Goal: Information Seeking & Learning: Learn about a topic

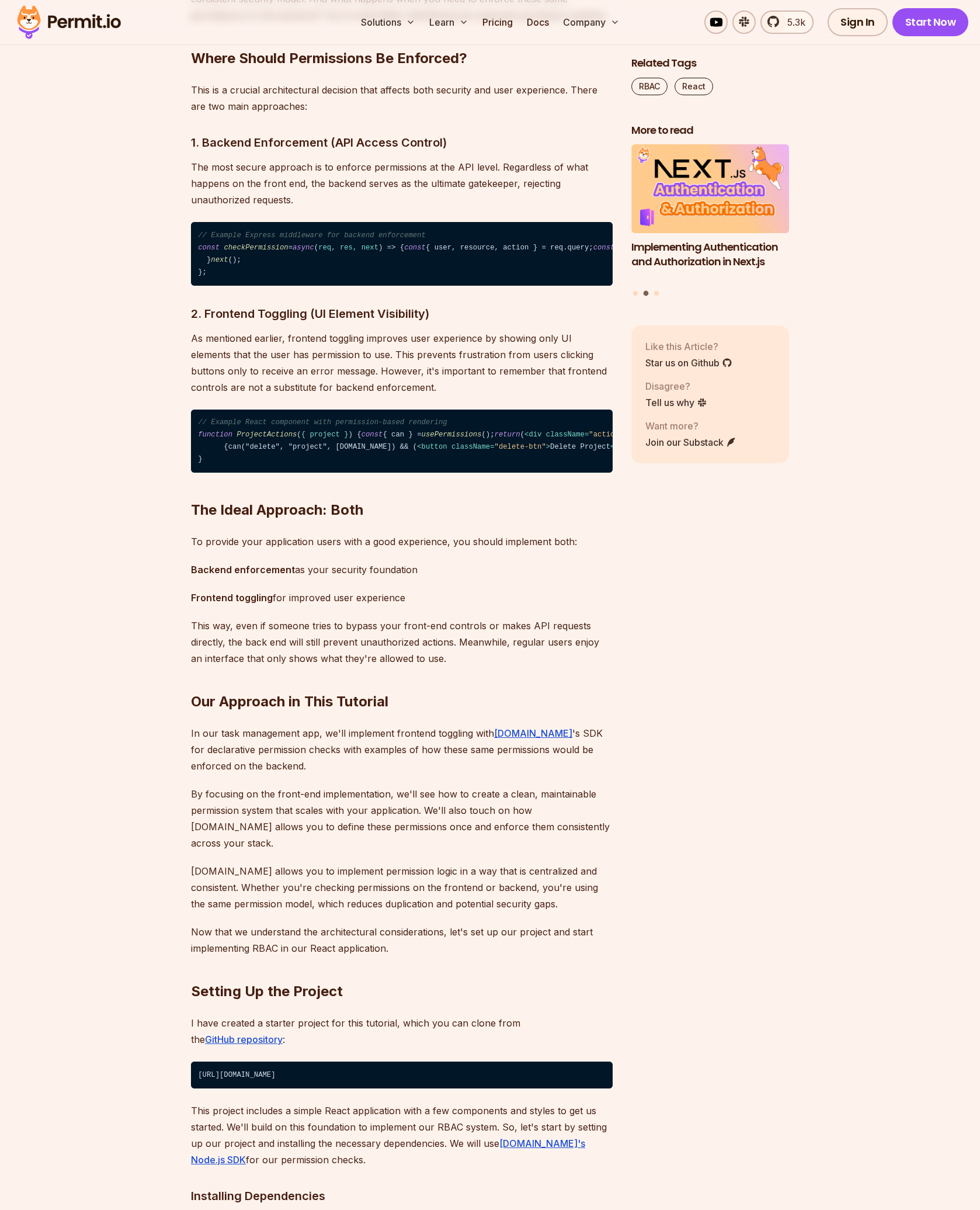
scroll to position [1812, 0]
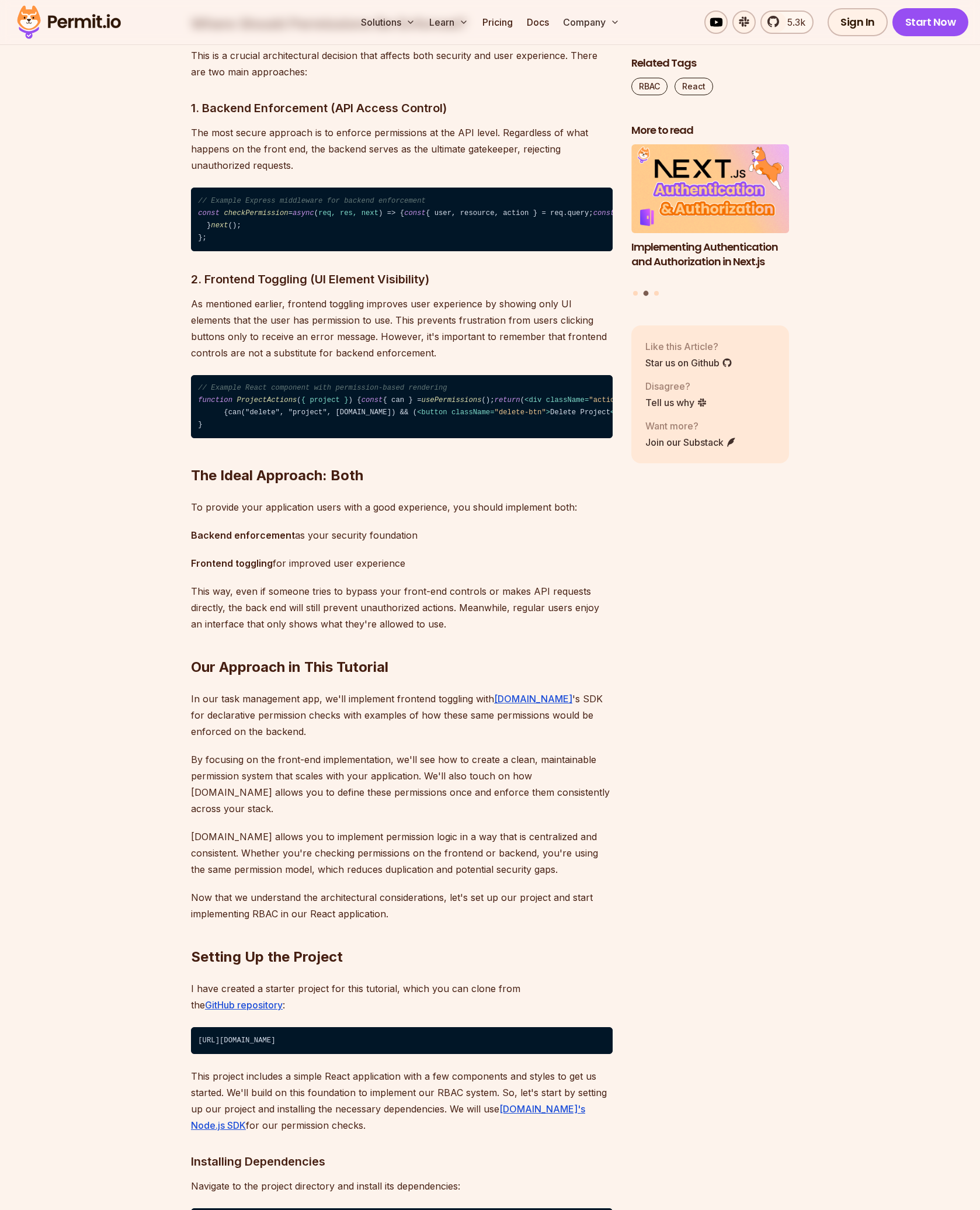
drag, startPoint x: 349, startPoint y: 521, endPoint x: 223, endPoint y: 513, distance: 126.3
click at [222, 439] on code "// Example React component with permission-based rendering function ProjectActi…" at bounding box center [402, 407] width 421 height 64
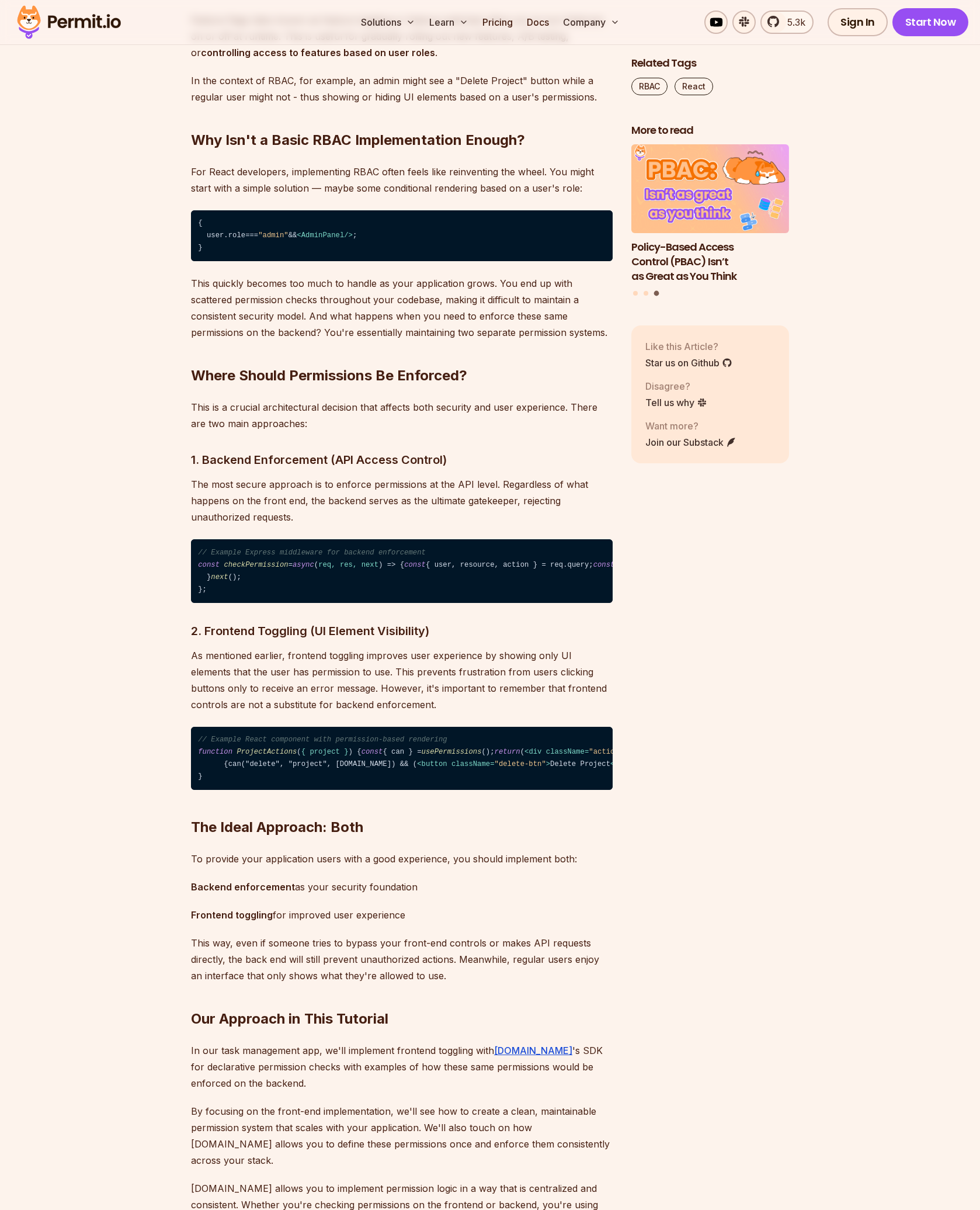
scroll to position [1461, 0]
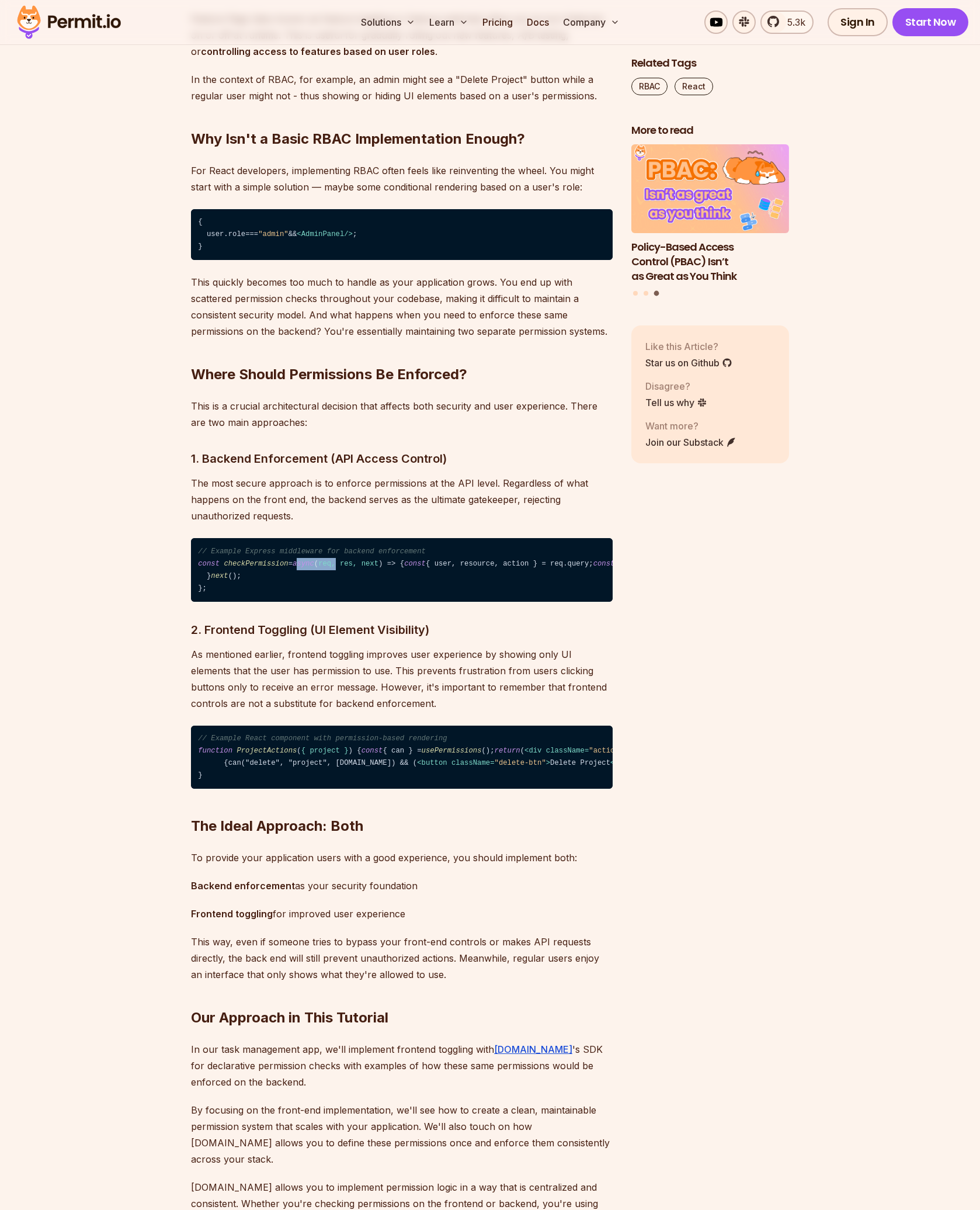
drag, startPoint x: 321, startPoint y: 566, endPoint x: 336, endPoint y: 566, distance: 15.0
click at [336, 566] on code "// Example Express middleware for backend enforcement const checkPermission = a…" at bounding box center [402, 570] width 421 height 64
drag, startPoint x: 212, startPoint y: 574, endPoint x: 355, endPoint y: 581, distance: 143.2
click at [353, 581] on code "// Example Express middleware for backend enforcement const checkPermission = a…" at bounding box center [402, 570] width 421 height 64
click at [320, 602] on code "// Example Express middleware for backend enforcement const checkPermission = a…" at bounding box center [402, 570] width 421 height 64
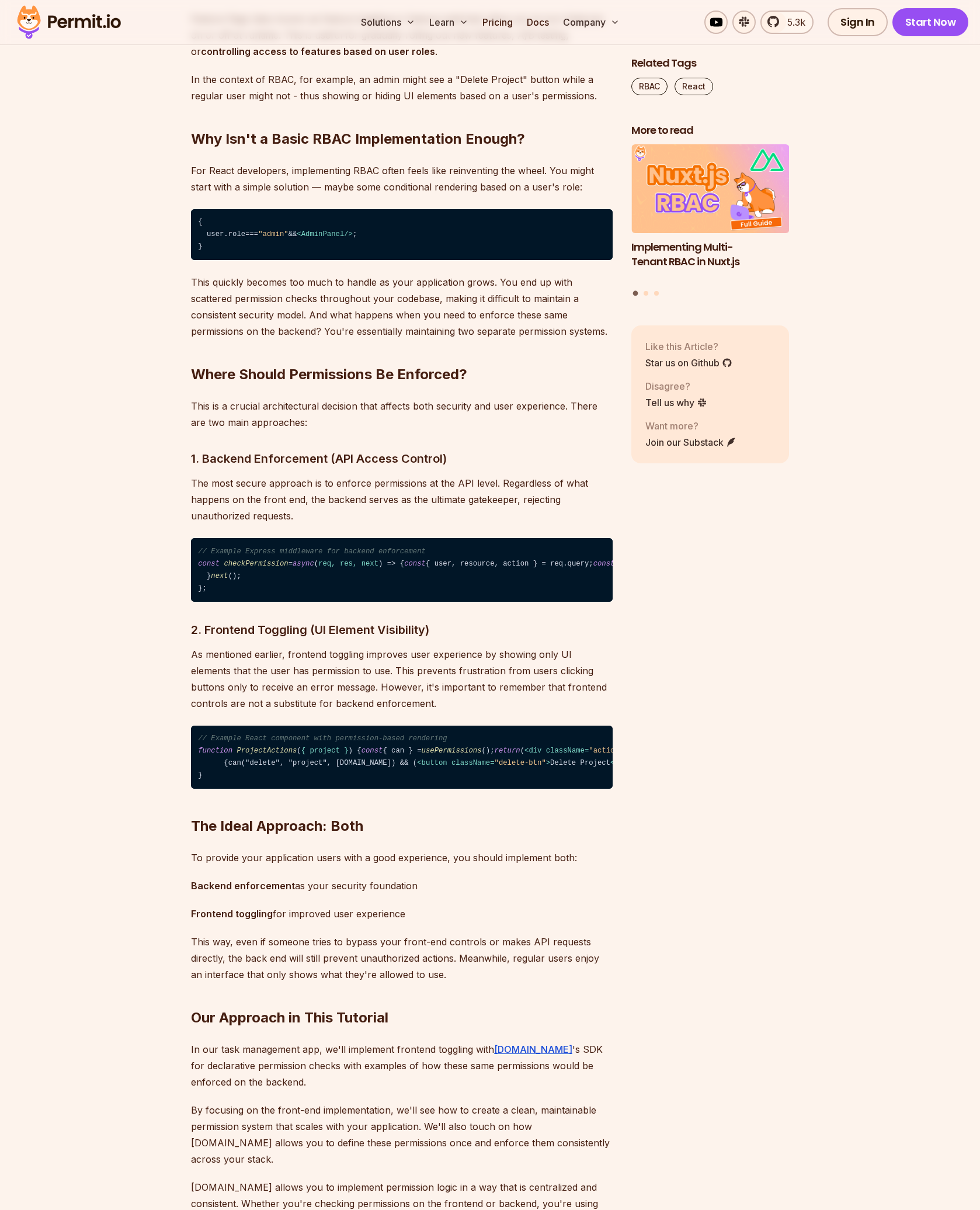
drag, startPoint x: 357, startPoint y: 614, endPoint x: 362, endPoint y: 616, distance: 5.4
click at [359, 602] on code "// Example Express middleware for backend enforcement const checkPermission = a…" at bounding box center [402, 570] width 421 height 64
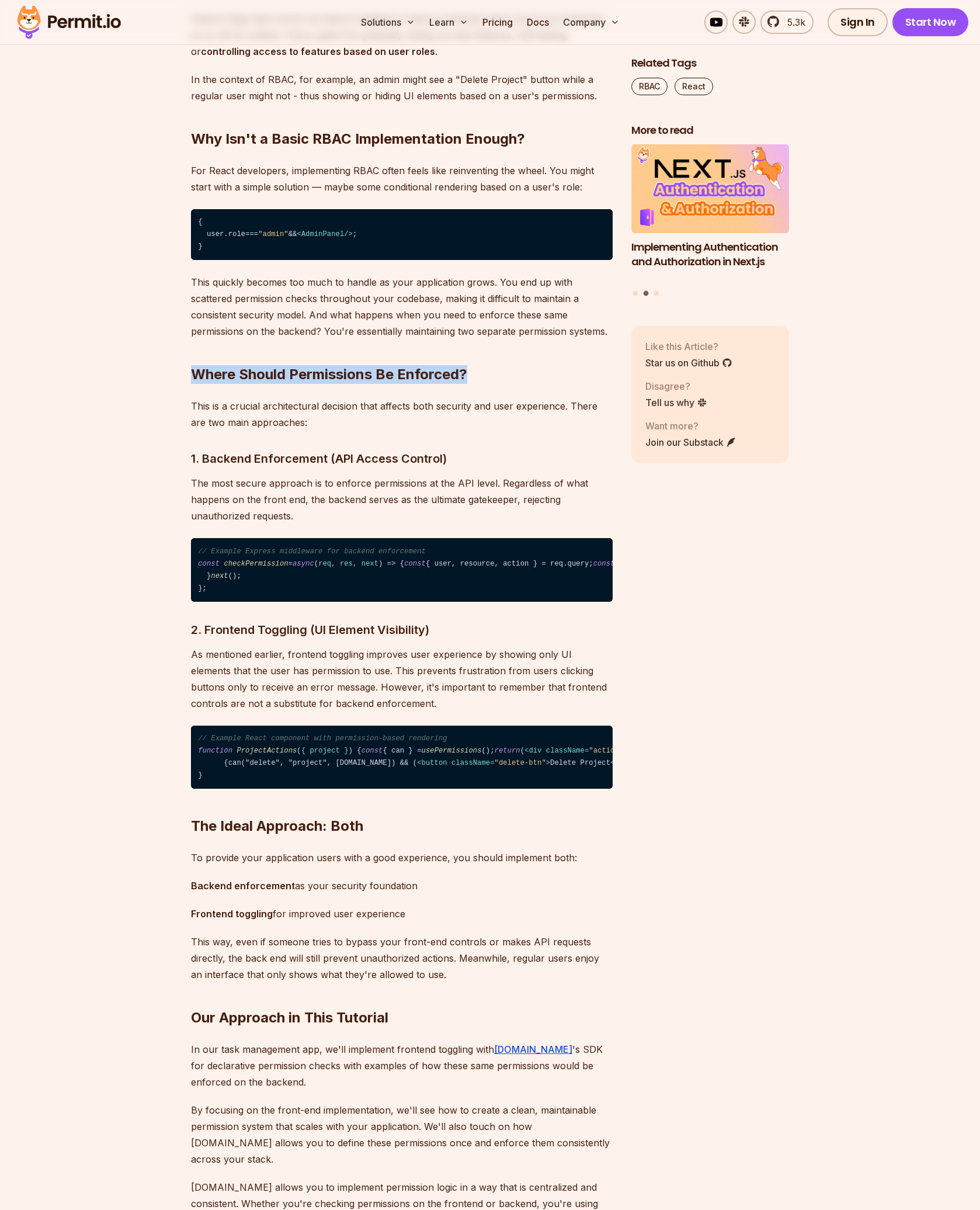
drag, startPoint x: 207, startPoint y: 375, endPoint x: 477, endPoint y: 369, distance: 270.1
click at [477, 369] on h2 "Where Should Permissions Be Enforced?" at bounding box center [402, 351] width 421 height 66
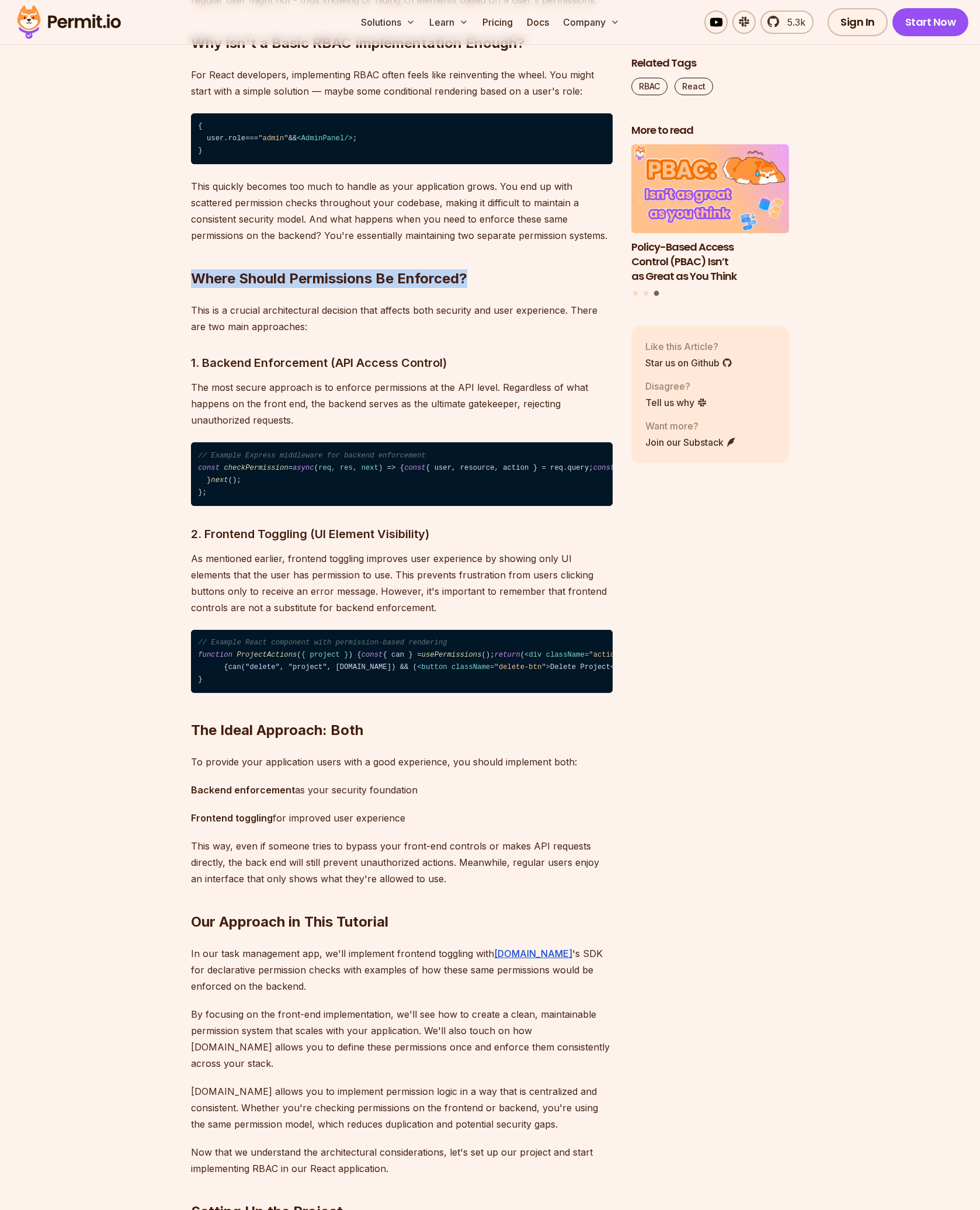
scroll to position [1578, 0]
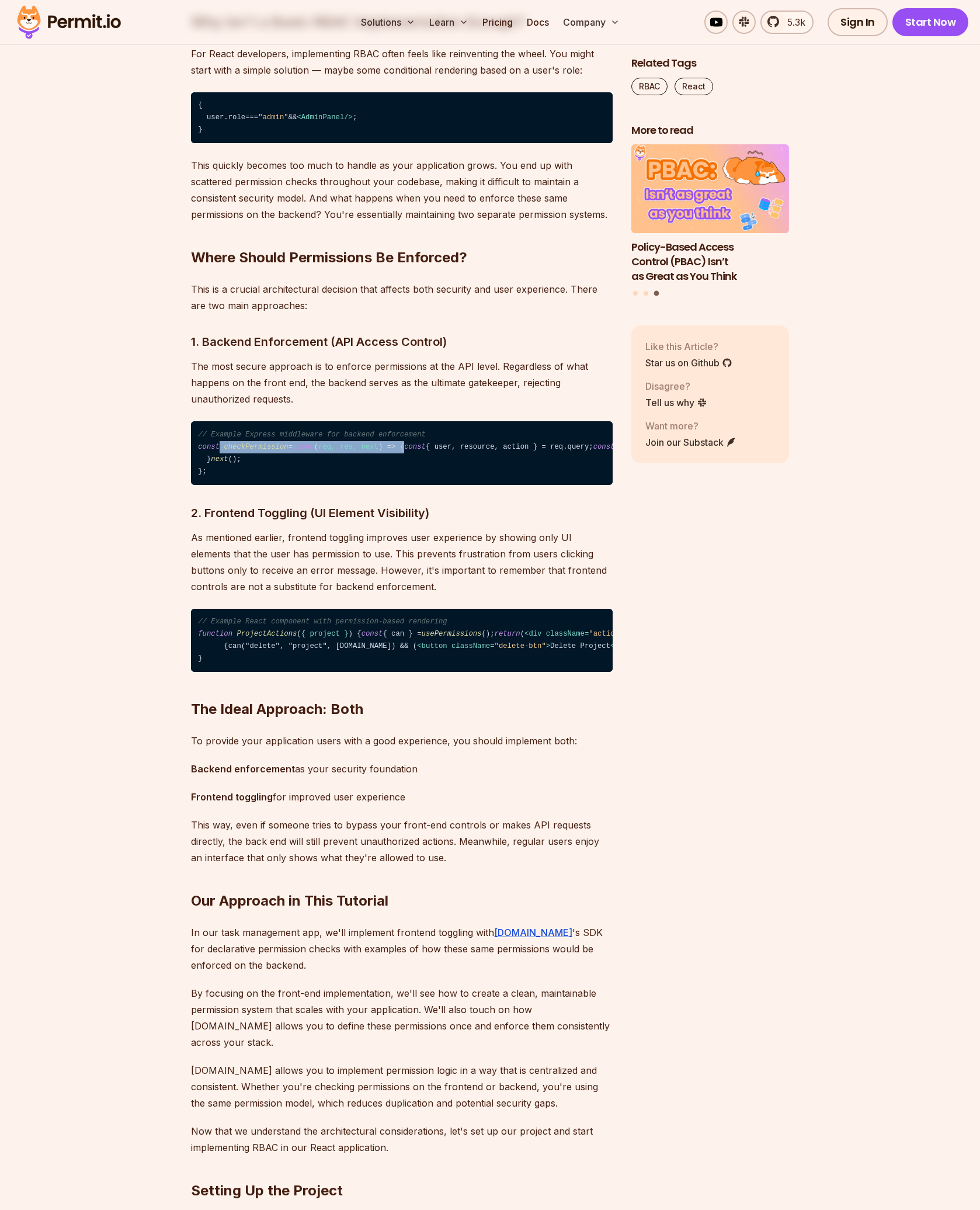
drag, startPoint x: 219, startPoint y: 442, endPoint x: 412, endPoint y: 445, distance: 193.0
click at [412, 445] on code "// Example Express middleware for backend enforcement const checkPermission = a…" at bounding box center [402, 453] width 421 height 64
click at [568, 451] on span "query" at bounding box center [578, 447] width 21 height 9
drag, startPoint x: 299, startPoint y: 486, endPoint x: 449, endPoint y: 485, distance: 150.0
click at [449, 485] on code "// Example Express middleware for backend enforcement const checkPermission = a…" at bounding box center [402, 453] width 421 height 64
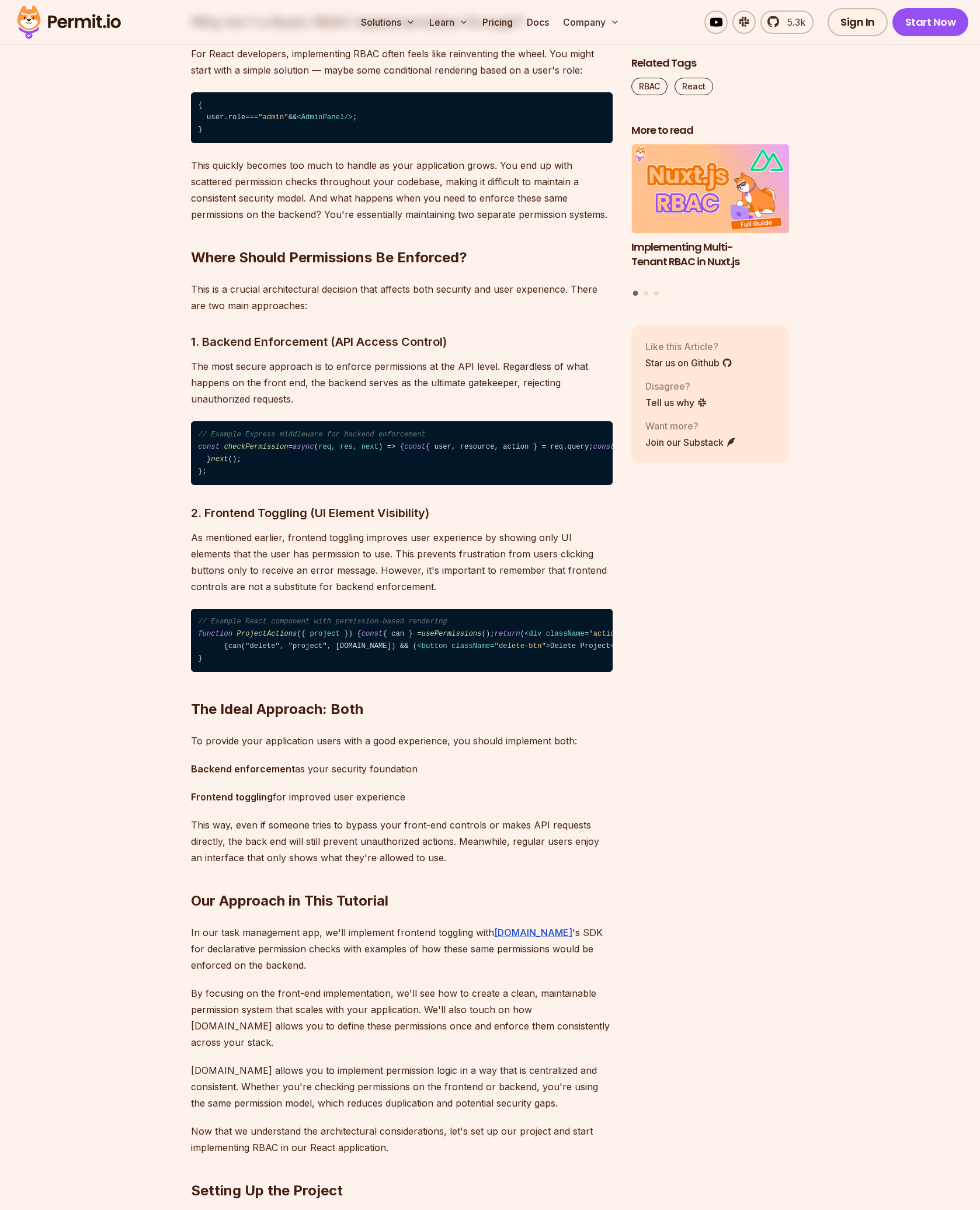
click at [420, 485] on code "// Example Express middleware for backend enforcement const checkPermission = a…" at bounding box center [402, 453] width 421 height 64
drag, startPoint x: 456, startPoint y: 486, endPoint x: 464, endPoint y: 486, distance: 8.0
click at [456, 485] on code "// Example Express middleware for backend enforcement const checkPermission = a…" at bounding box center [402, 453] width 421 height 64
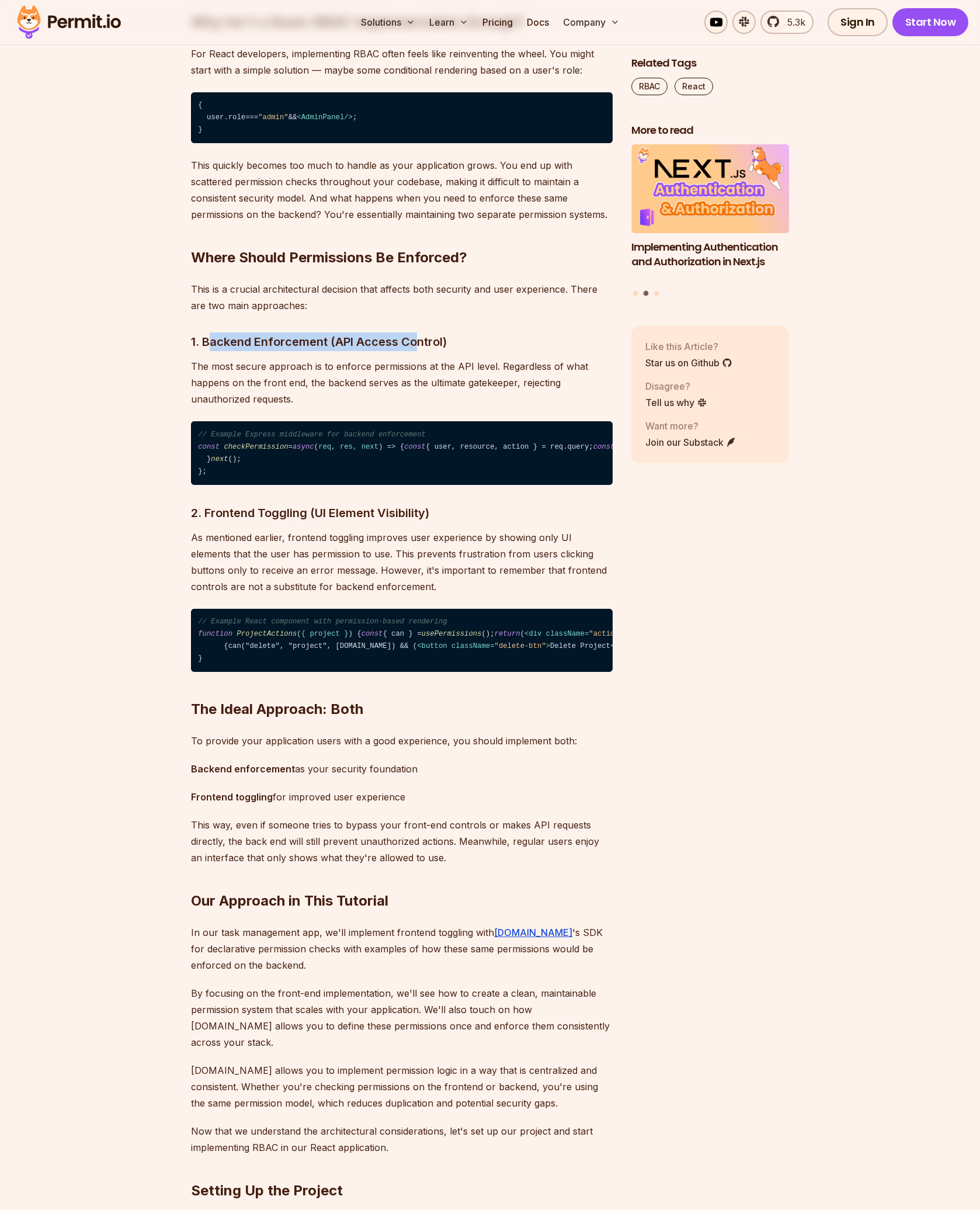
drag, startPoint x: 309, startPoint y: 346, endPoint x: 449, endPoint y: 346, distance: 140.0
click at [427, 346] on h3 "1. Backend Enforcement (API Access Control)" at bounding box center [402, 342] width 421 height 19
click at [479, 346] on h3 "1. Backend Enforcement (API Access Control)" at bounding box center [402, 342] width 421 height 19
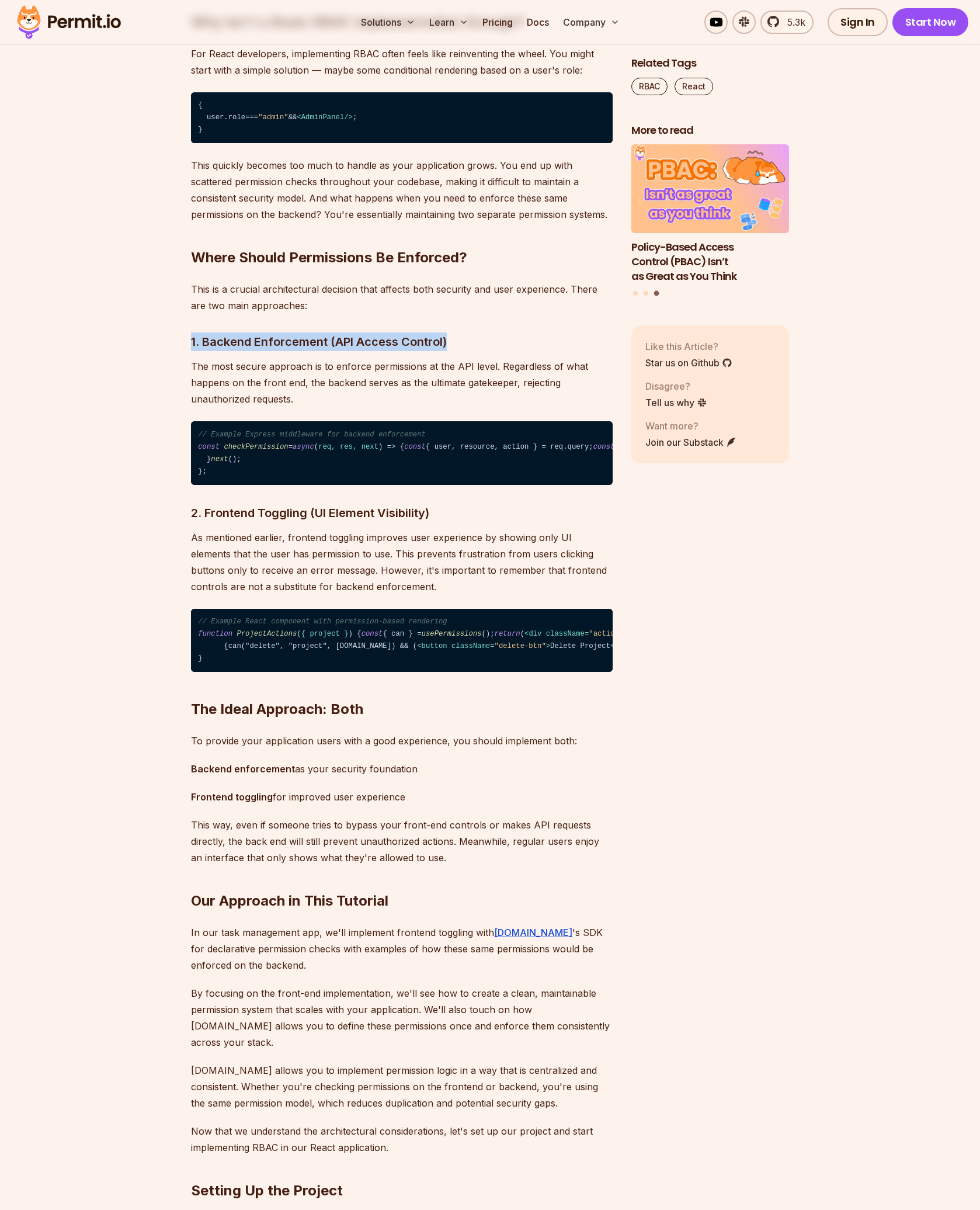
drag, startPoint x: 387, startPoint y: 340, endPoint x: 188, endPoint y: 341, distance: 199.0
click at [304, 407] on p "The most secure approach is to enforce permissions at the API level. Regardless…" at bounding box center [402, 383] width 421 height 49
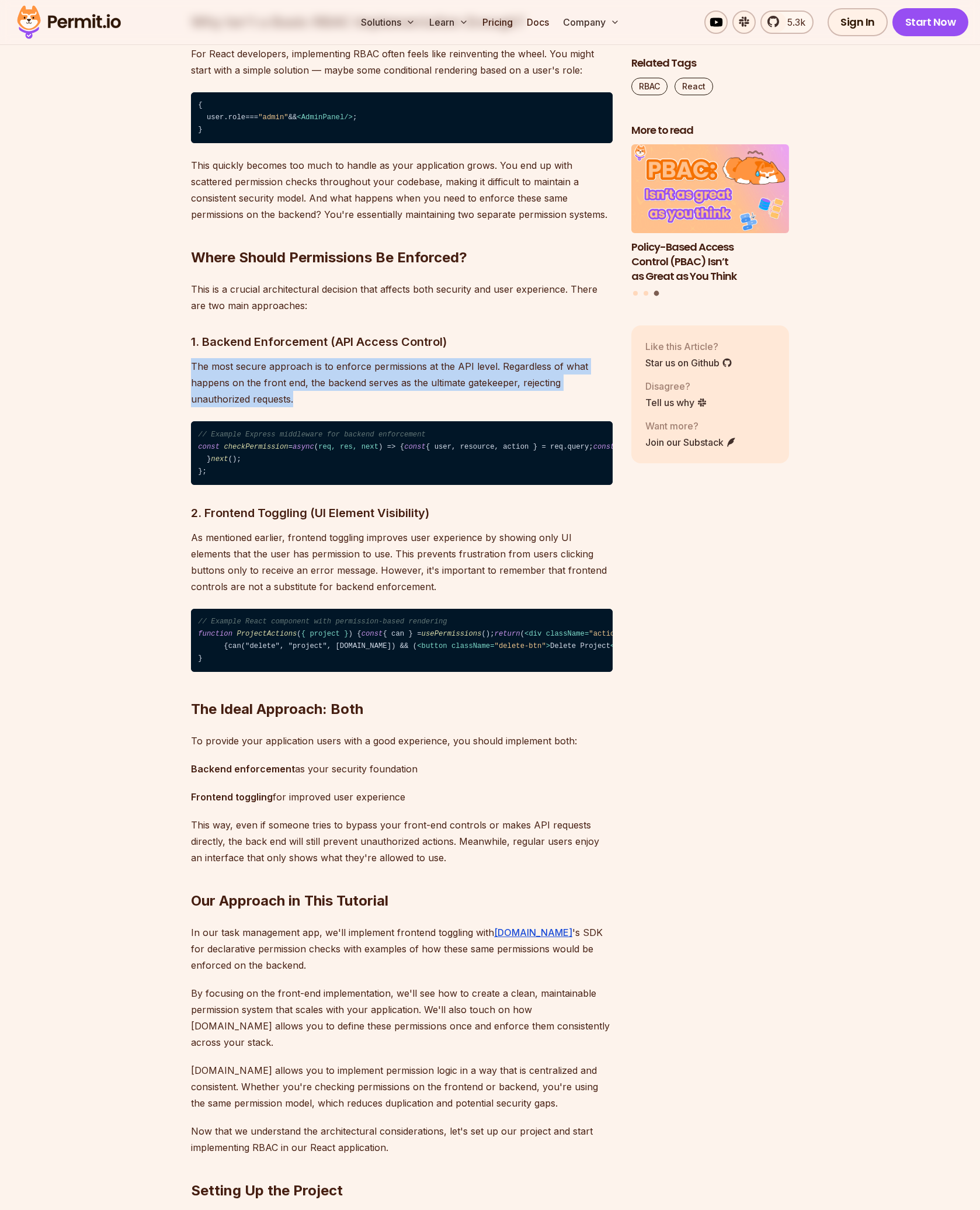
drag, startPoint x: 321, startPoint y: 399, endPoint x: 169, endPoint y: 363, distance: 156.2
click at [317, 372] on p "The most secure approach is to enforce permissions at the API level. Regardless…" at bounding box center [402, 383] width 421 height 49
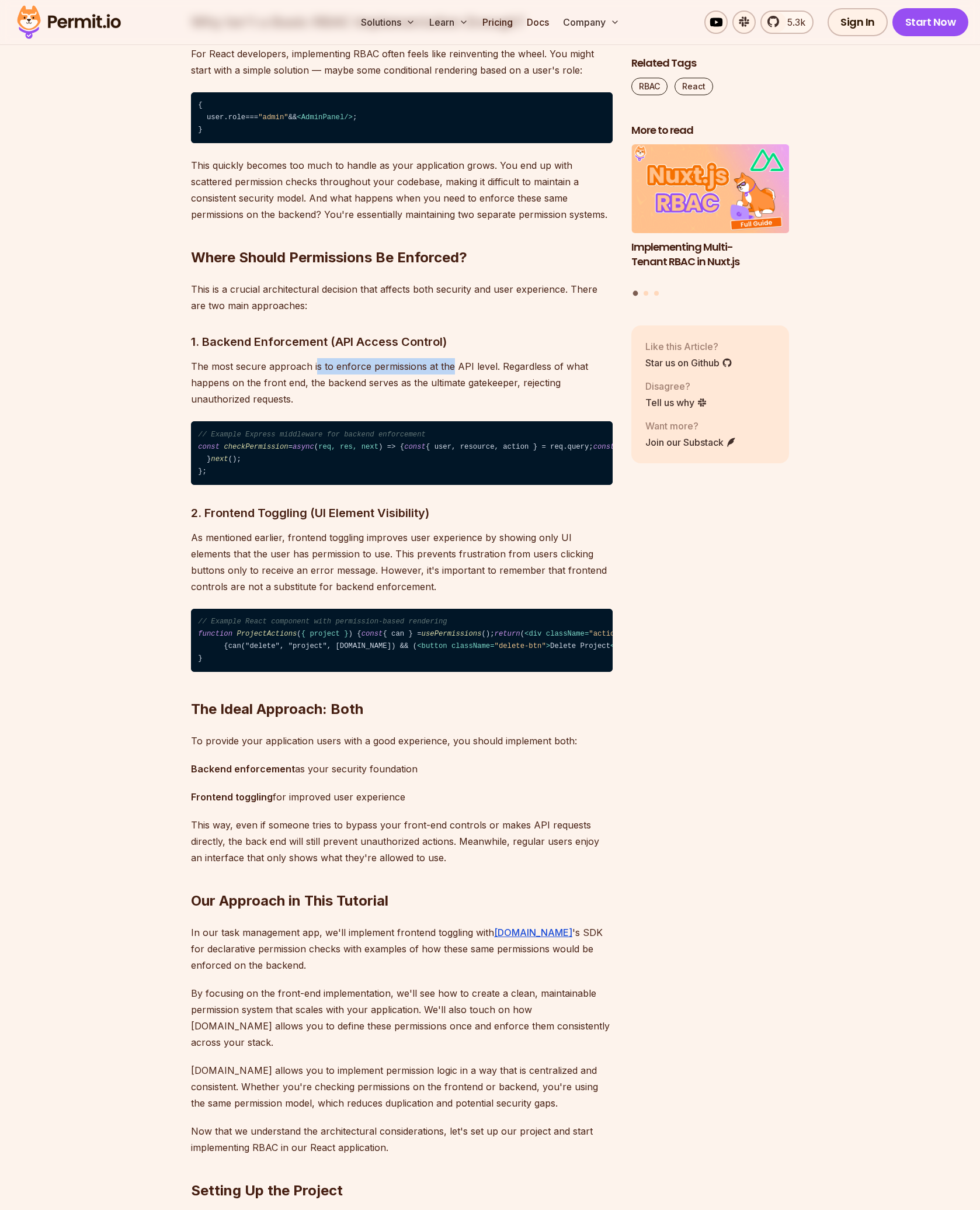
drag, startPoint x: 316, startPoint y: 366, endPoint x: 452, endPoint y: 369, distance: 136.0
click at [452, 369] on p "The most secure approach is to enforce permissions at the API level. Regardless…" at bounding box center [402, 383] width 421 height 49
drag, startPoint x: 409, startPoint y: 388, endPoint x: 403, endPoint y: 392, distance: 7.2
click at [409, 388] on p "The most secure approach is to enforce permissions at the API level. Regardless…" at bounding box center [402, 383] width 421 height 49
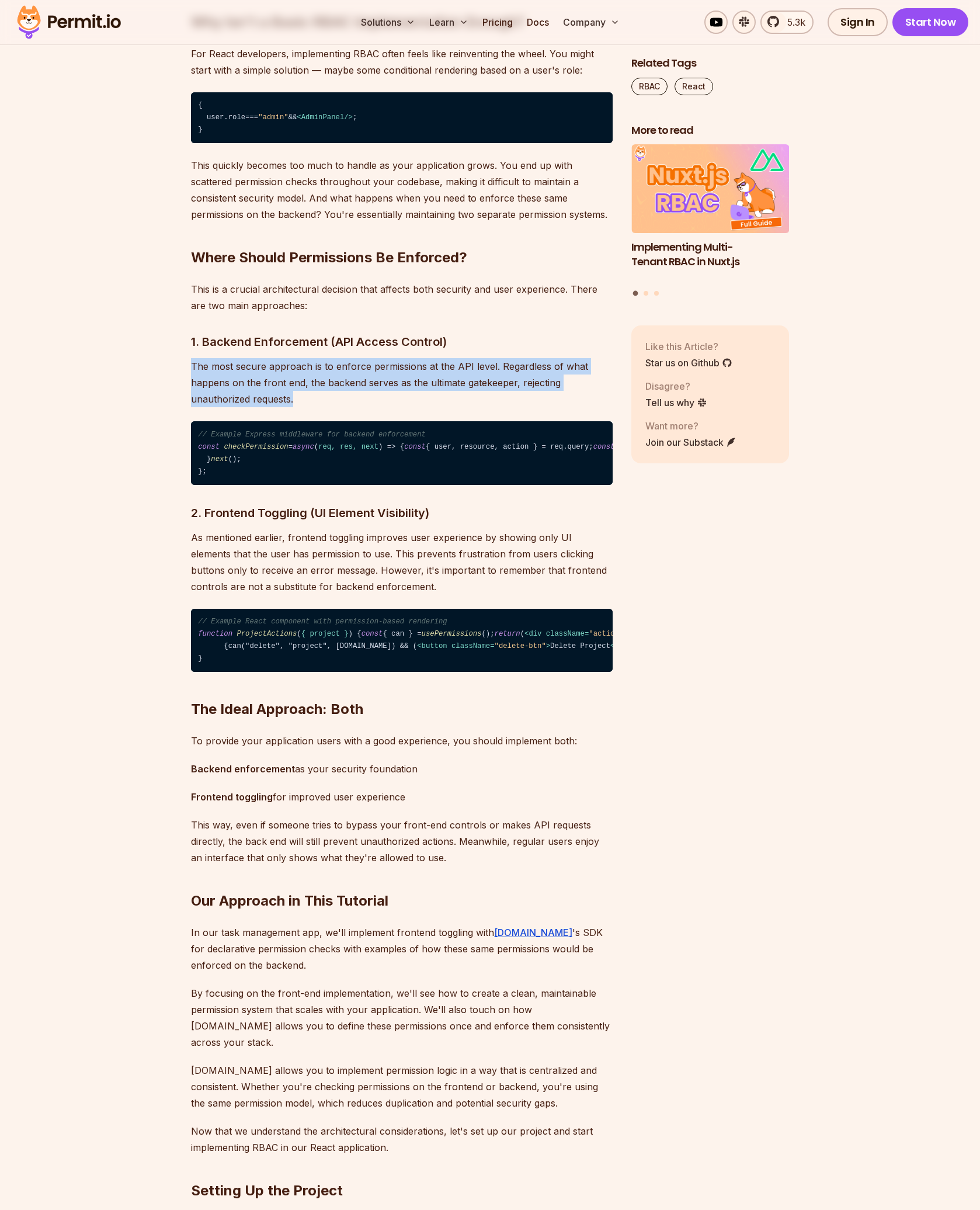
drag, startPoint x: 269, startPoint y: 368, endPoint x: 192, endPoint y: 365, distance: 77.1
click at [192, 365] on p "The most secure approach is to enforce permissions at the API level. Regardless…" at bounding box center [402, 383] width 421 height 49
click at [184, 344] on div at bounding box center [184, 344] width 0 height 0
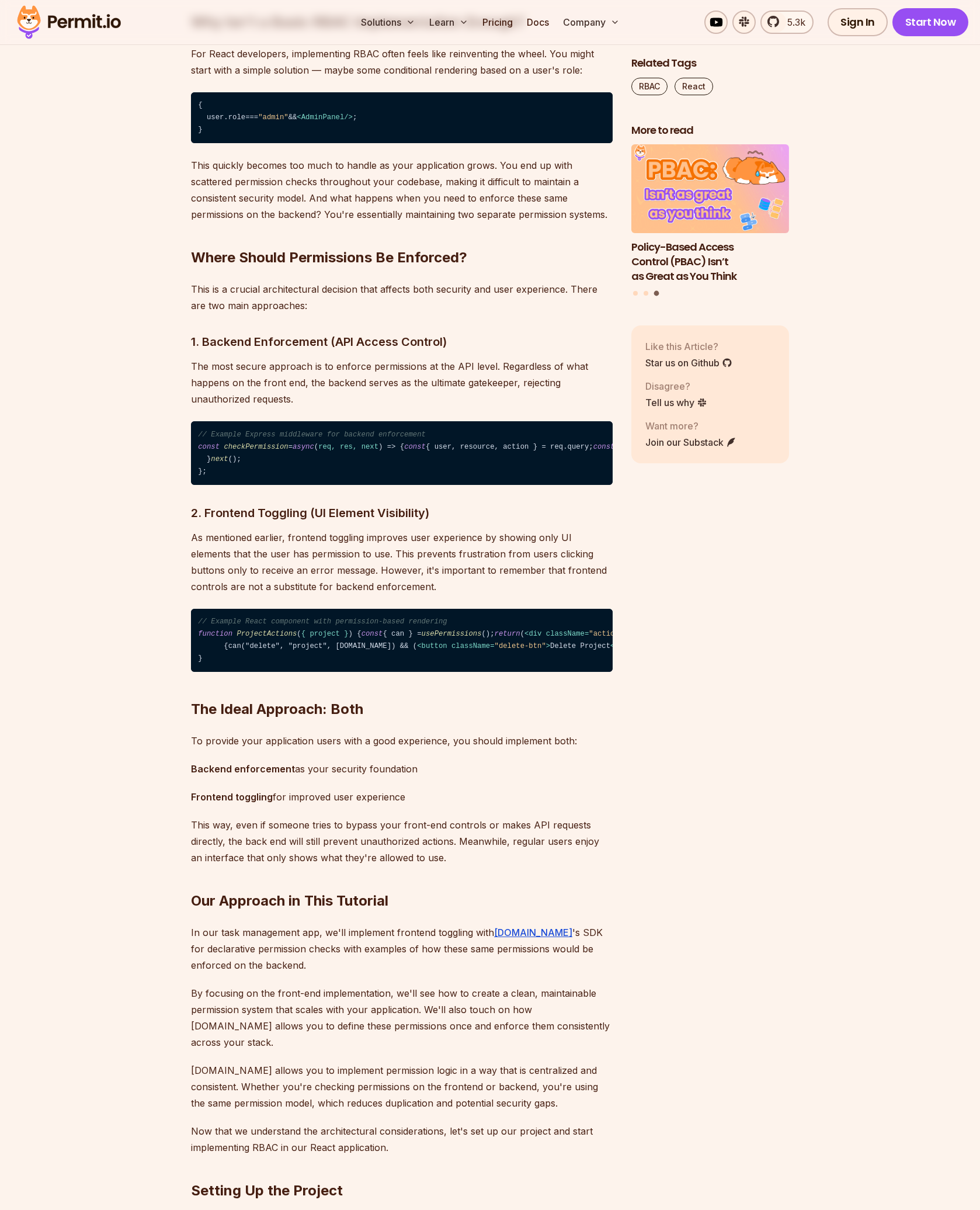
drag, startPoint x: 300, startPoint y: 544, endPoint x: 427, endPoint y: 544, distance: 127.0
drag, startPoint x: 289, startPoint y: 546, endPoint x: 344, endPoint y: 548, distance: 55.0
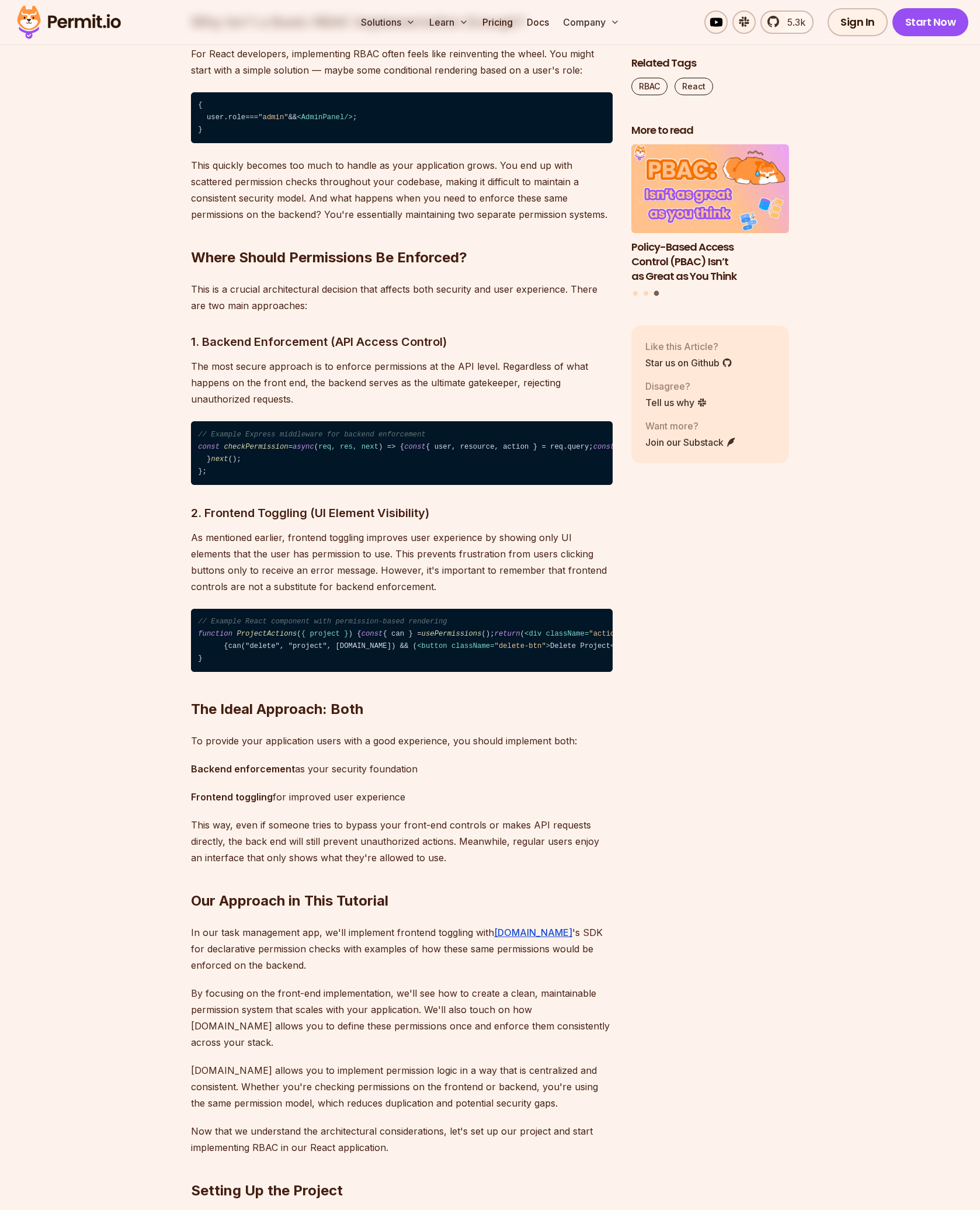
drag, startPoint x: 390, startPoint y: 543, endPoint x: 494, endPoint y: 545, distance: 104.0
drag, startPoint x: 747, startPoint y: 736, endPoint x: 742, endPoint y: 745, distance: 10.3
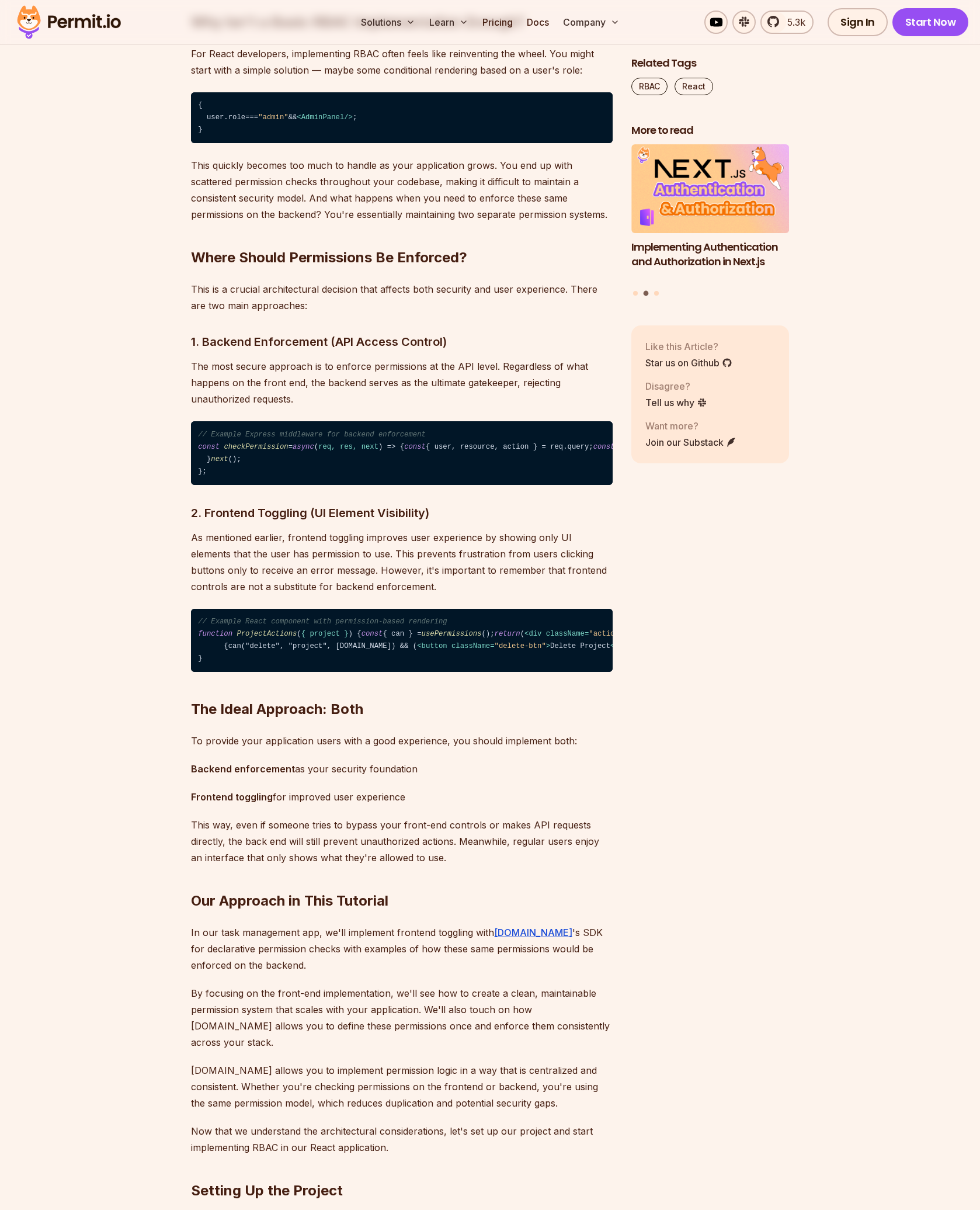
drag, startPoint x: 337, startPoint y: 722, endPoint x: 361, endPoint y: 715, distance: 25.0
click at [345, 625] on span "// Example React component with permission-based rendering" at bounding box center [322, 622] width 249 height 9
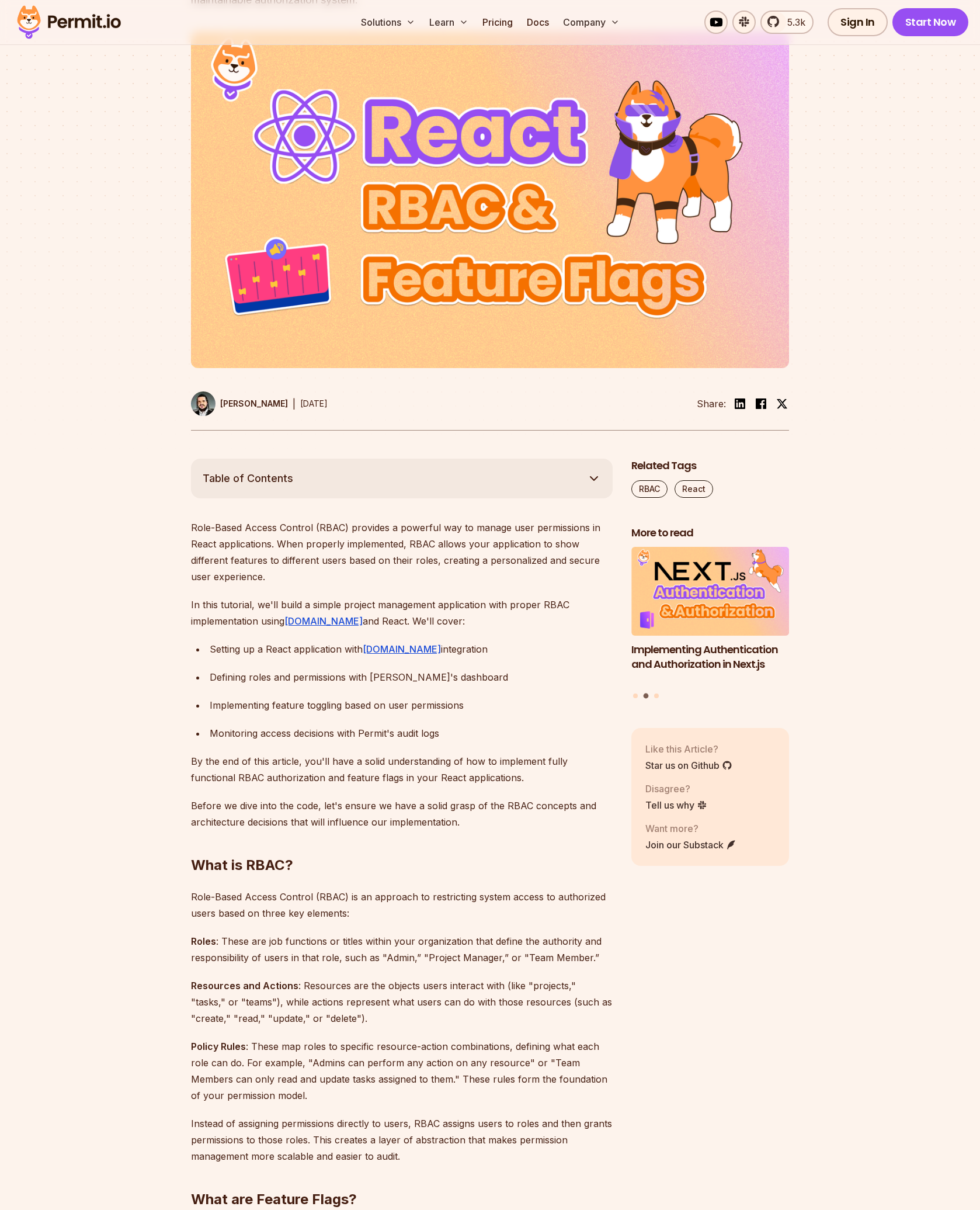
scroll to position [0, 0]
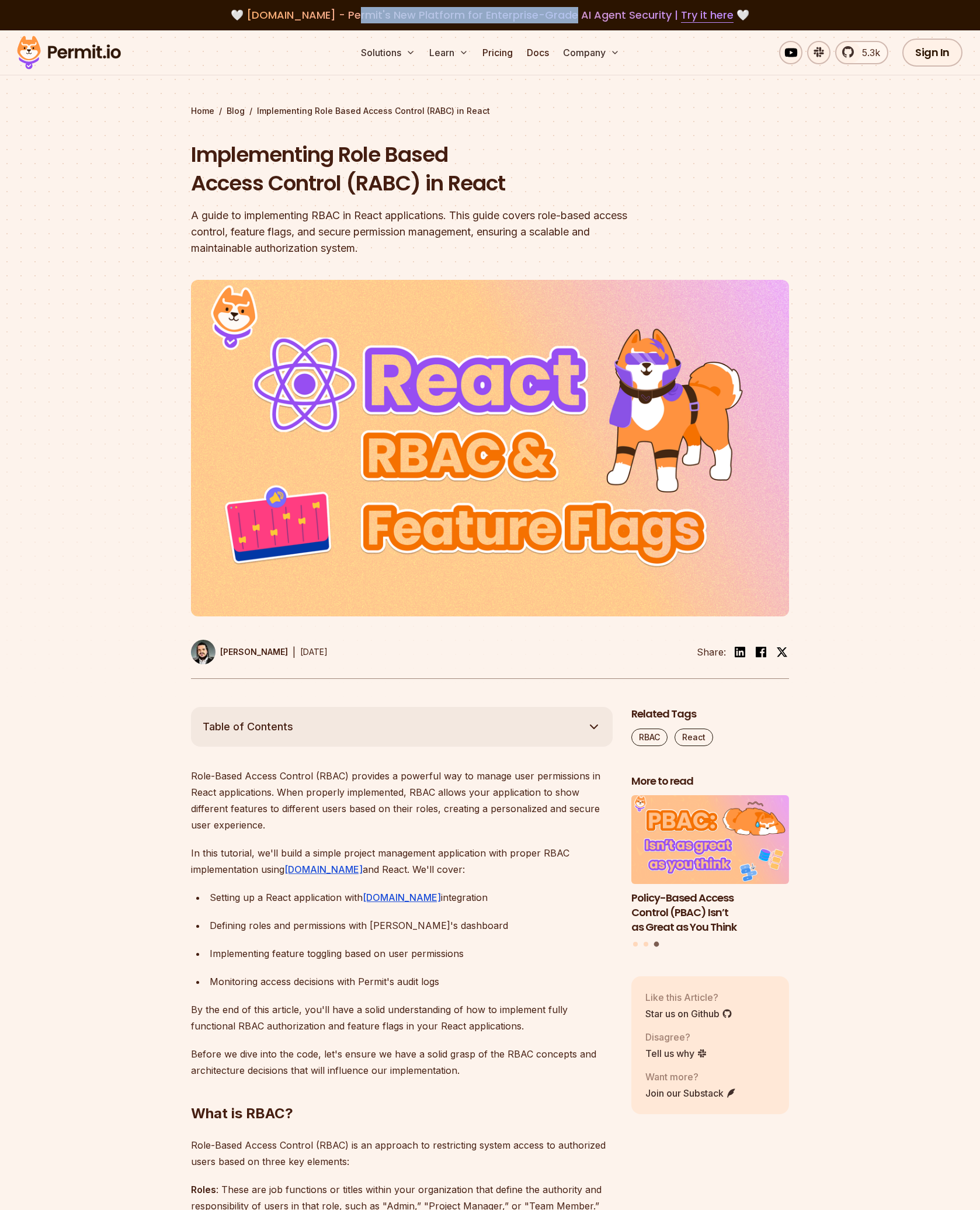
drag, startPoint x: 352, startPoint y: 17, endPoint x: 566, endPoint y: 19, distance: 214.0
click at [564, 18] on span "agent.security - Permit's New Platform for Enterprise-Grade AI Agent Security |…" at bounding box center [490, 15] width 487 height 15
drag, startPoint x: 713, startPoint y: 90, endPoint x: 738, endPoint y: 83, distance: 26.0
click at [713, 90] on section "Home / Blog / Implementing Role Based Access Control (RABC) in React Implementi…" at bounding box center [490, 369] width 980 height 677
click at [868, 53] on span "5.3k" at bounding box center [867, 52] width 25 height 14
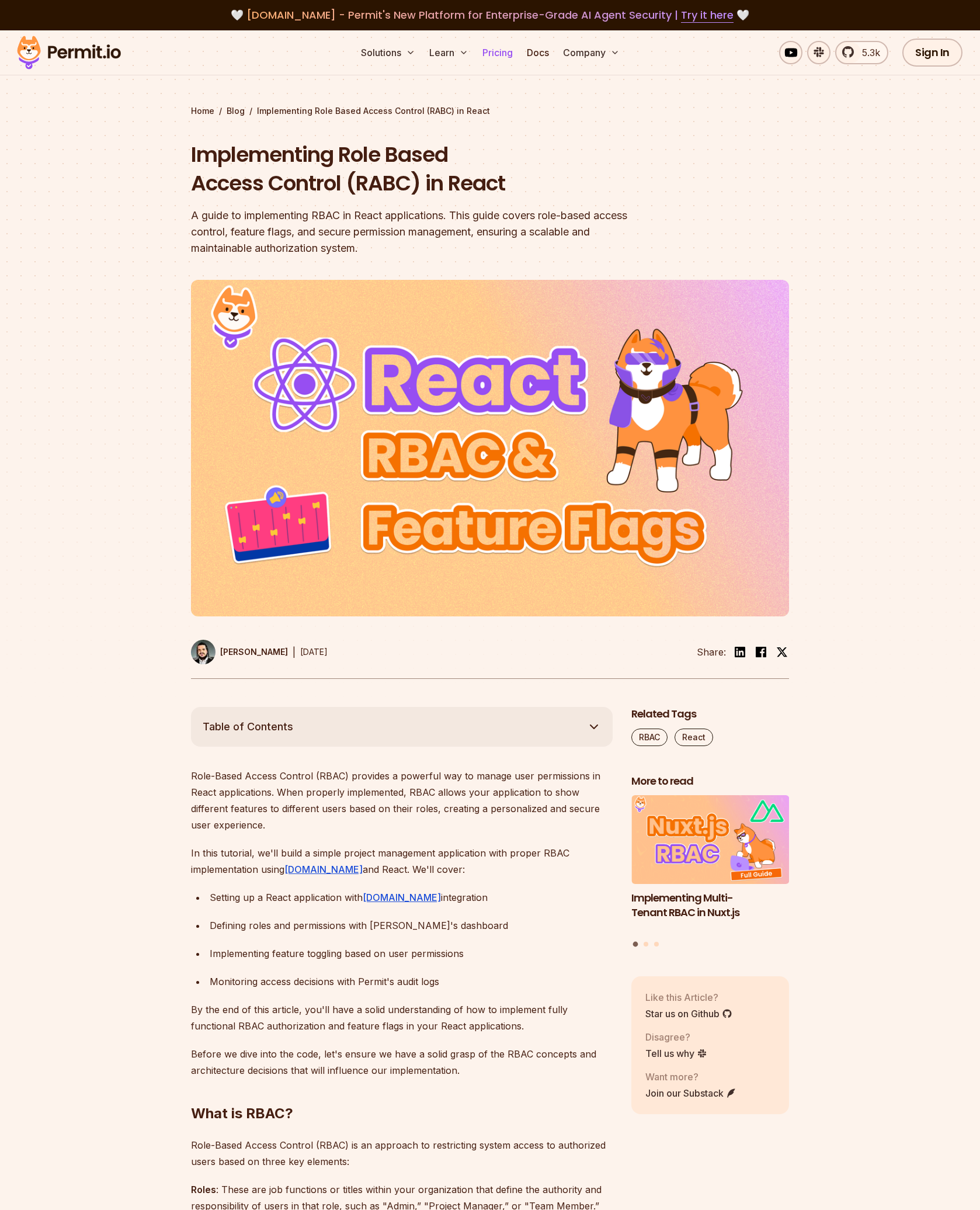
click at [490, 56] on link "Pricing" at bounding box center [497, 52] width 40 height 23
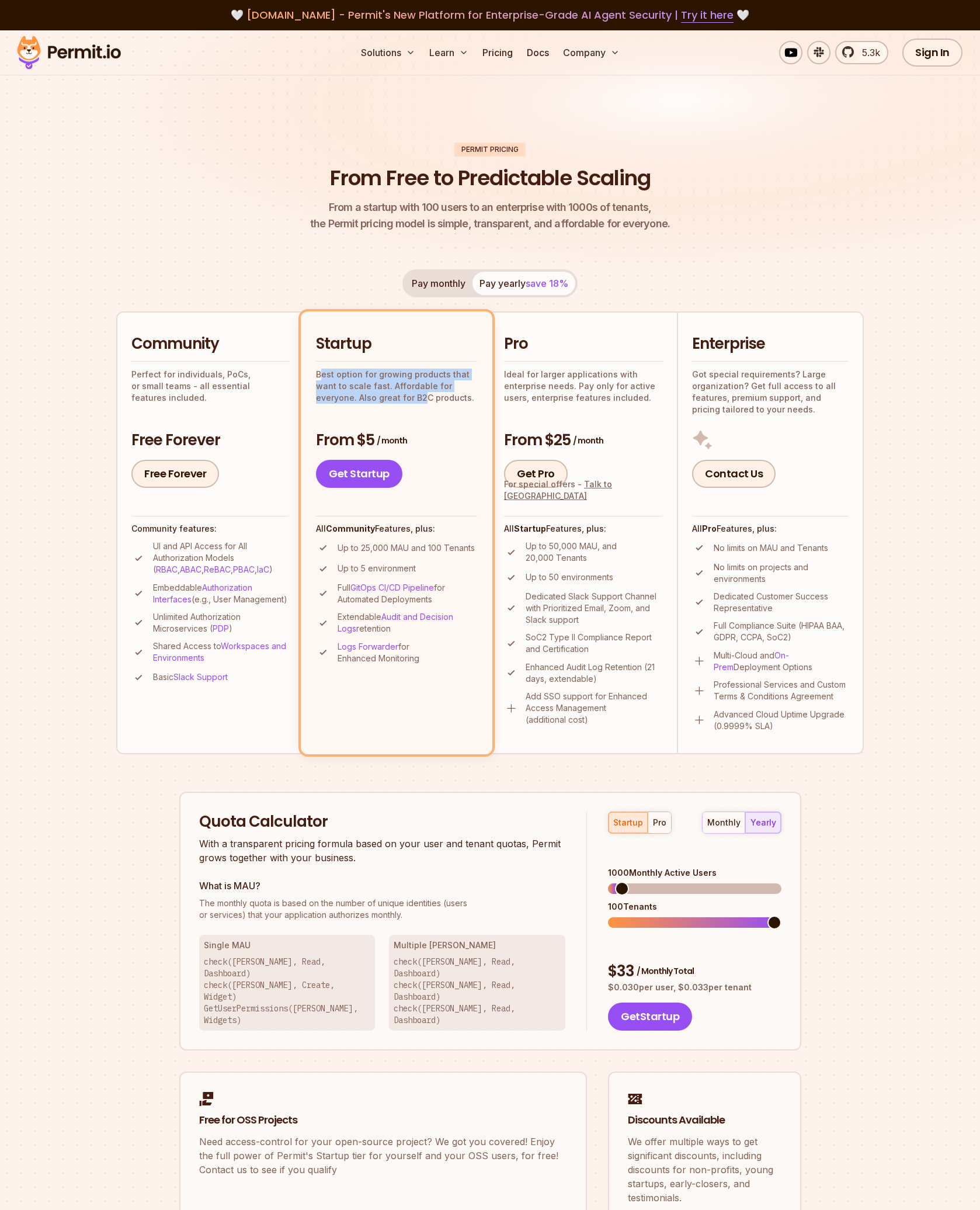
drag, startPoint x: 322, startPoint y: 375, endPoint x: 427, endPoint y: 407, distance: 109.8
click at [426, 406] on div "Startup Best option for growing products that want to scale fast. Affordable fo…" at bounding box center [396, 410] width 161 height 154
drag, startPoint x: 368, startPoint y: 547, endPoint x: 482, endPoint y: 559, distance: 114.6
click at [482, 559] on li "Startup Best option for growing products that want to scale fast. Affordable fo…" at bounding box center [397, 532] width 192 height 442
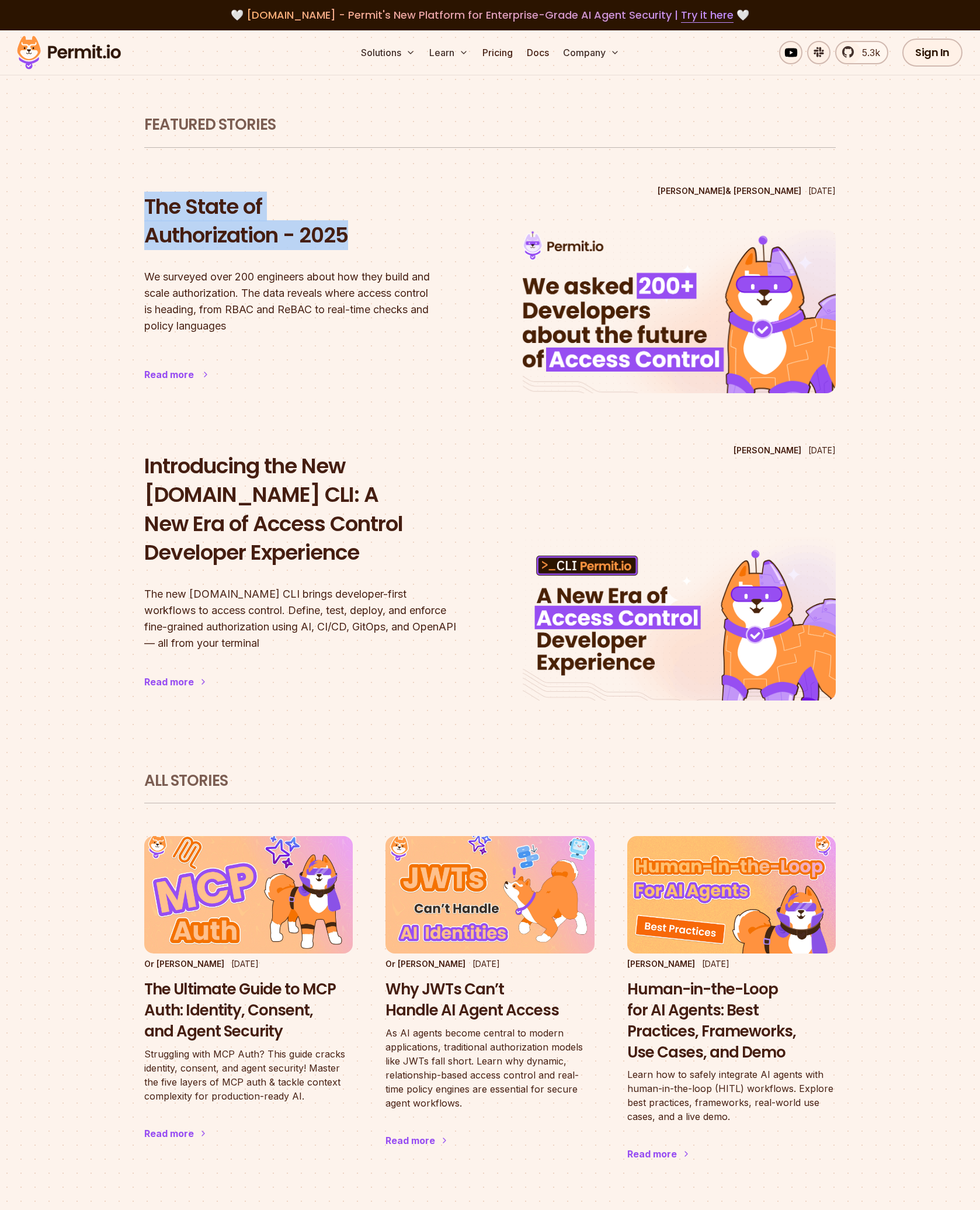
click at [532, 265] on section "Featured Stories Daniel Bass & Gabriel L. Manor Apr 14 2025 The State of Author…" at bounding box center [490, 389] width 747 height 717
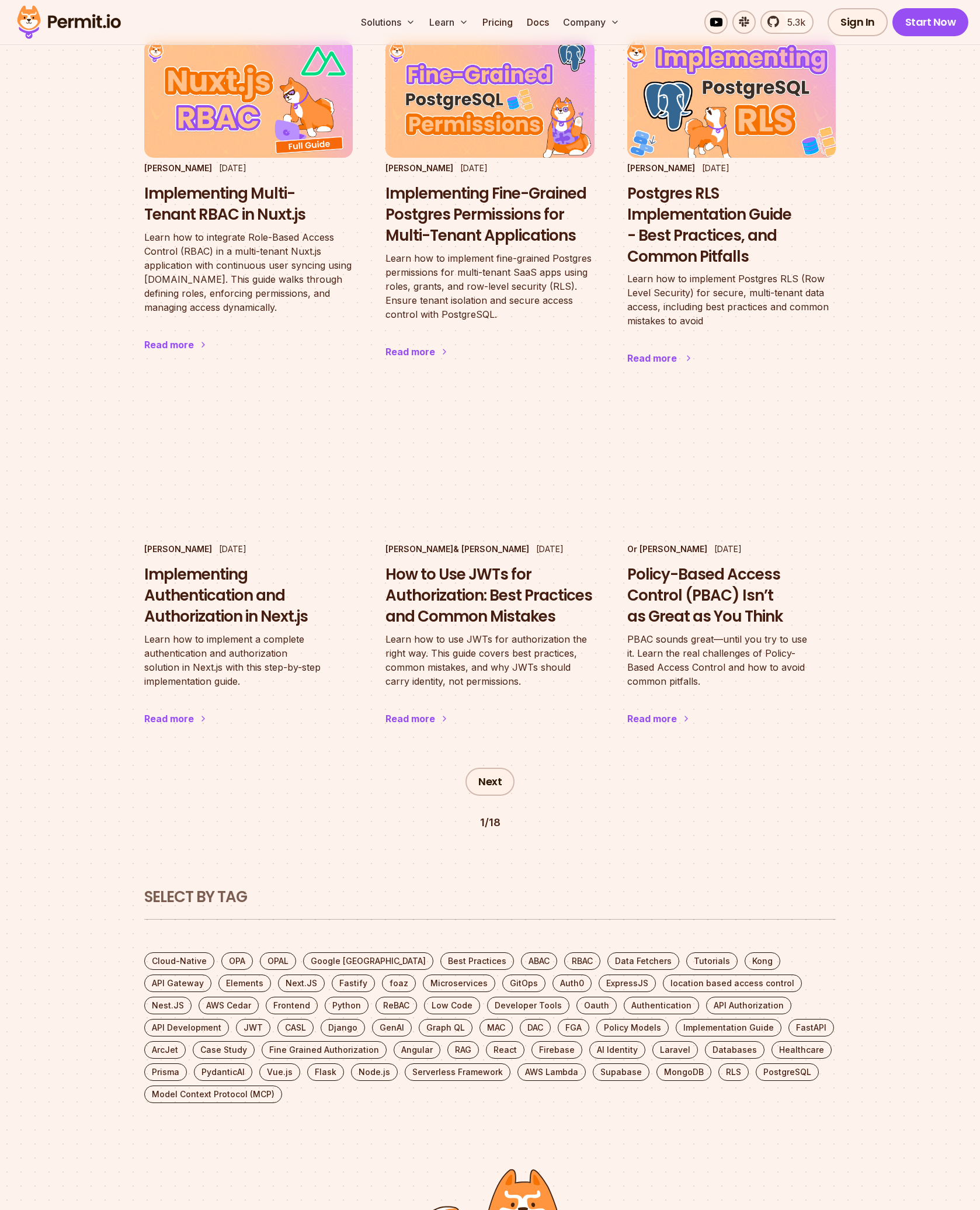
scroll to position [1636, 0]
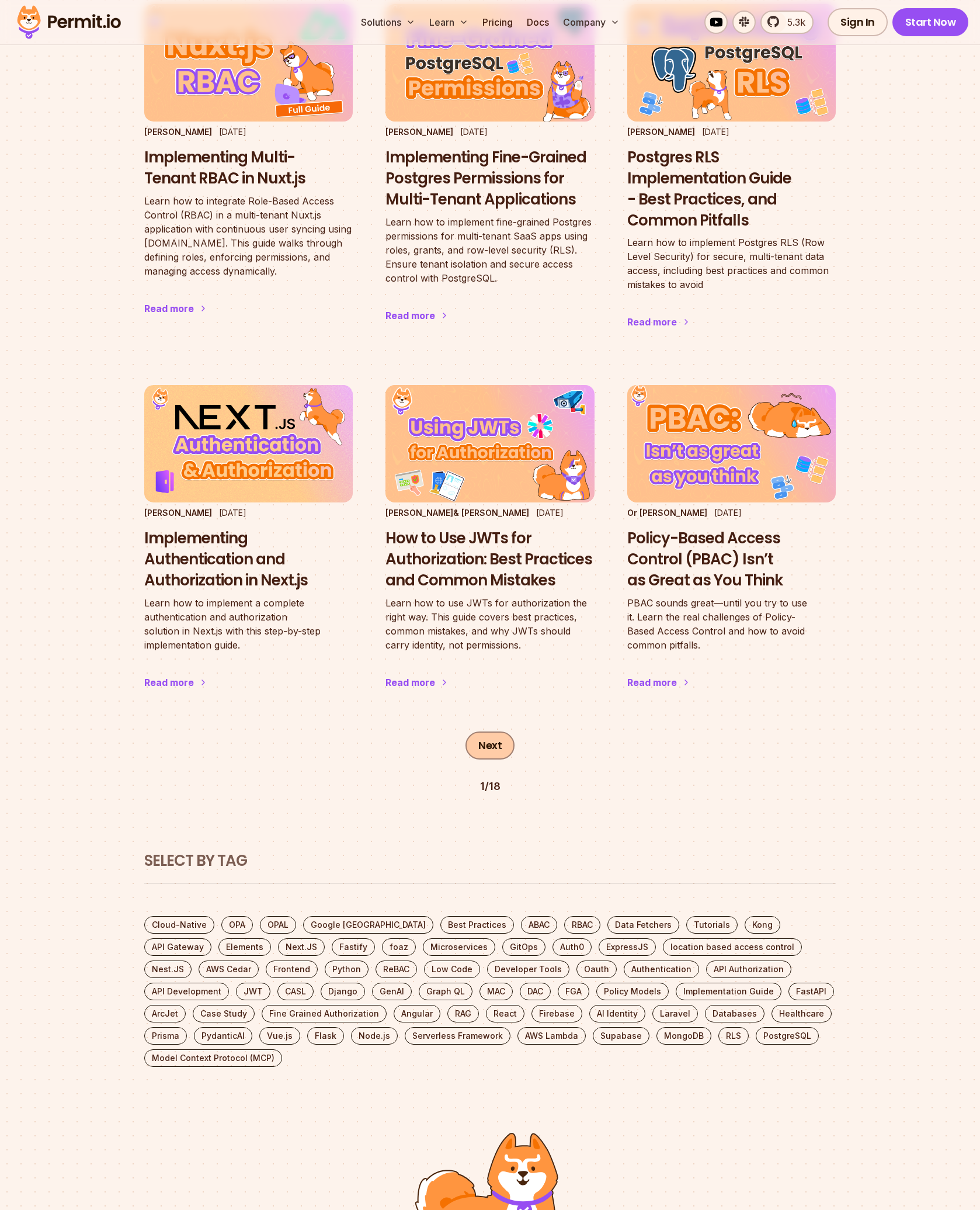
click at [496, 731] on link "Next" at bounding box center [490, 745] width 49 height 28
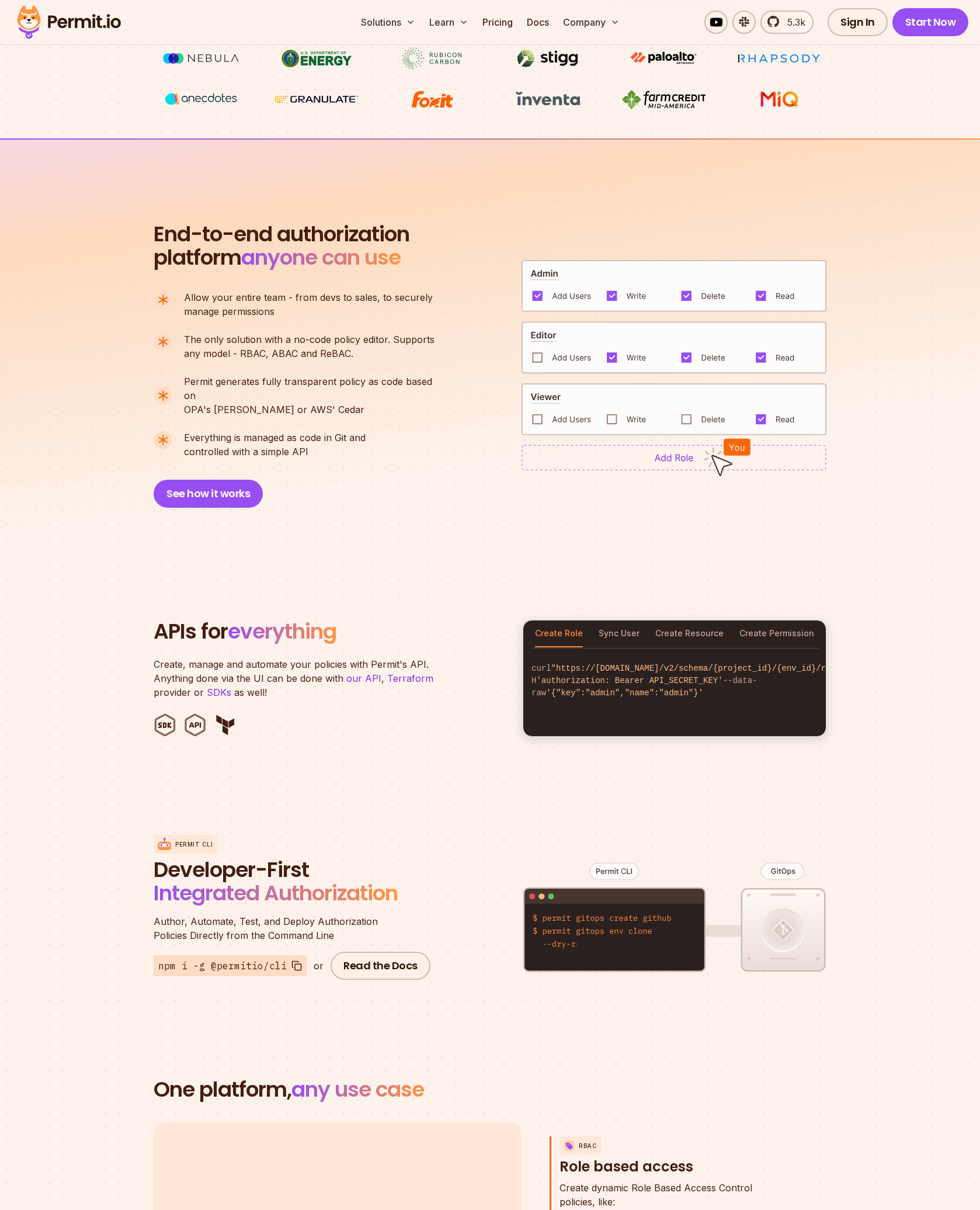
scroll to position [818, 0]
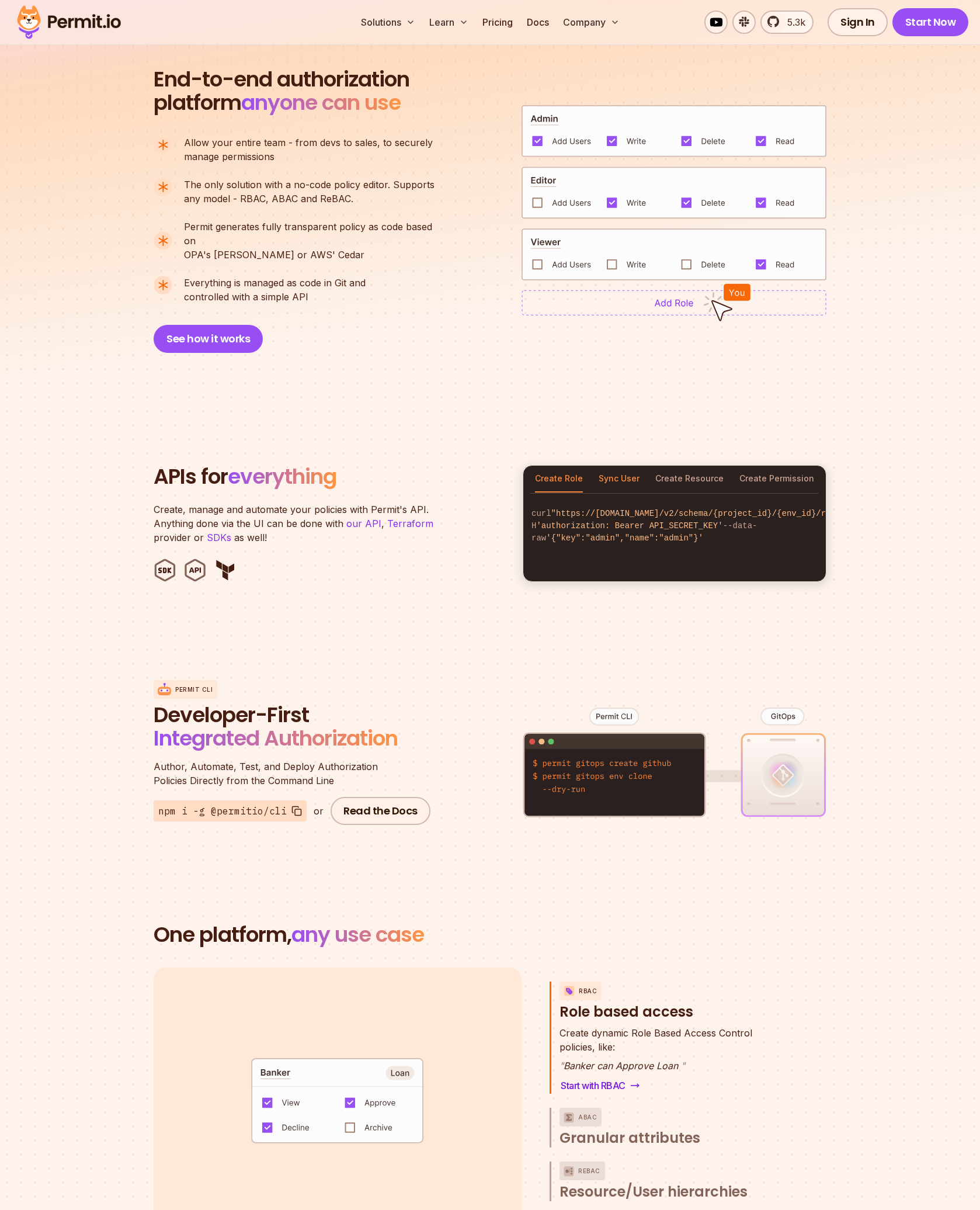
click at [606, 466] on button "Sync User" at bounding box center [619, 479] width 41 height 26
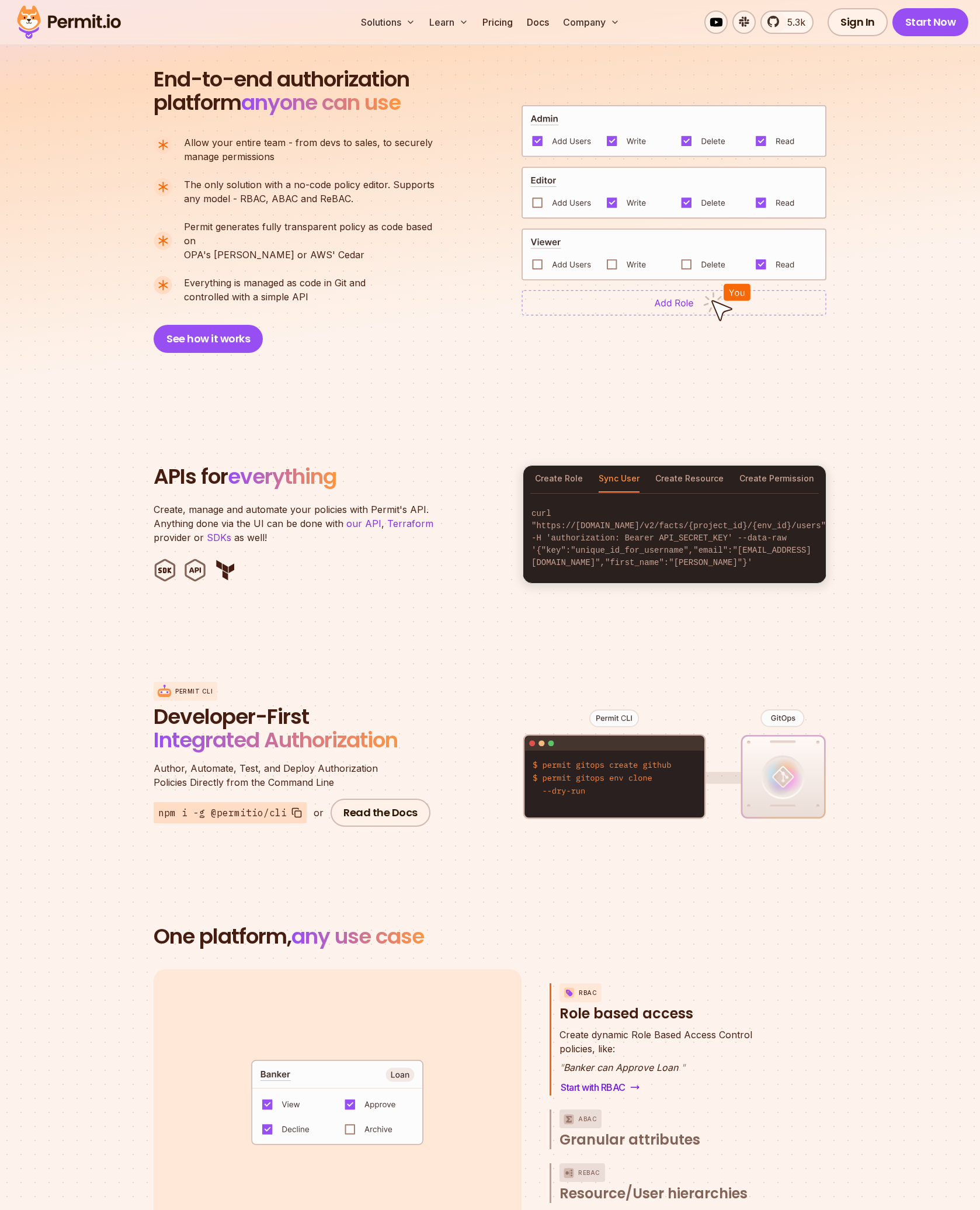
drag, startPoint x: 679, startPoint y: 463, endPoint x: 732, endPoint y: 468, distance: 53.2
click at [679, 466] on button "Create Resource" at bounding box center [689, 479] width 68 height 26
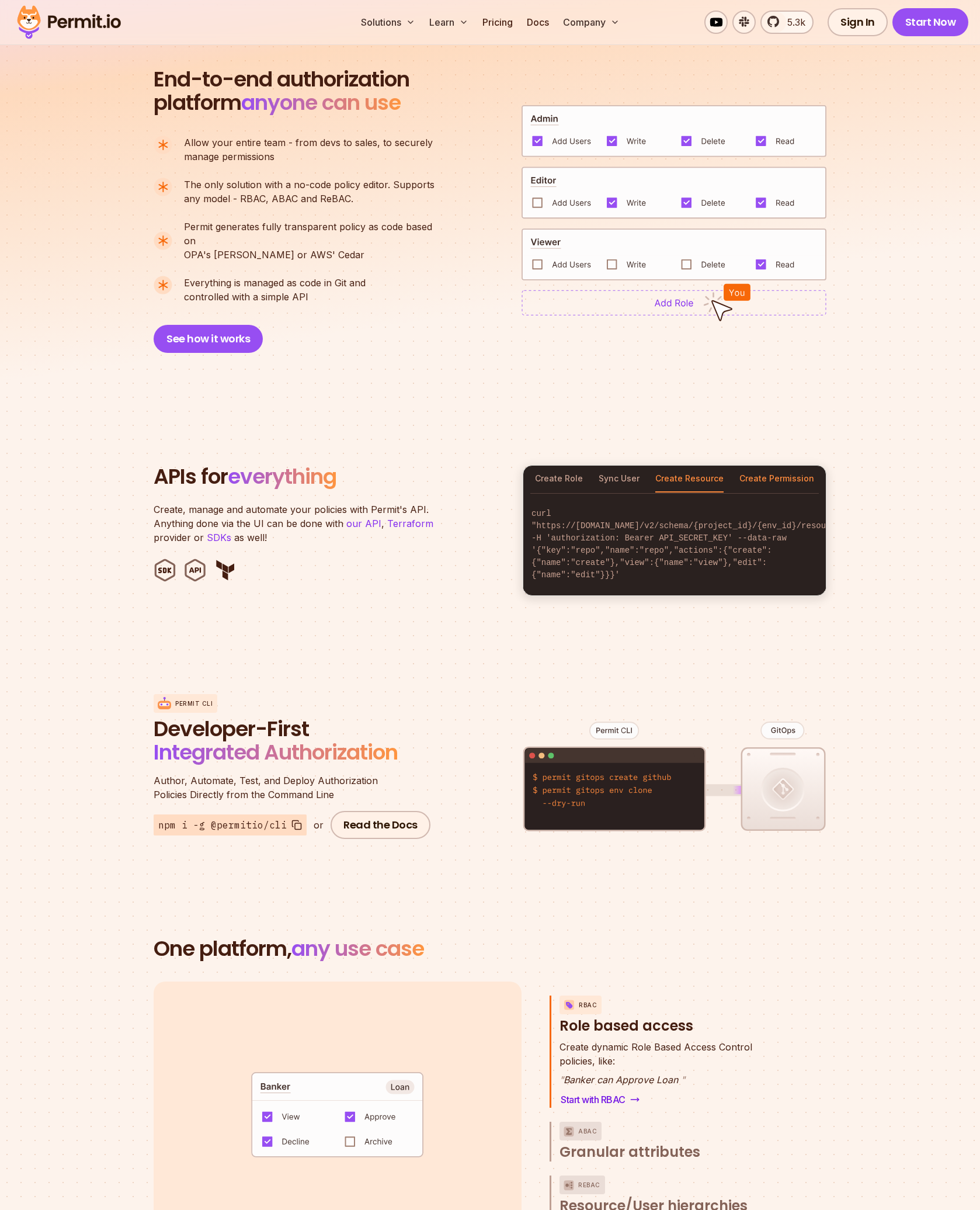
click at [765, 468] on button "Create Permission" at bounding box center [777, 479] width 75 height 26
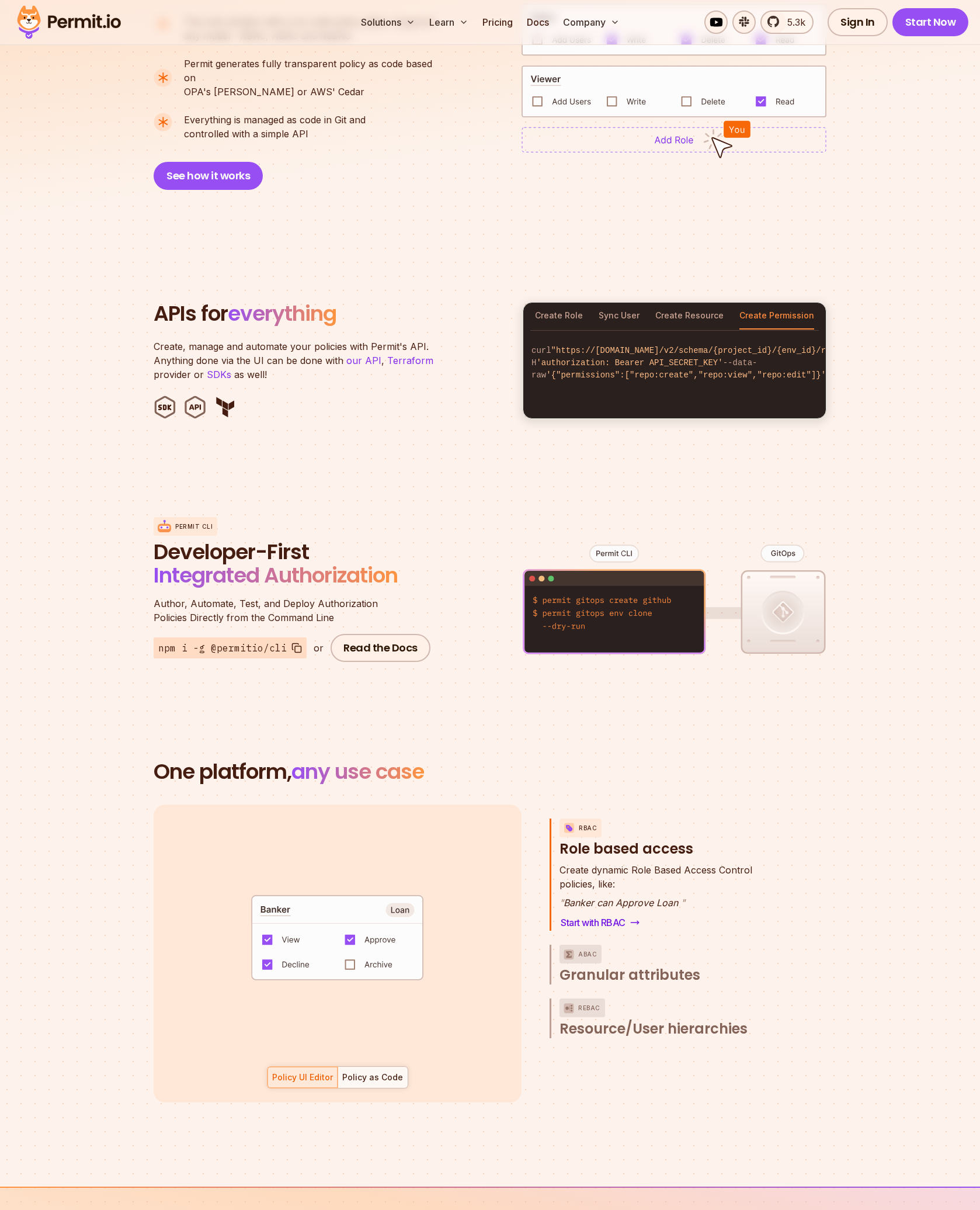
scroll to position [993, 0]
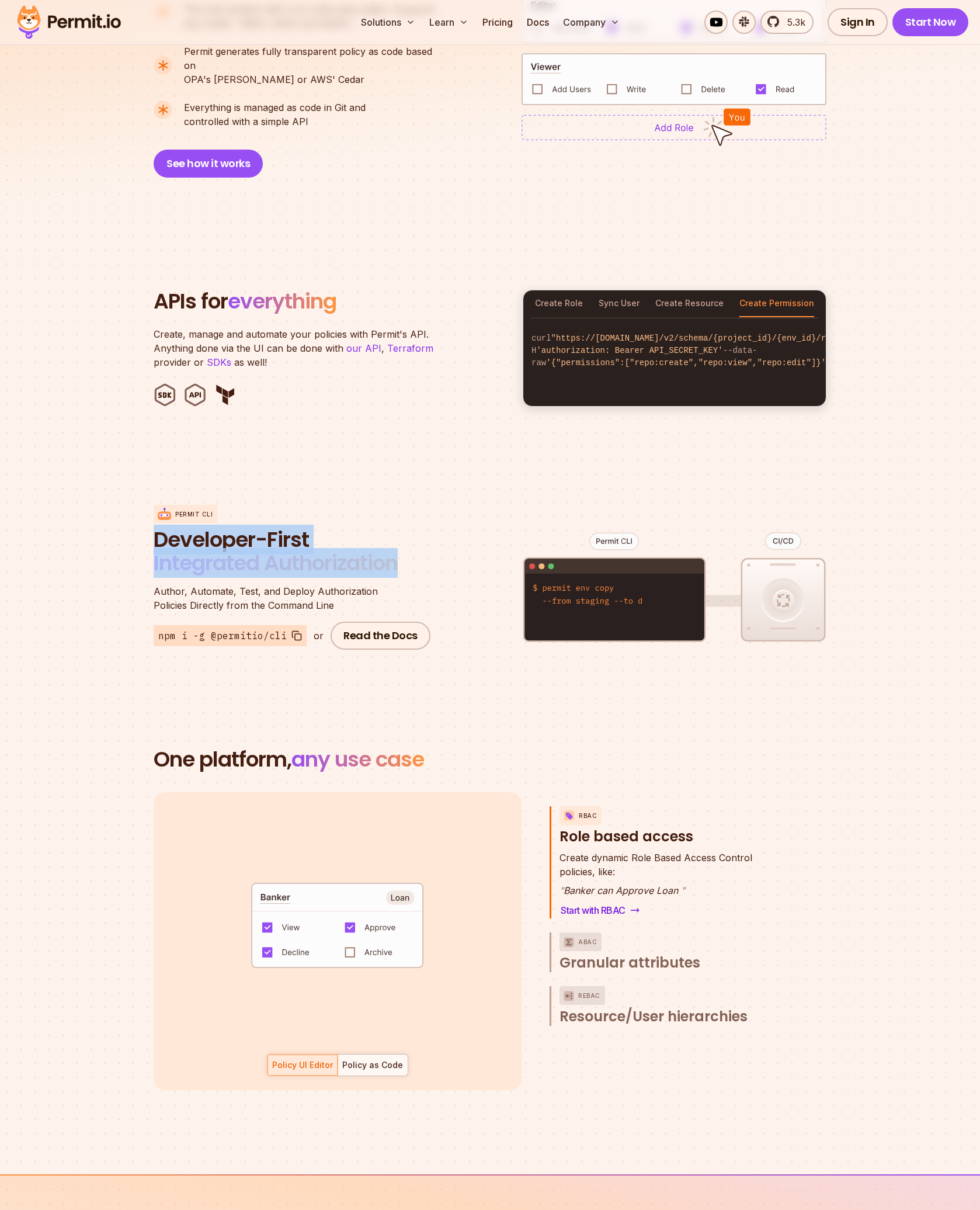
drag, startPoint x: 142, startPoint y: 525, endPoint x: 438, endPoint y: 555, distance: 297.5
click at [410, 552] on section "Permit CLI Developer-First Integrated Authorization Author, Automate, Test, and…" at bounding box center [490, 577] width 980 height 230
drag, startPoint x: 466, startPoint y: 557, endPoint x: 531, endPoint y: 554, distance: 65.1
click at [466, 557] on div "Permit CLI Developer-First Integrated Authorization Author, Automate, Test, and…" at bounding box center [490, 577] width 673 height 230
drag, startPoint x: 622, startPoint y: 531, endPoint x: 612, endPoint y: 535, distance: 10.8
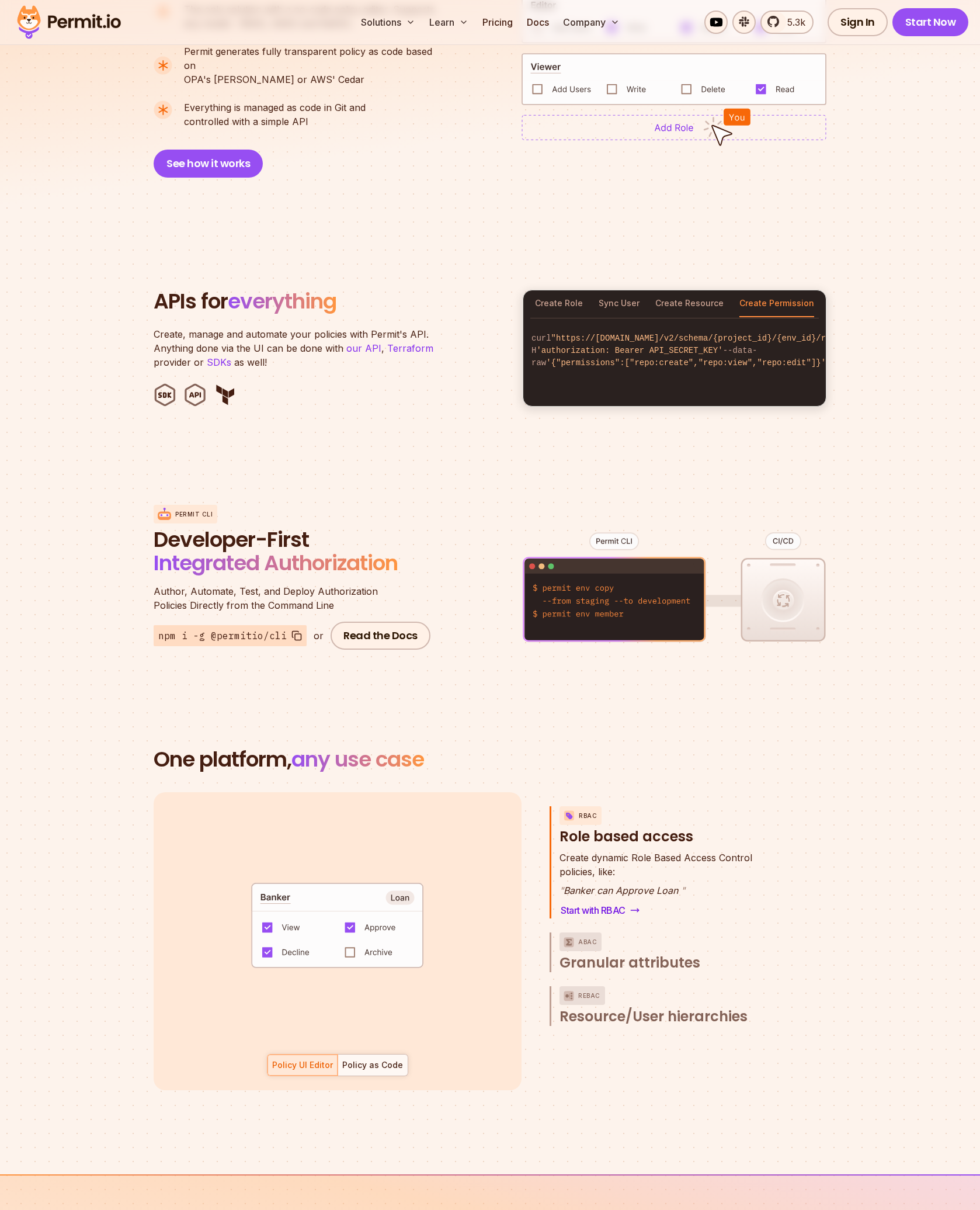
click at [622, 531] on figure at bounding box center [675, 596] width 304 height 230
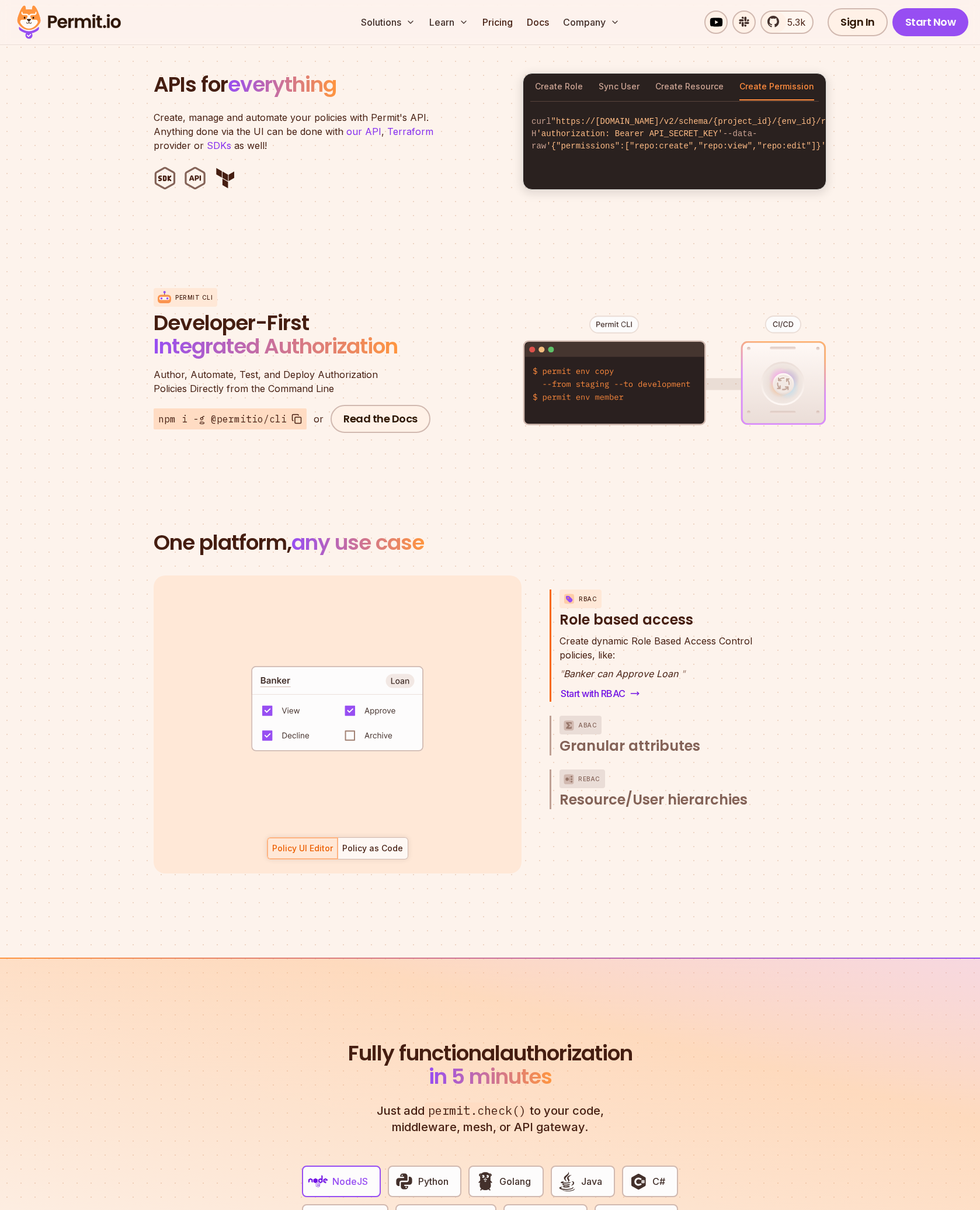
scroll to position [1285, 0]
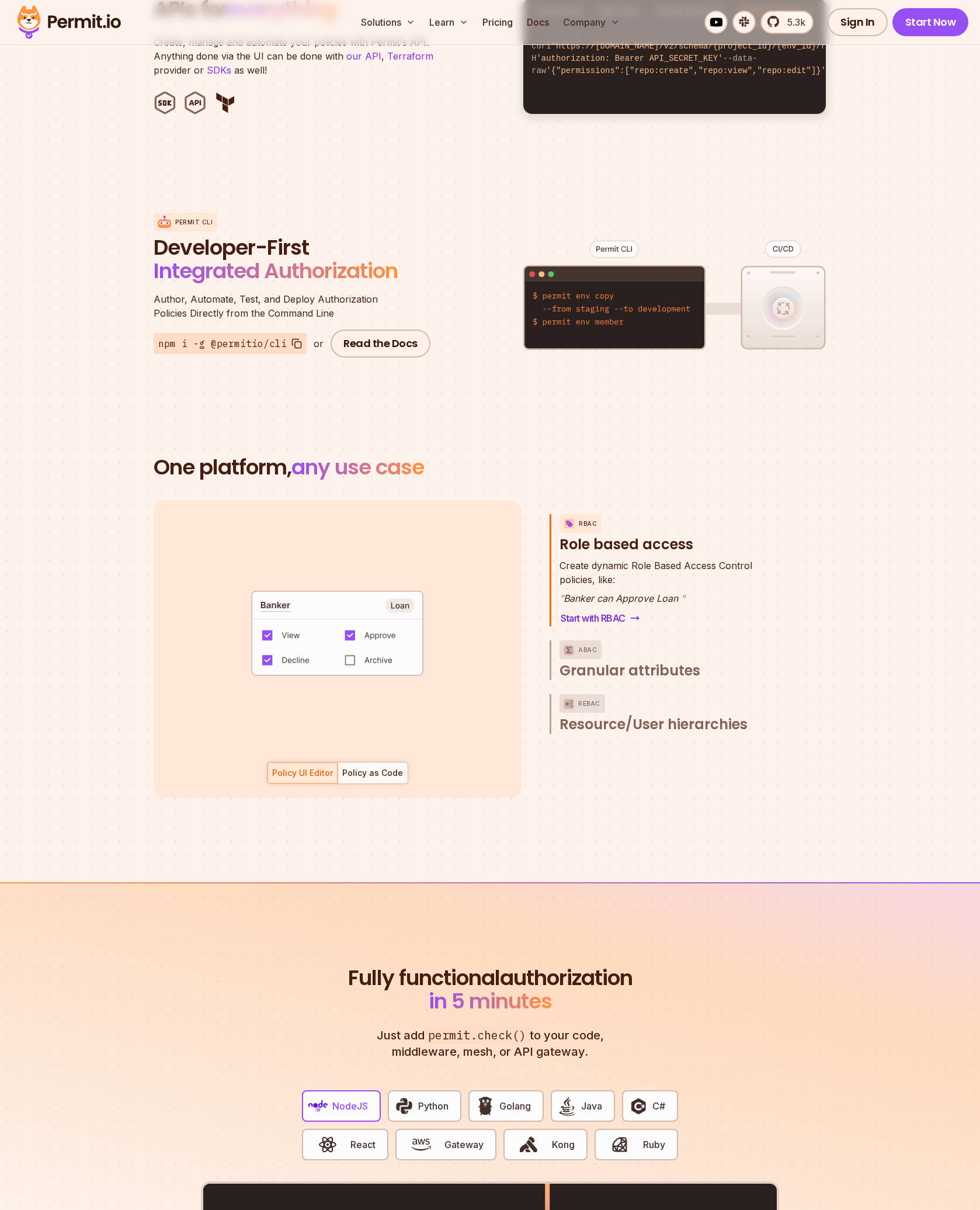
click at [353, 644] on code "default allow := false allow if { some role in data.users[input.user].roles act…" at bounding box center [337, 637] width 242 height 101
click at [351, 645] on code "default allow := false allow if { some role in data.users[input.user].roles act…" at bounding box center [337, 637] width 242 height 101
click at [350, 645] on code "default allow := false allow if { some role in data.users[input.user].roles act…" at bounding box center [337, 637] width 242 height 101
click at [362, 767] on div "Policy as Code" at bounding box center [372, 773] width 61 height 12
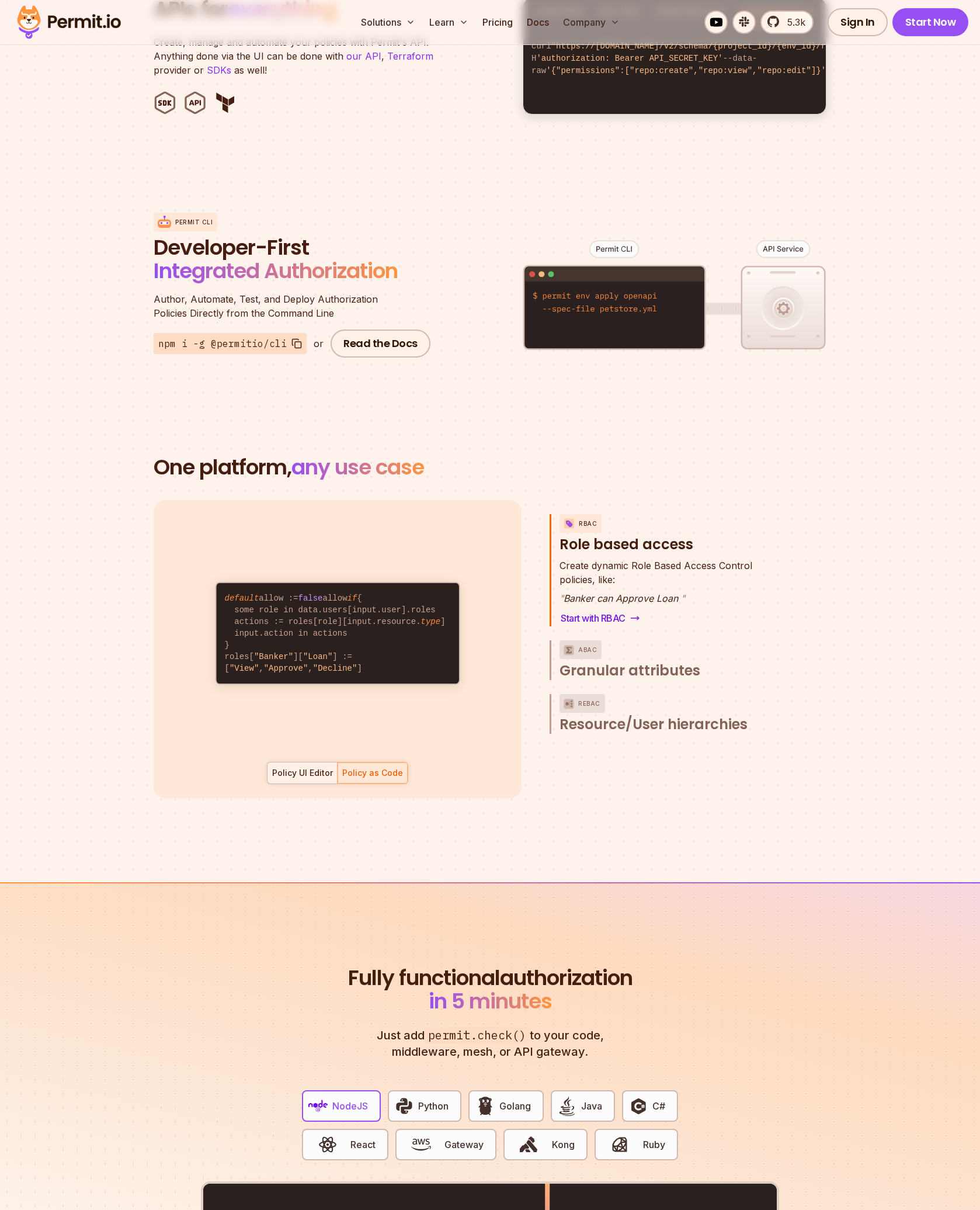
click at [330, 767] on div "Policy UI Editor" at bounding box center [302, 773] width 61 height 12
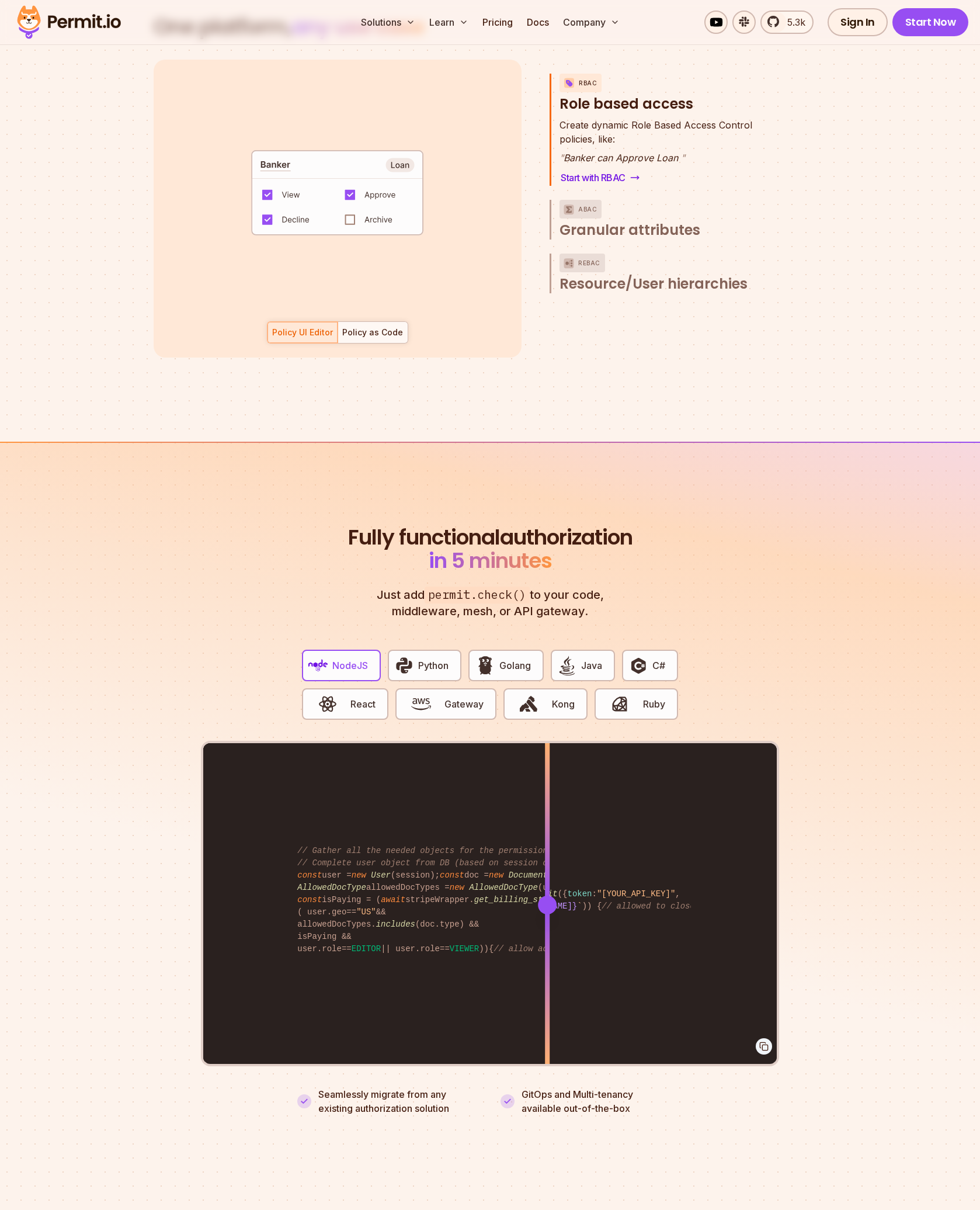
scroll to position [1928, 0]
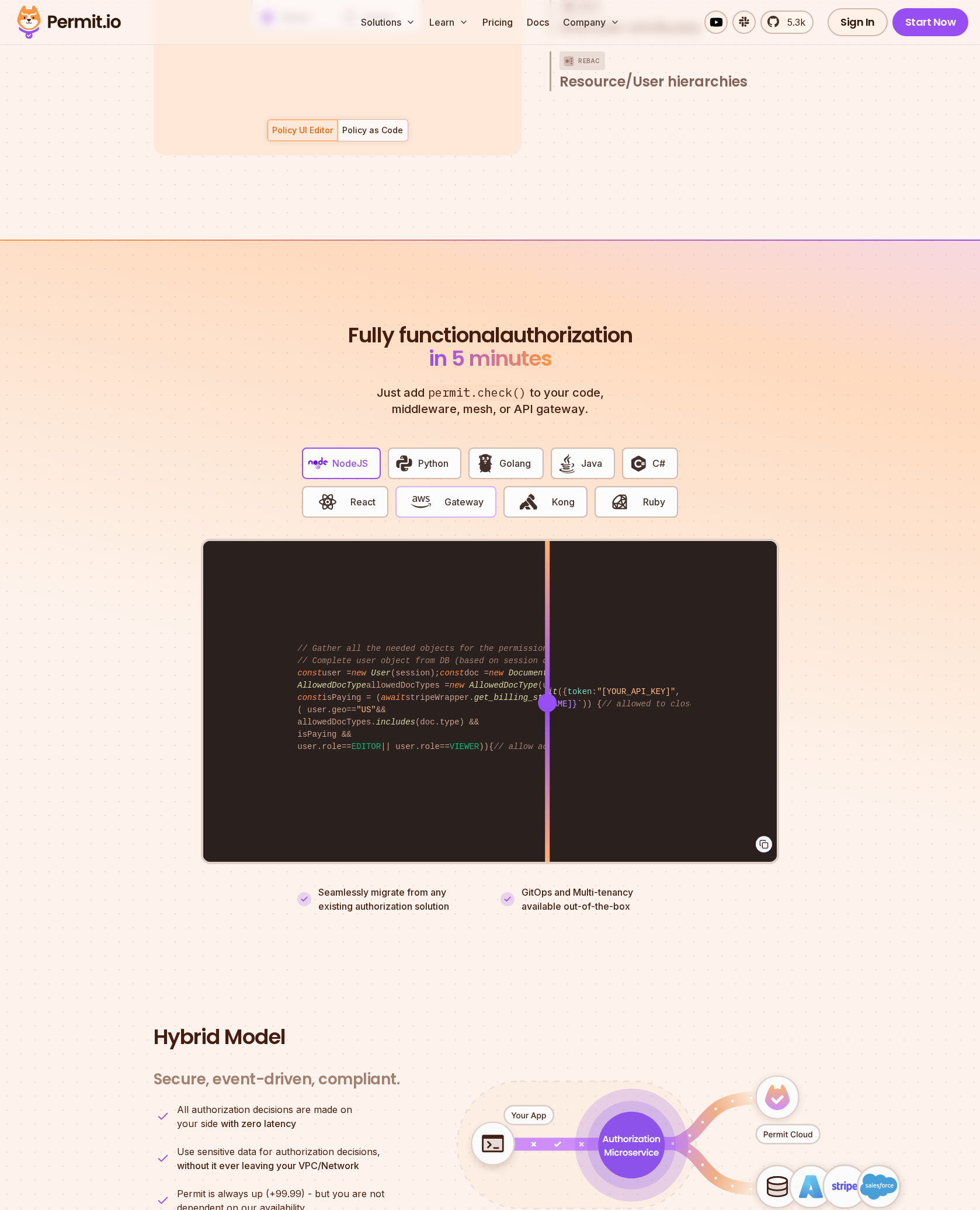
click at [427, 496] on img "button" at bounding box center [420, 502] width 20 height 20
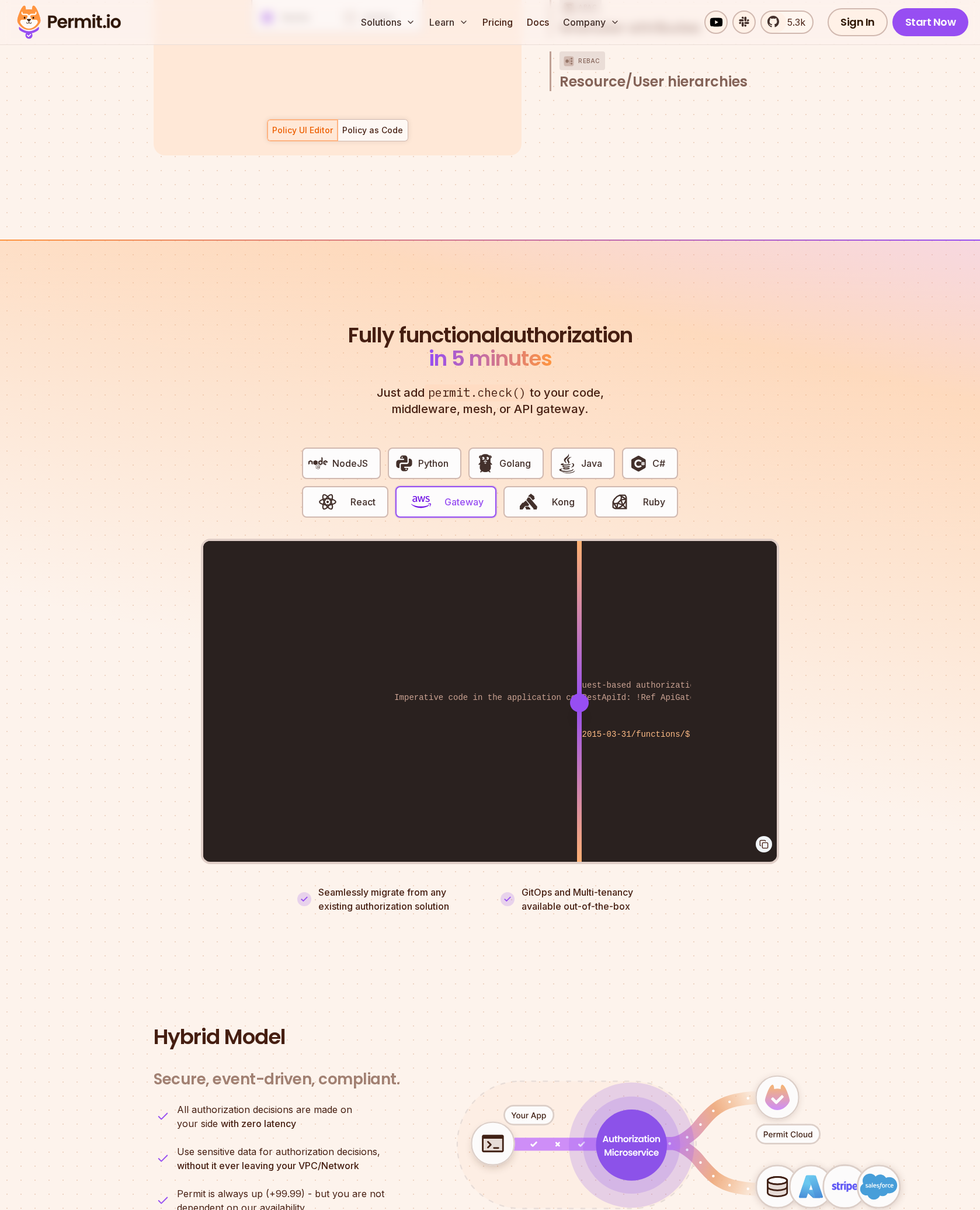
drag, startPoint x: 548, startPoint y: 696, endPoint x: 567, endPoint y: 664, distance: 37.2
click at [577, 672] on div at bounding box center [579, 702] width 4 height 323
click at [359, 495] on span "React" at bounding box center [362, 502] width 25 height 14
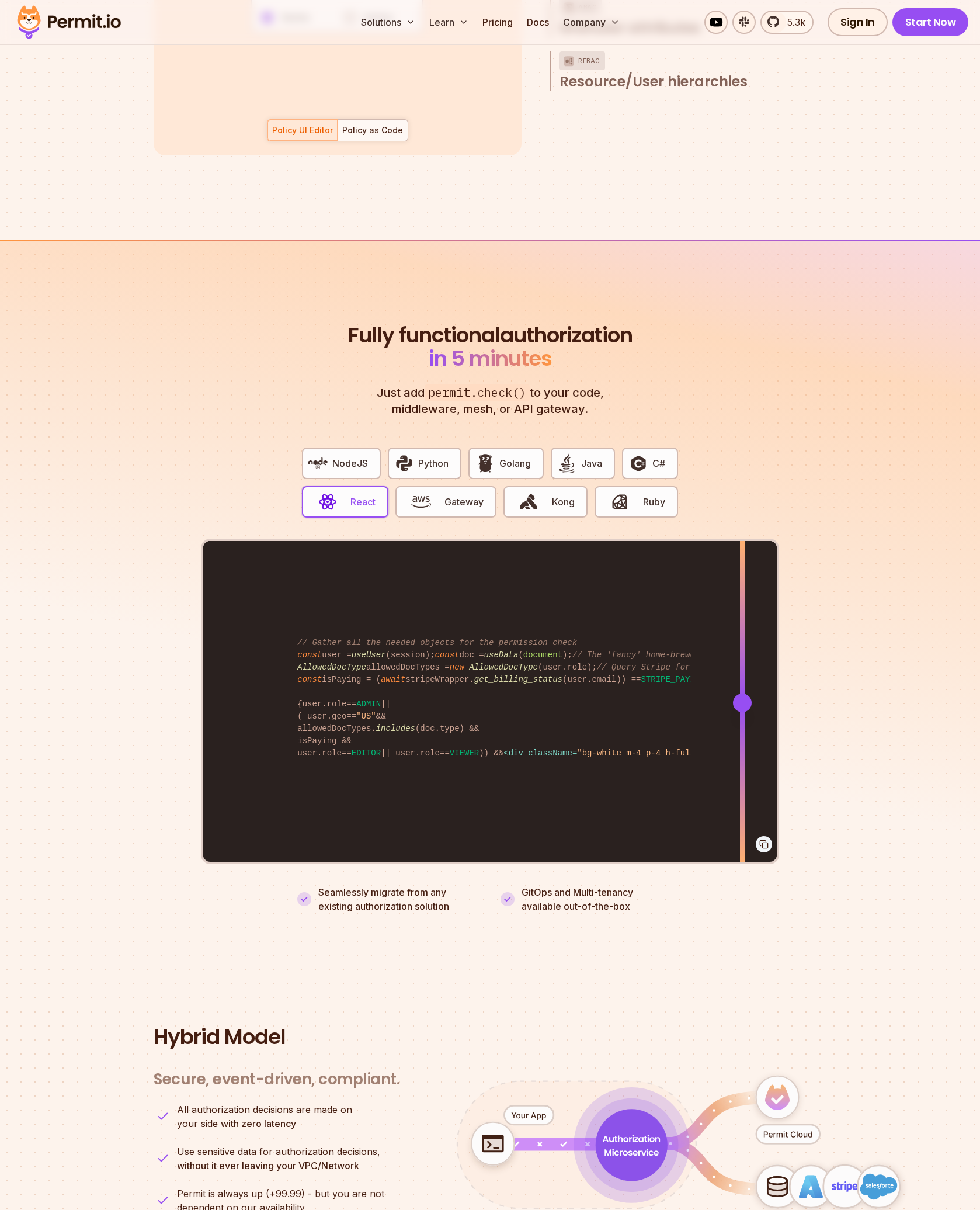
drag, startPoint x: 548, startPoint y: 689, endPoint x: 742, endPoint y: 713, distance: 195.5
click at [742, 713] on div at bounding box center [742, 702] width 4 height 323
click at [546, 497] on span "button" at bounding box center [529, 502] width 39 height 20
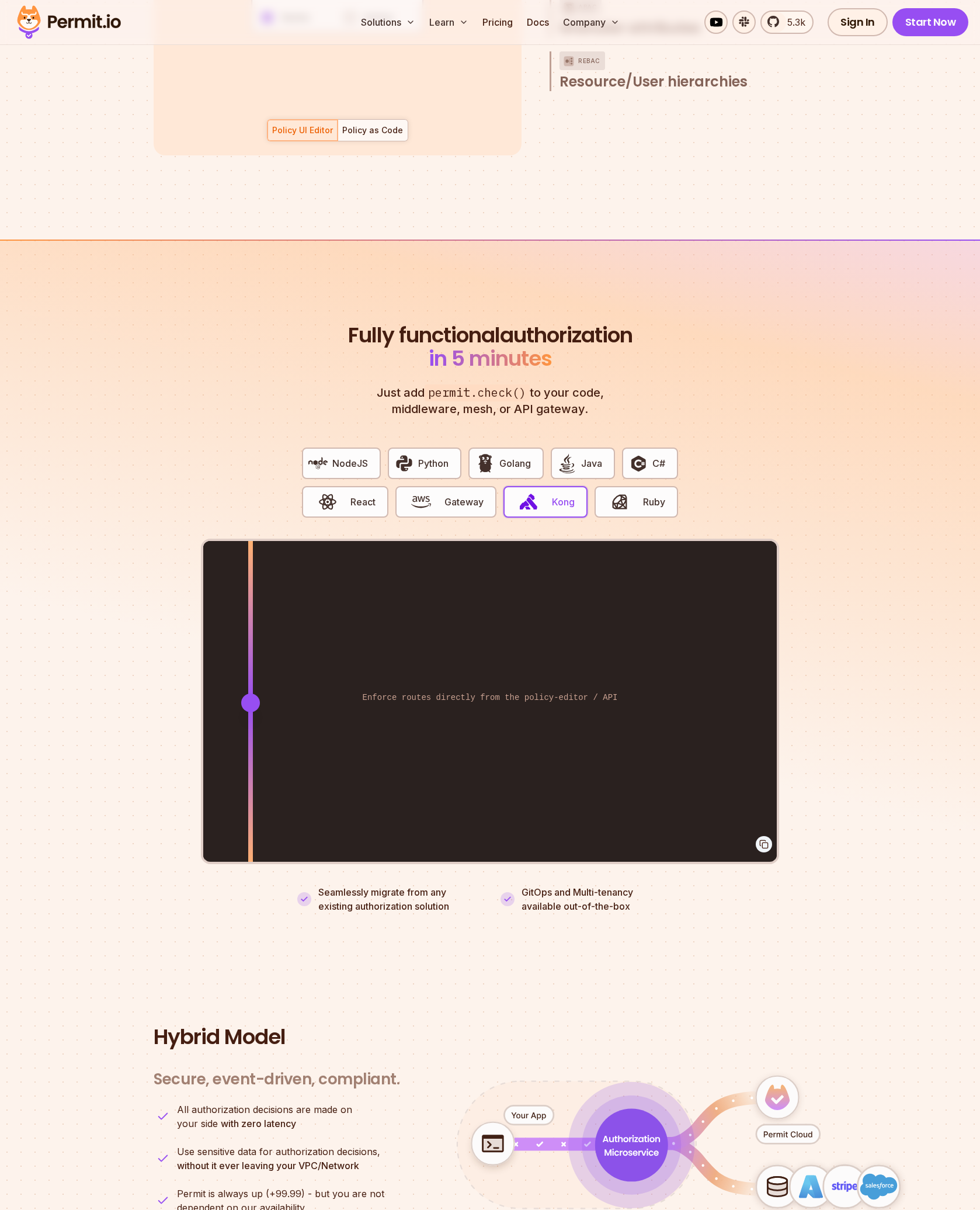
drag, startPoint x: 545, startPoint y: 687, endPoint x: 276, endPoint y: 651, distance: 271.4
click at [251, 663] on div at bounding box center [250, 702] width 4 height 323
drag, startPoint x: 346, startPoint y: 449, endPoint x: 349, endPoint y: 458, distance: 9.5
click at [346, 457] on span "NodeJS" at bounding box center [351, 463] width 36 height 14
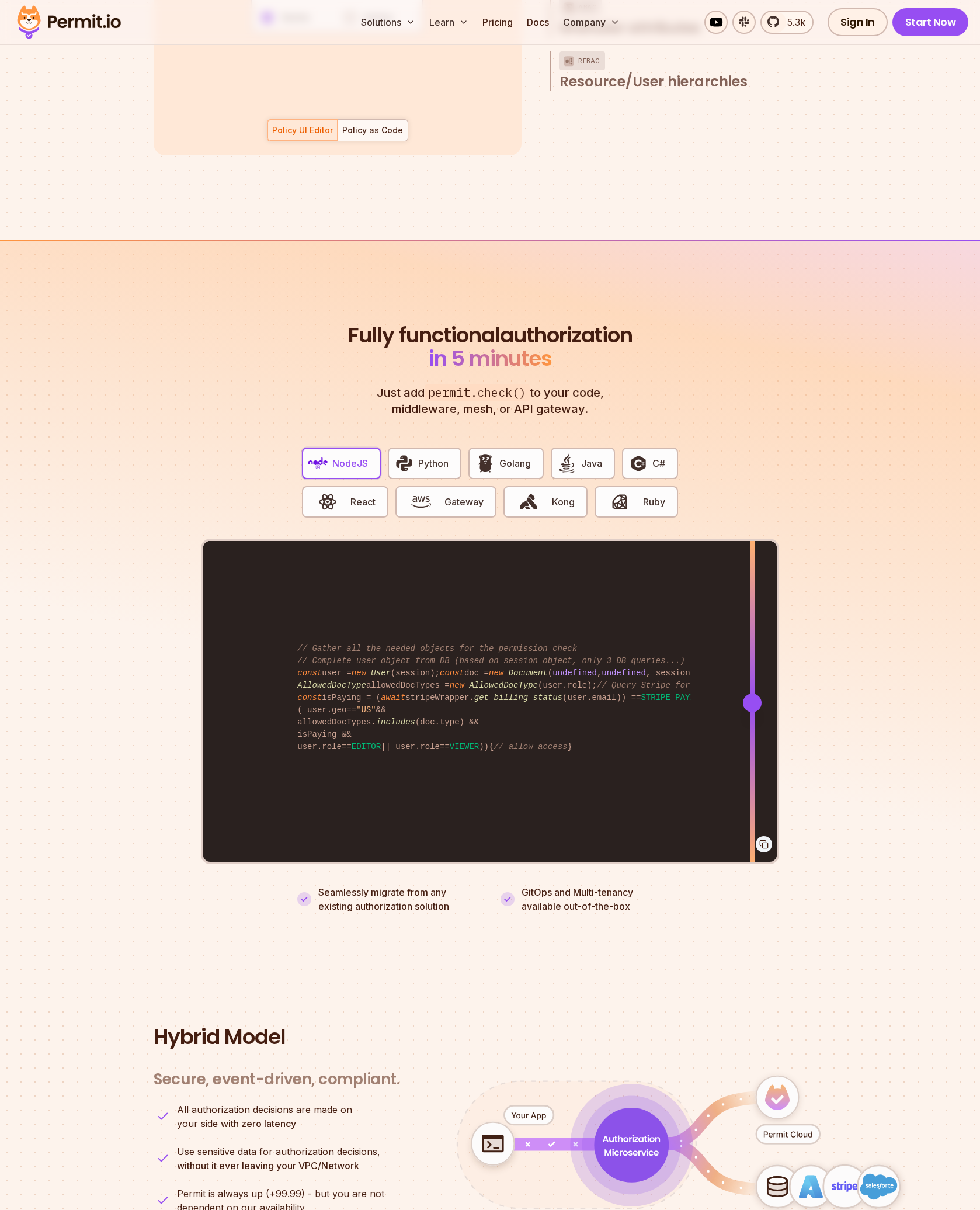
drag, startPoint x: 544, startPoint y: 691, endPoint x: 745, endPoint y: 683, distance: 201.2
click at [751, 696] on div at bounding box center [752, 703] width 19 height 19
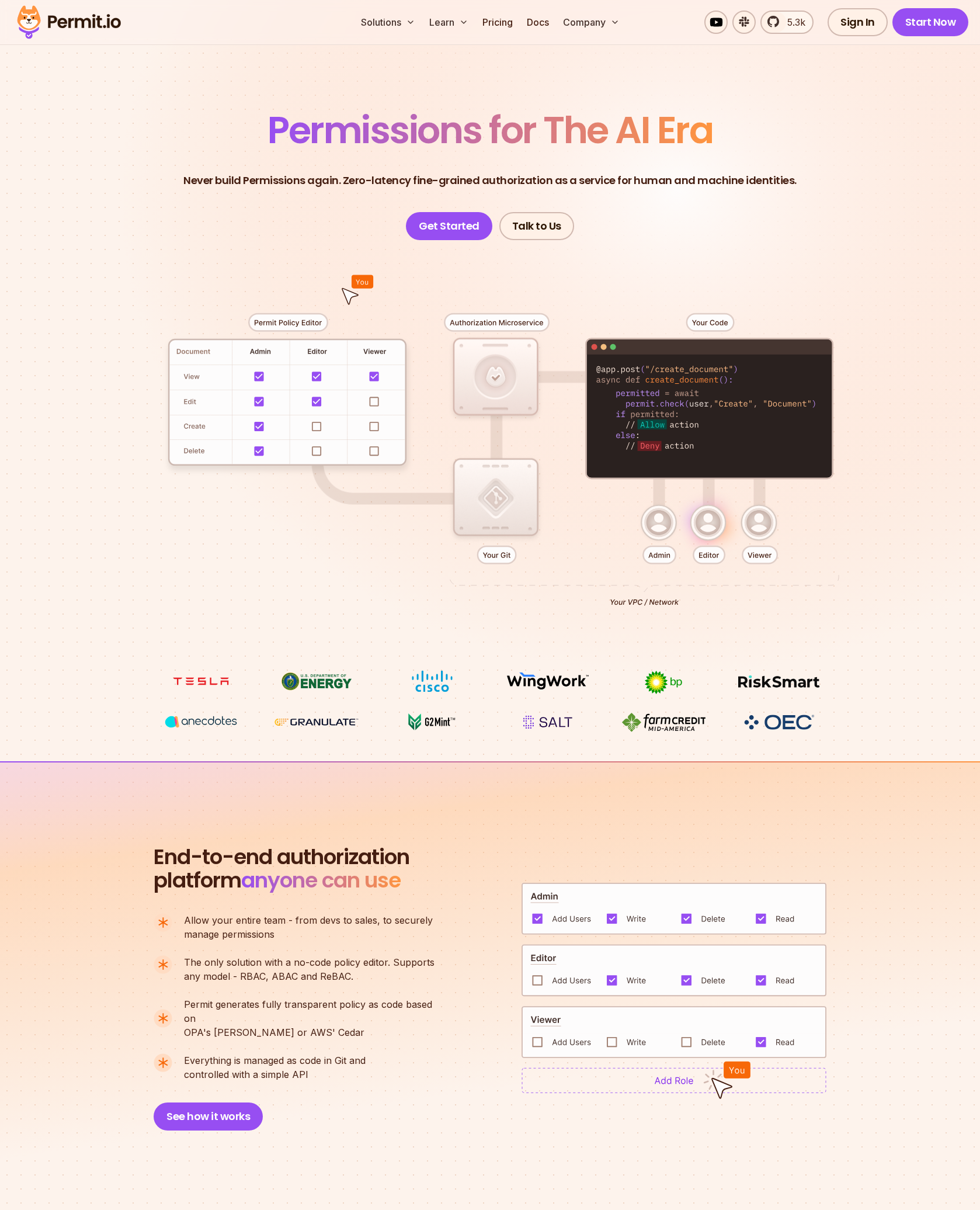
scroll to position [0, 0]
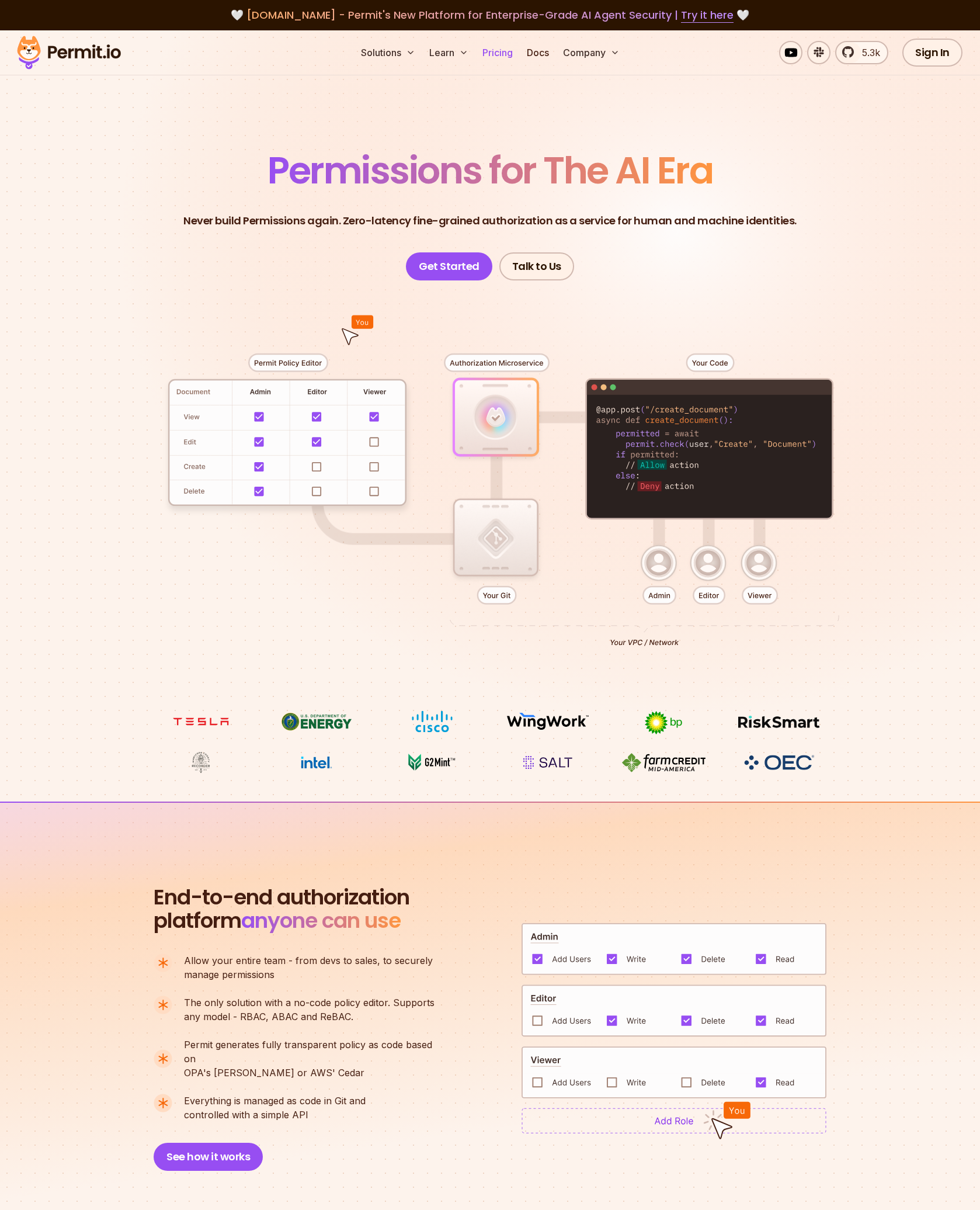
click at [486, 62] on link "Pricing" at bounding box center [497, 52] width 40 height 23
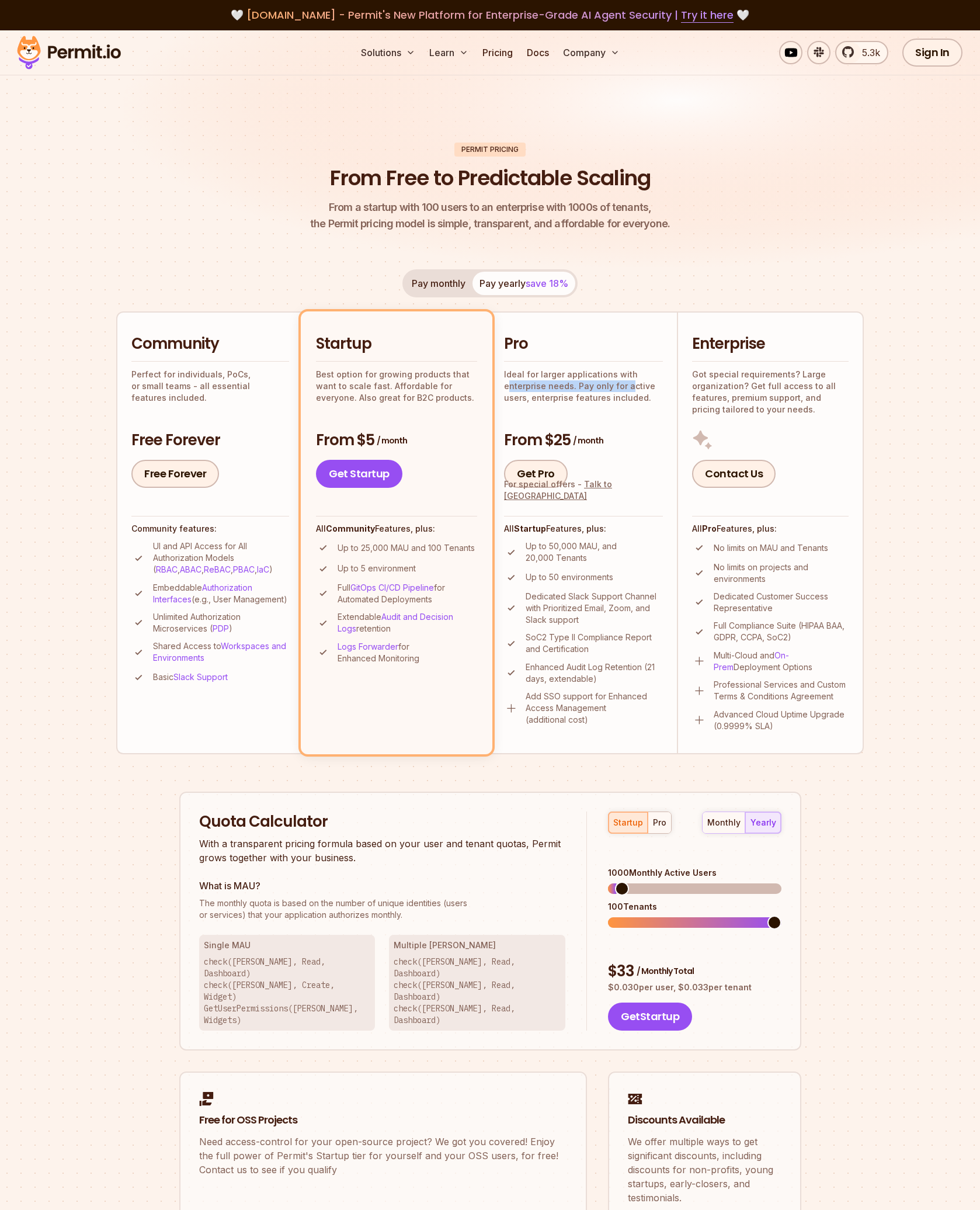
drag, startPoint x: 519, startPoint y: 381, endPoint x: 629, endPoint y: 392, distance: 110.5
click at [629, 392] on p "Ideal for larger applications with enterprise needs. Pay only for active users,…" at bounding box center [583, 386] width 159 height 35
click at [605, 557] on p "Up to 50,000 MAU, and 20,000 Tenants" at bounding box center [594, 551] width 137 height 23
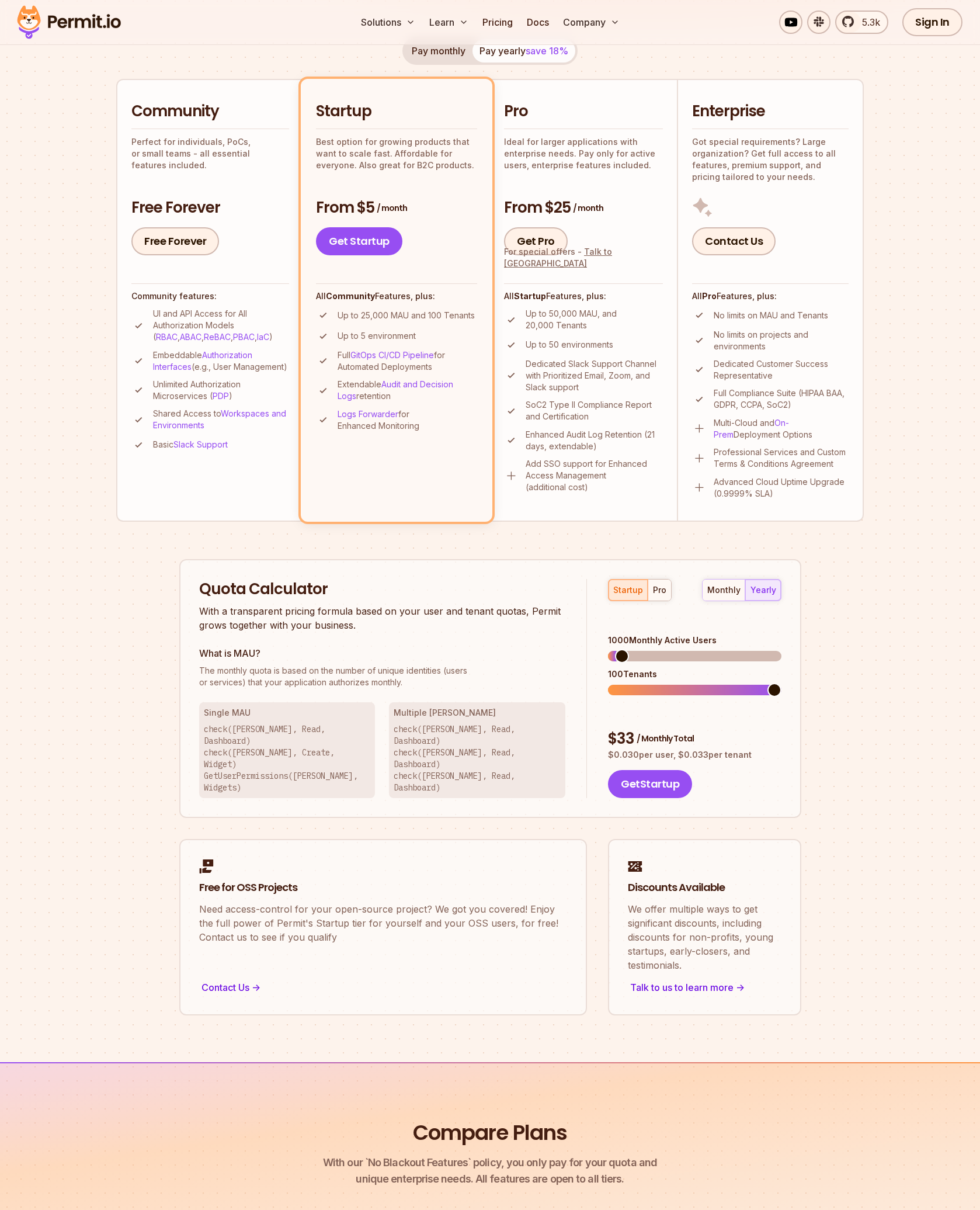
scroll to position [234, 0]
click at [667, 648] on span at bounding box center [662, 654] width 14 height 14
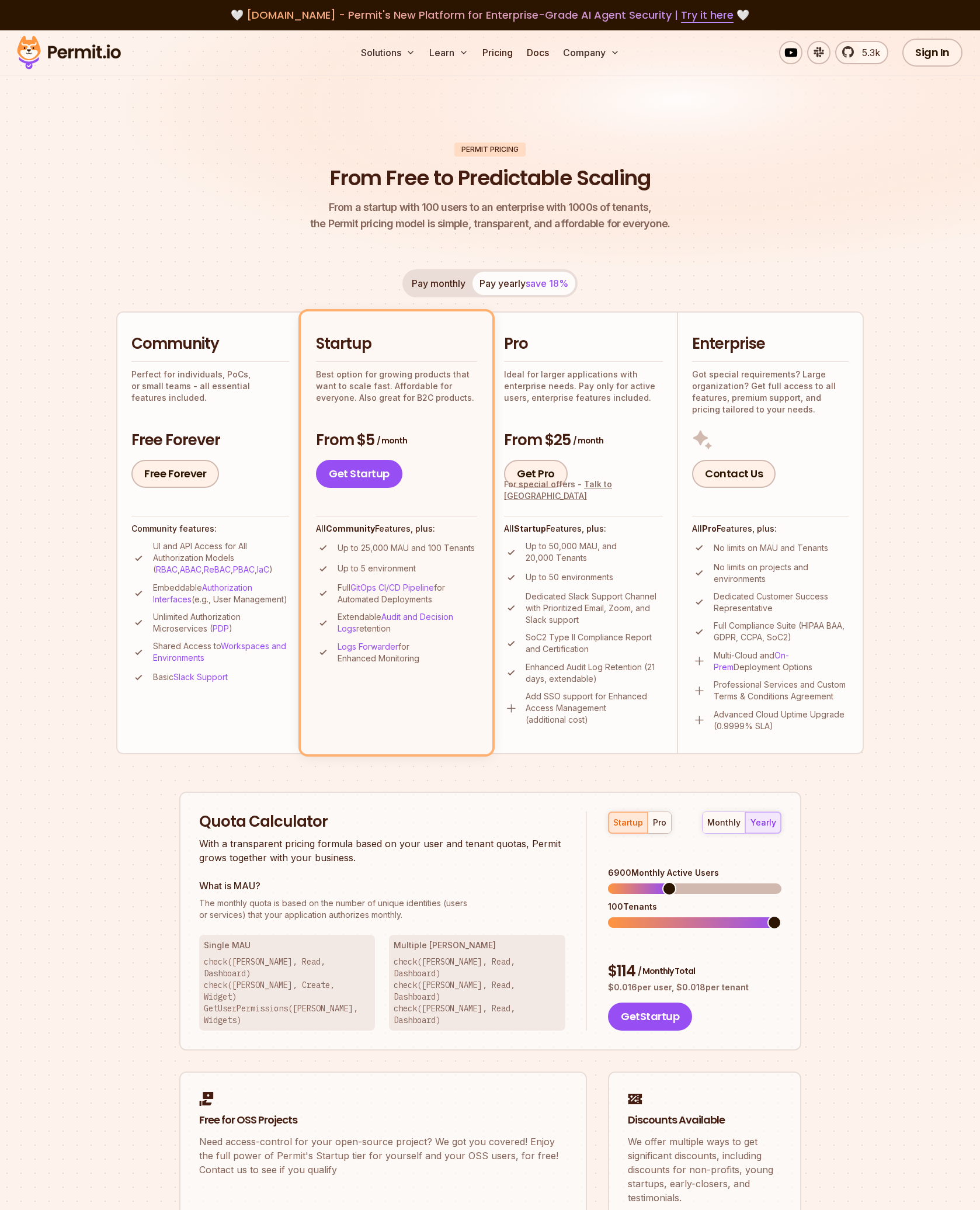
drag, startPoint x: 330, startPoint y: 157, endPoint x: 308, endPoint y: 154, distance: 22.2
click at [330, 157] on header "Permit Pricing From Free to Predictable Scaling From a startup with 100 users t…" at bounding box center [490, 187] width 747 height 90
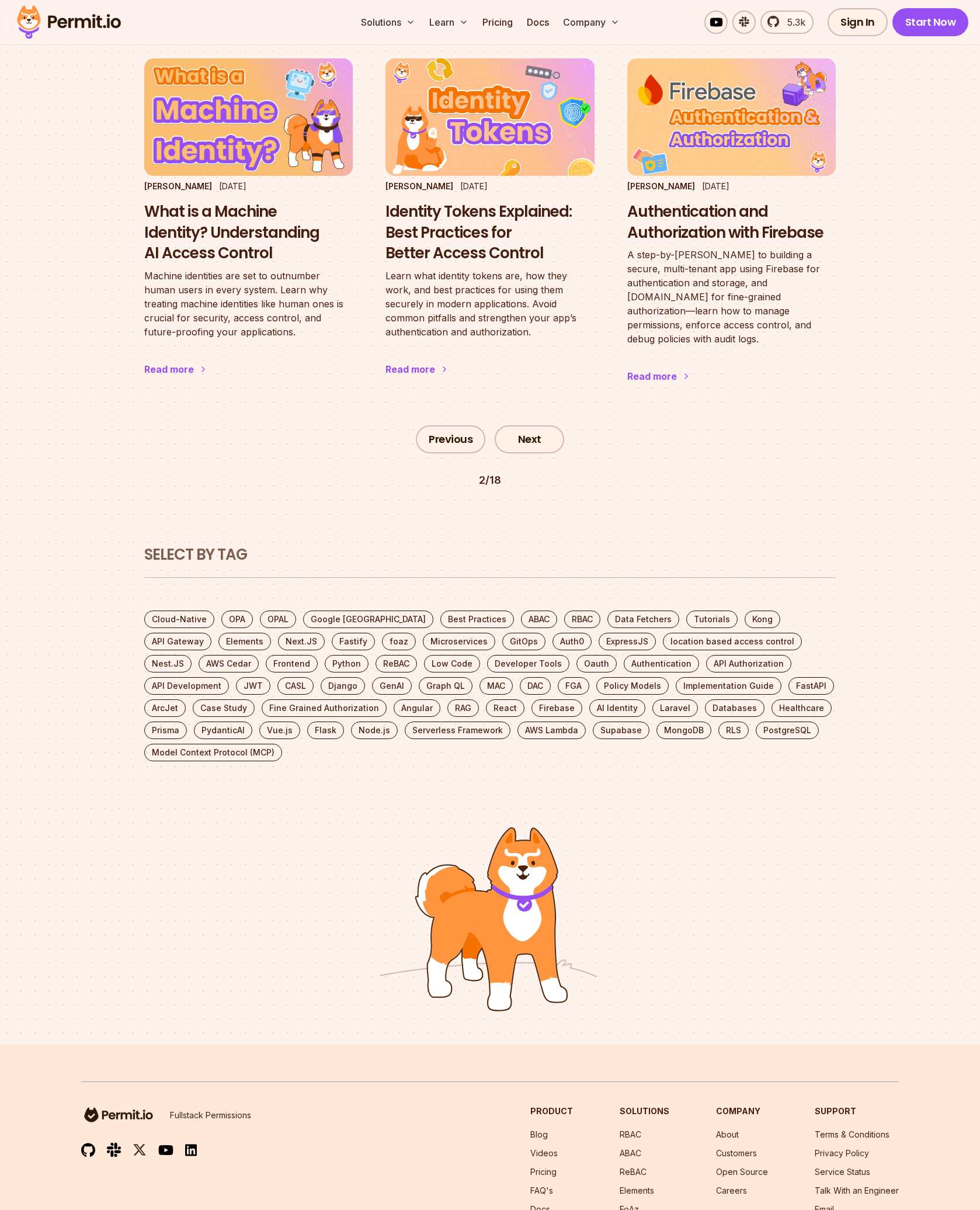
scroll to position [2022, 0]
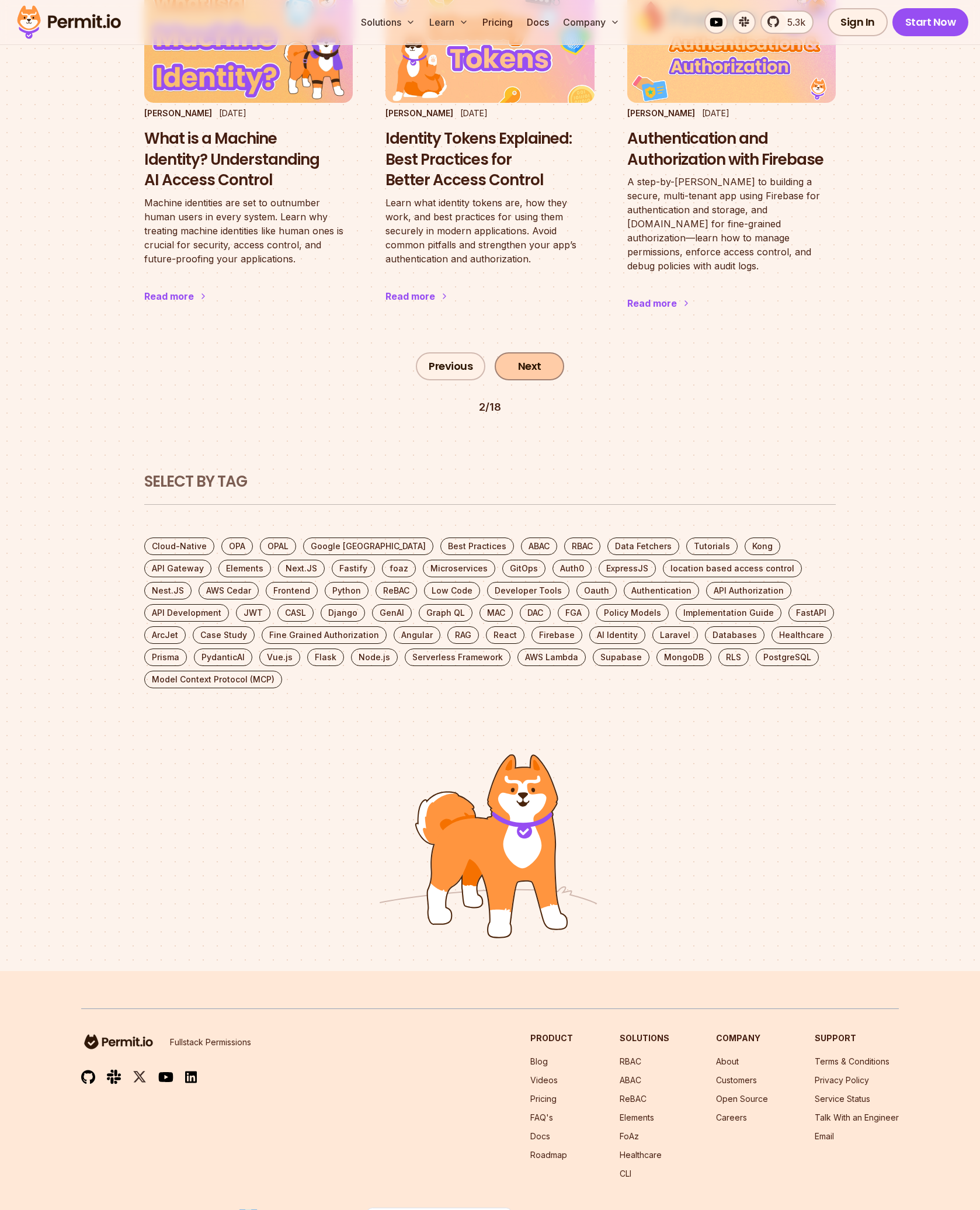
click at [526, 352] on link "Next" at bounding box center [529, 366] width 69 height 28
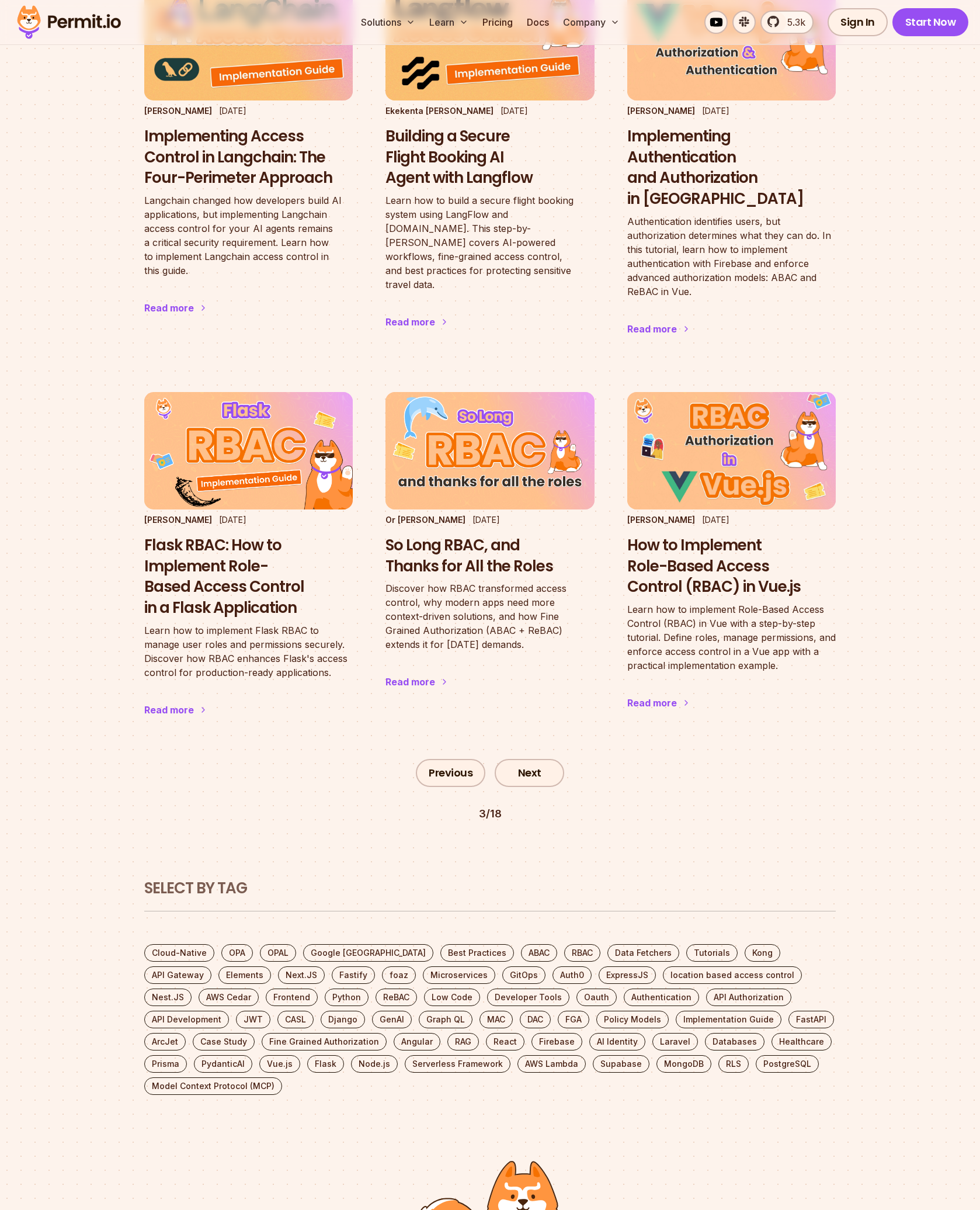
scroll to position [2008, 0]
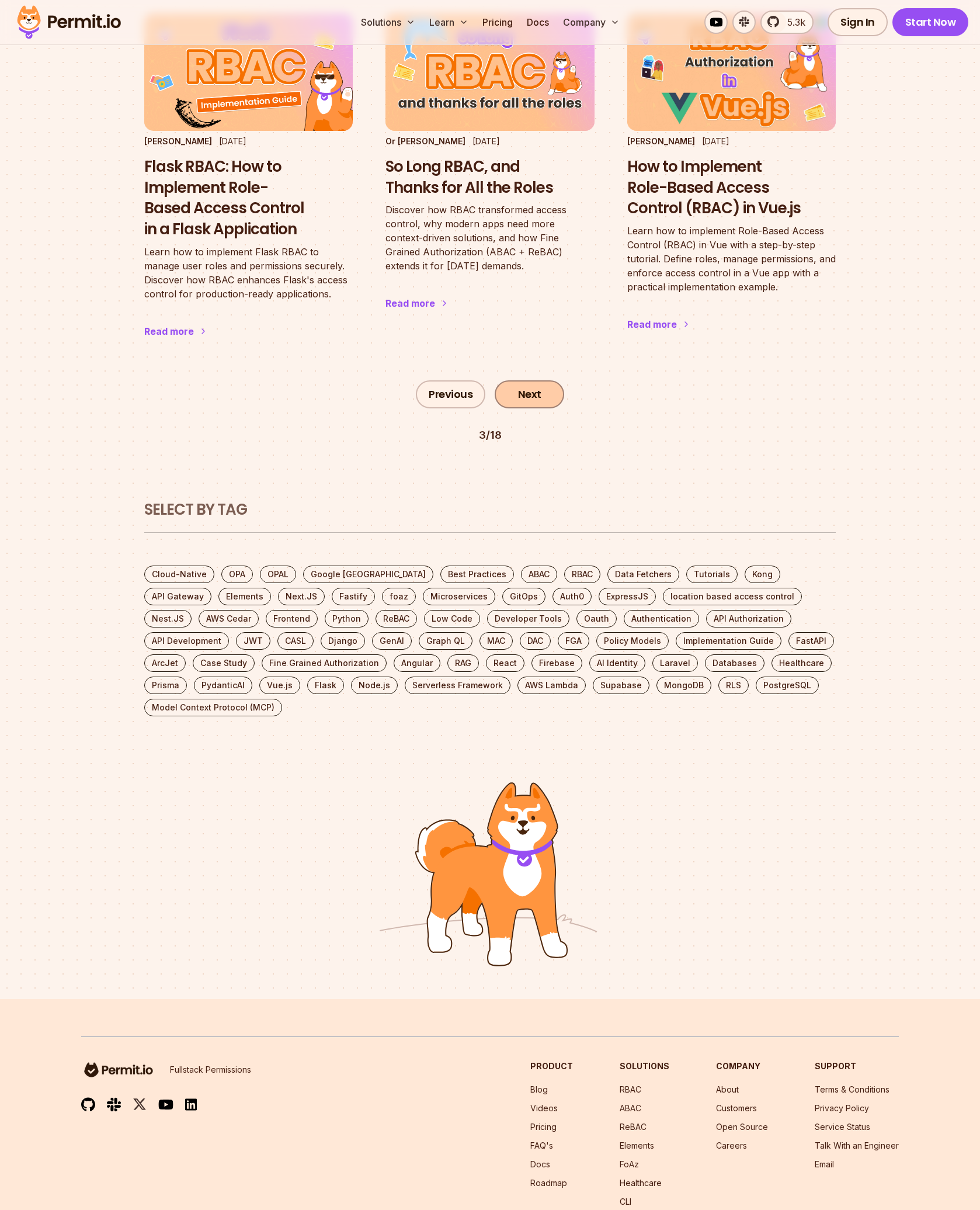
click at [527, 381] on link "Next" at bounding box center [529, 394] width 69 height 28
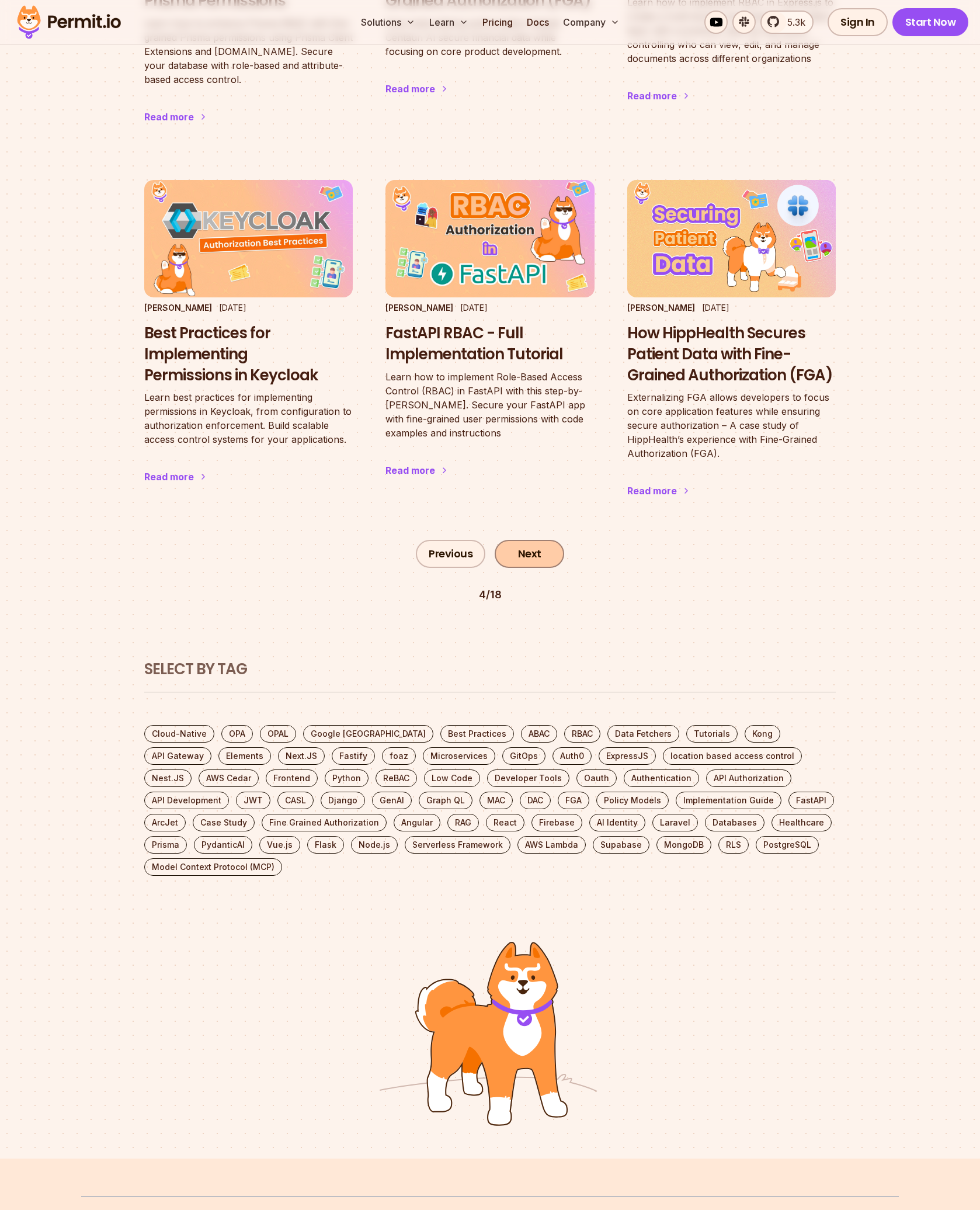
scroll to position [2030, 0]
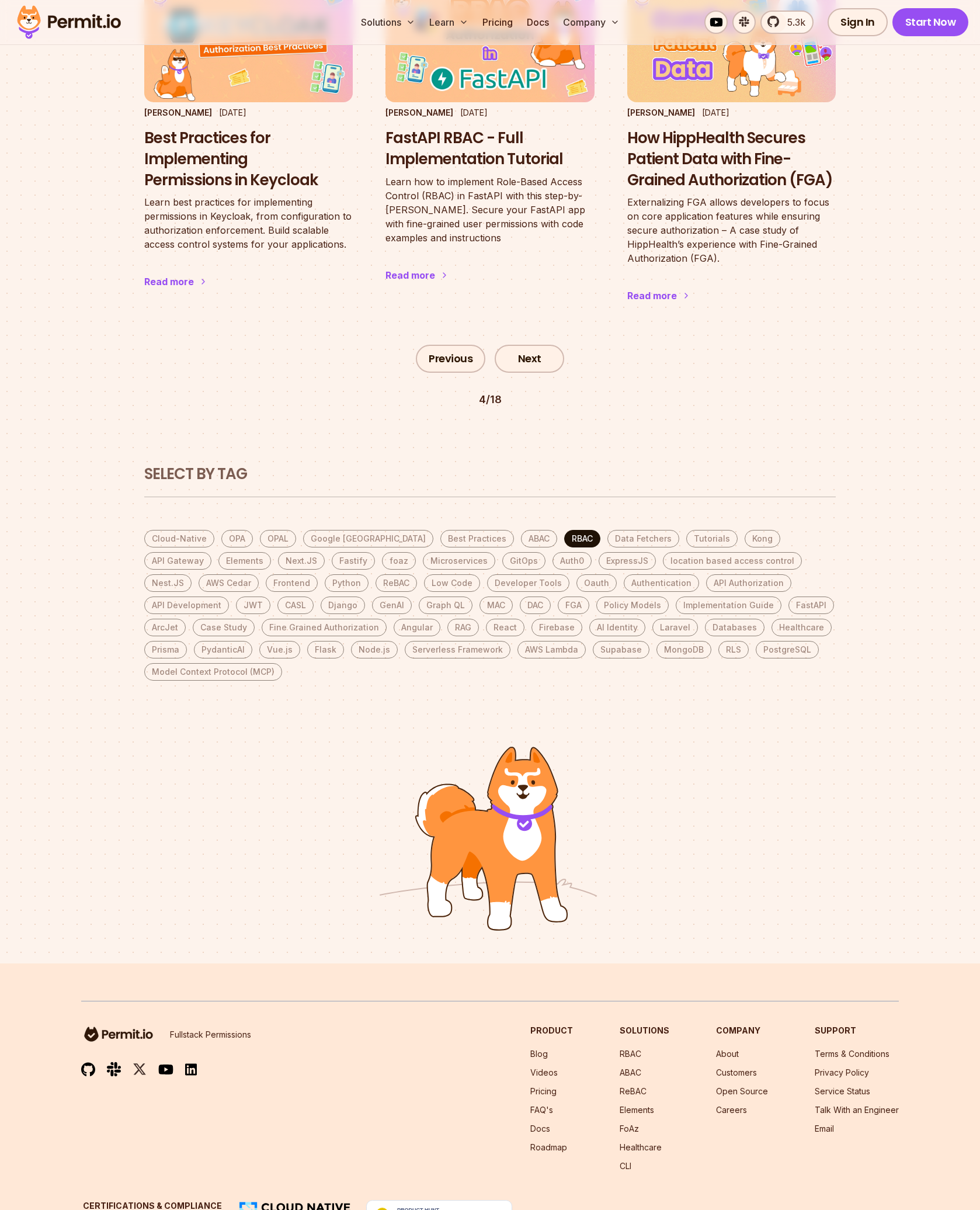
drag, startPoint x: 524, startPoint y: 494, endPoint x: 516, endPoint y: 496, distance: 8.2
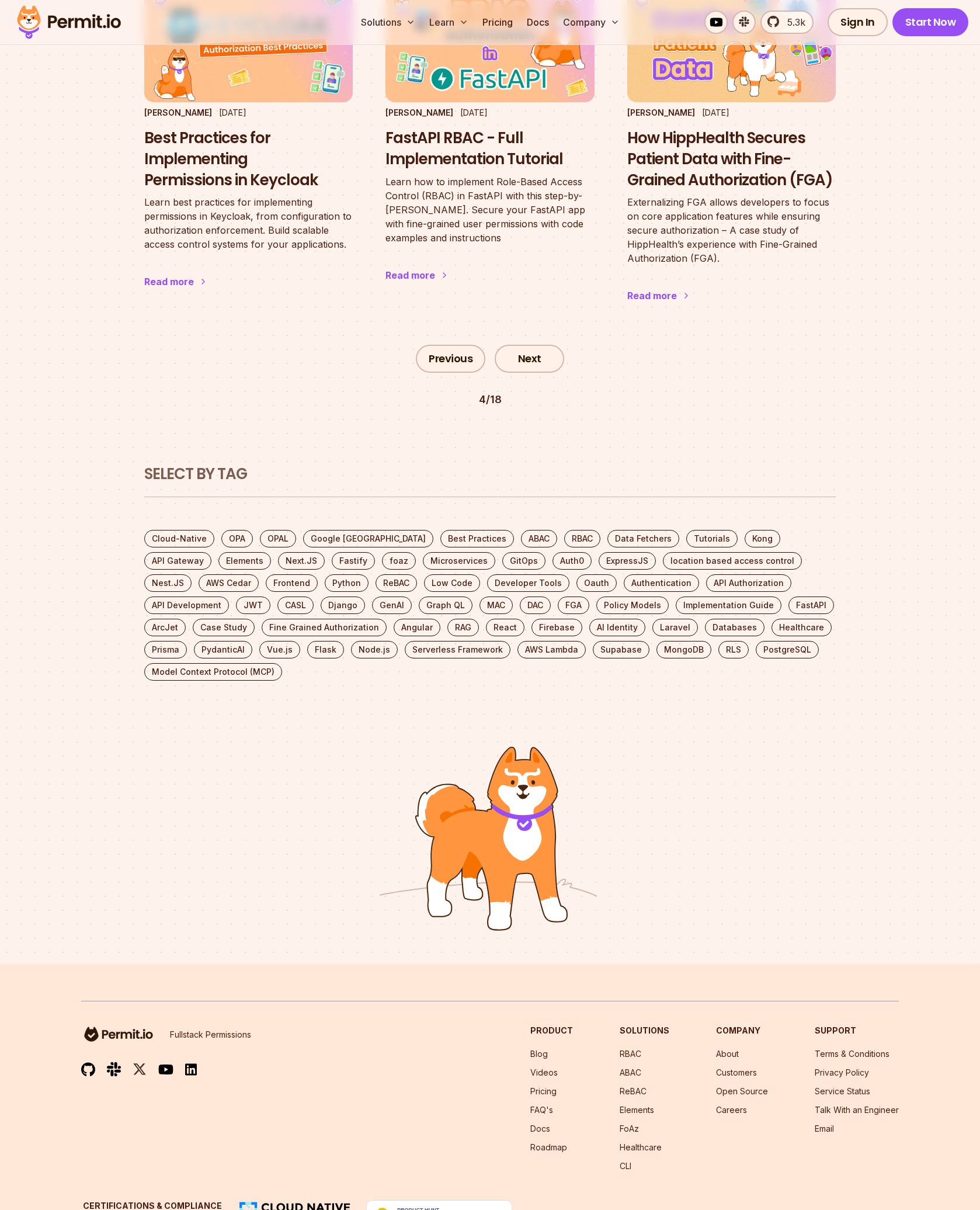
click at [681, 704] on div at bounding box center [490, 834] width 980 height 259
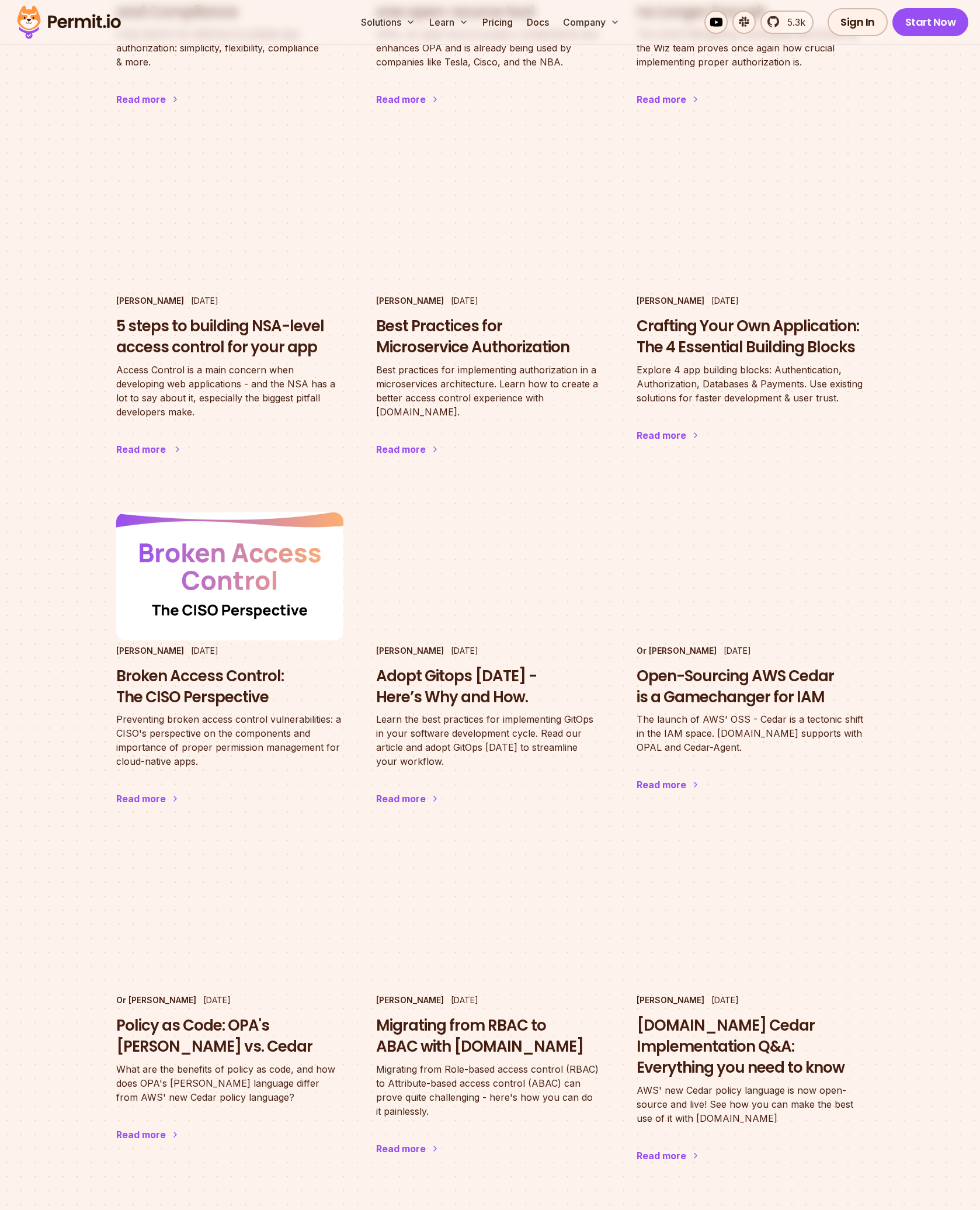
scroll to position [1636, 0]
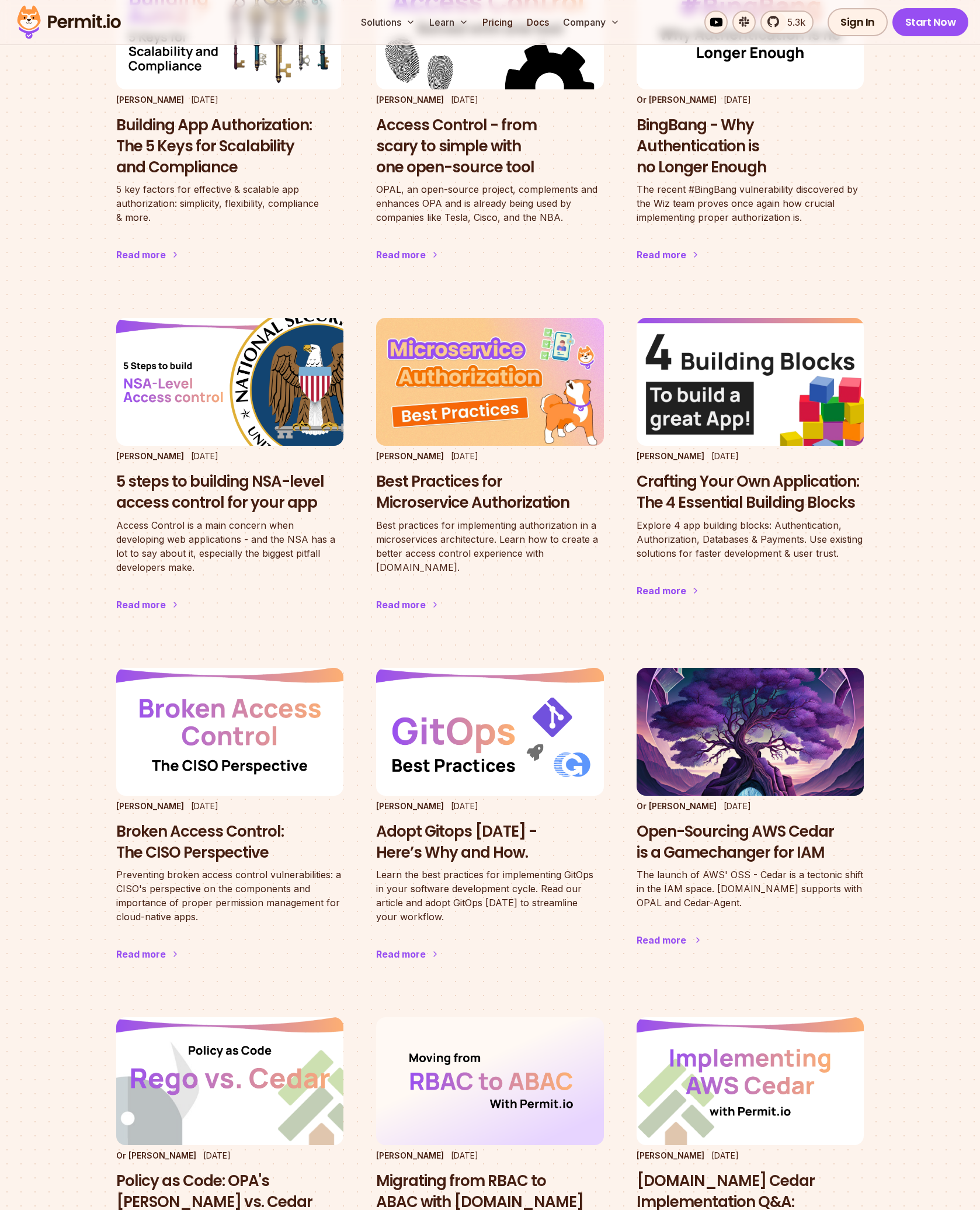
click at [718, 725] on img at bounding box center [750, 731] width 250 height 141
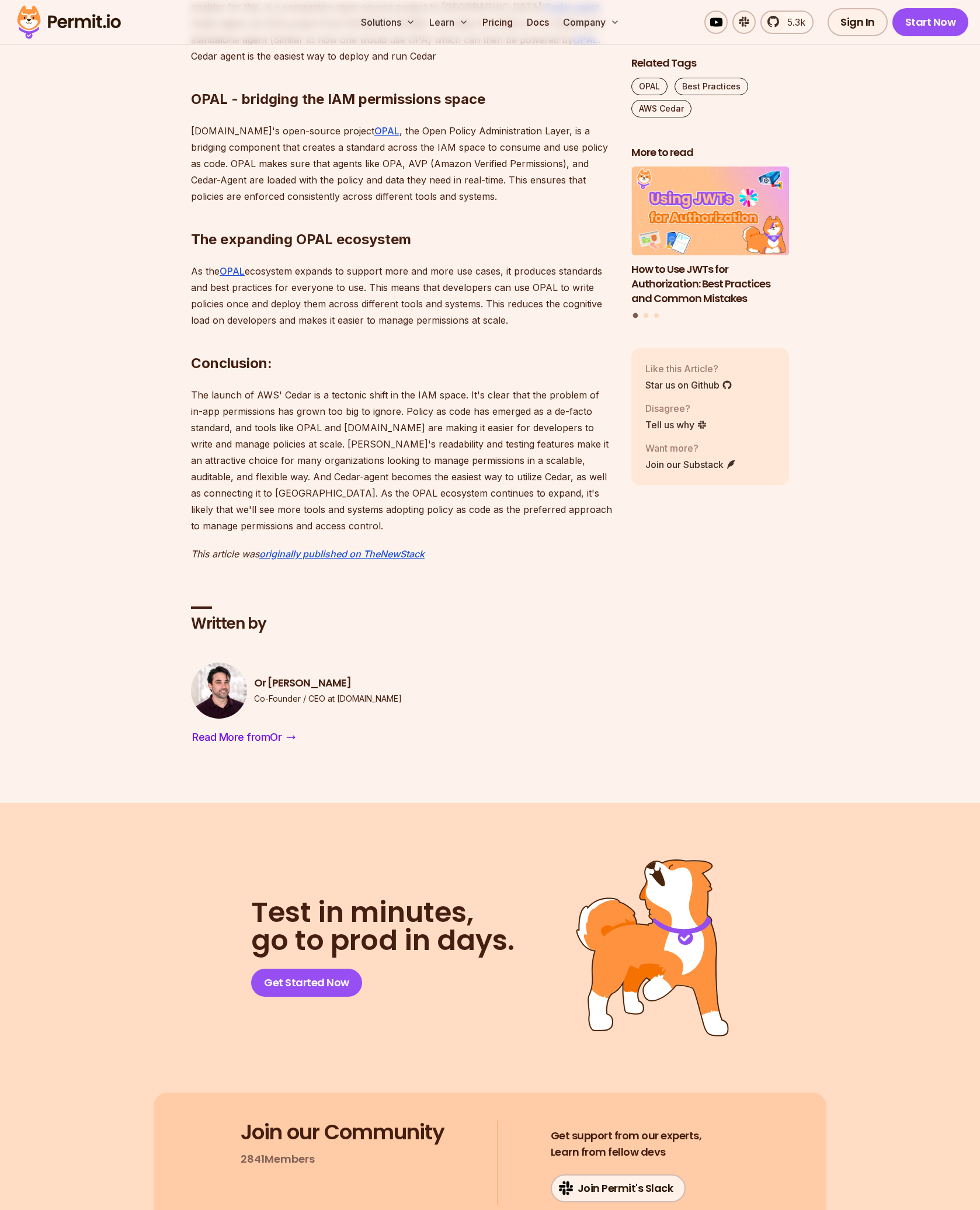
drag, startPoint x: 358, startPoint y: 410, endPoint x: 357, endPoint y: 388, distance: 22.0
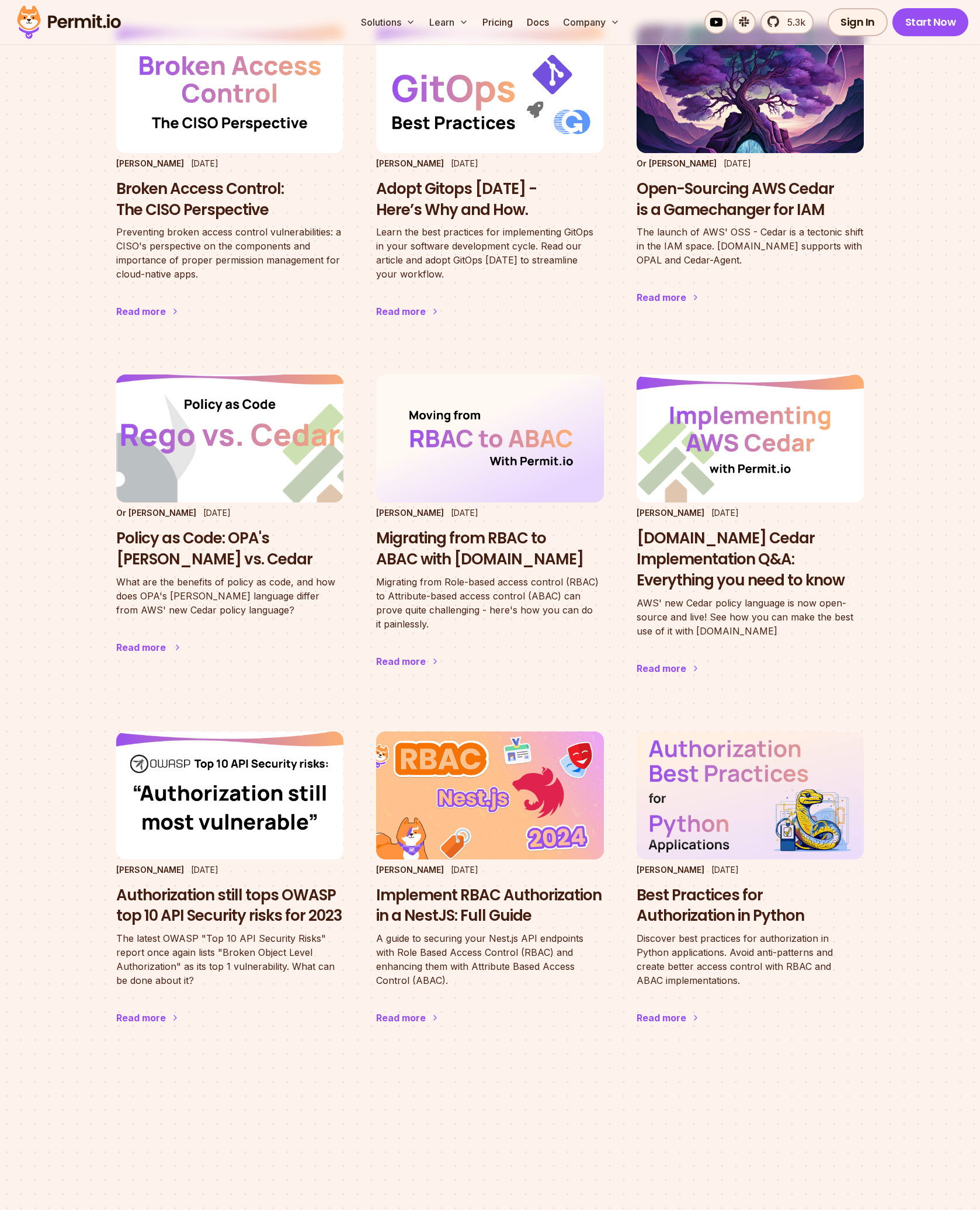
scroll to position [2337, 0]
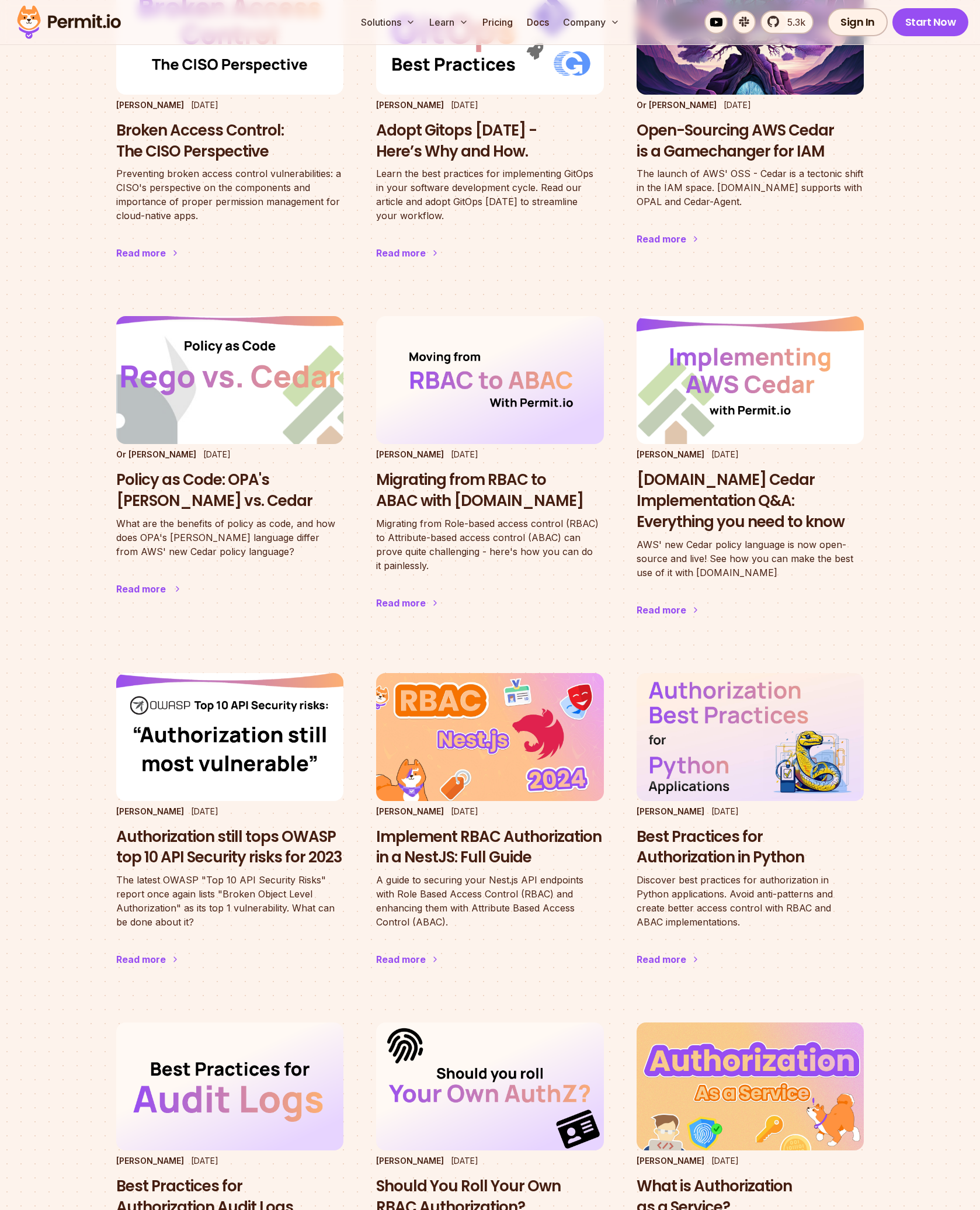
click at [237, 386] on img at bounding box center [229, 380] width 250 height 141
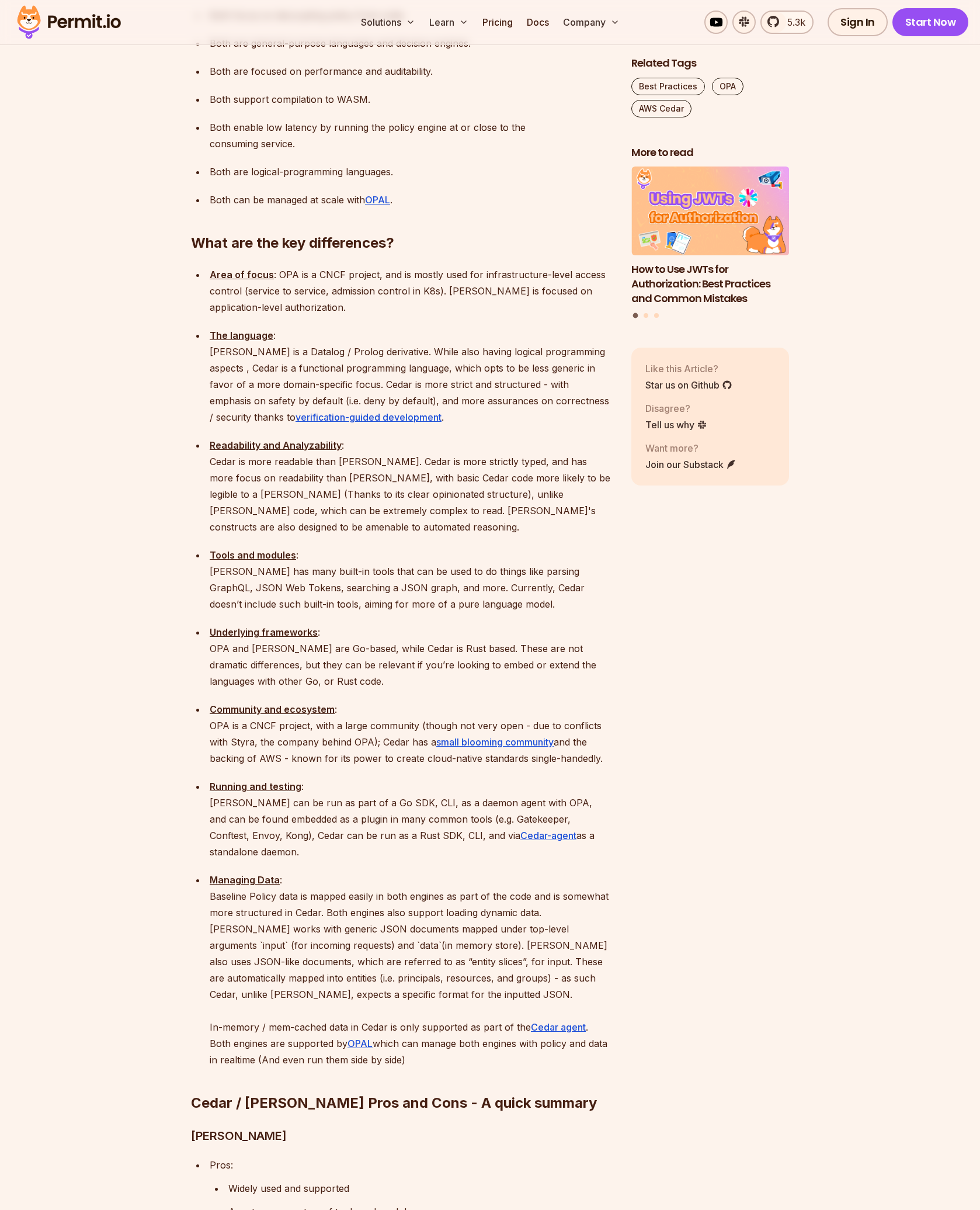
scroll to position [1227, 0]
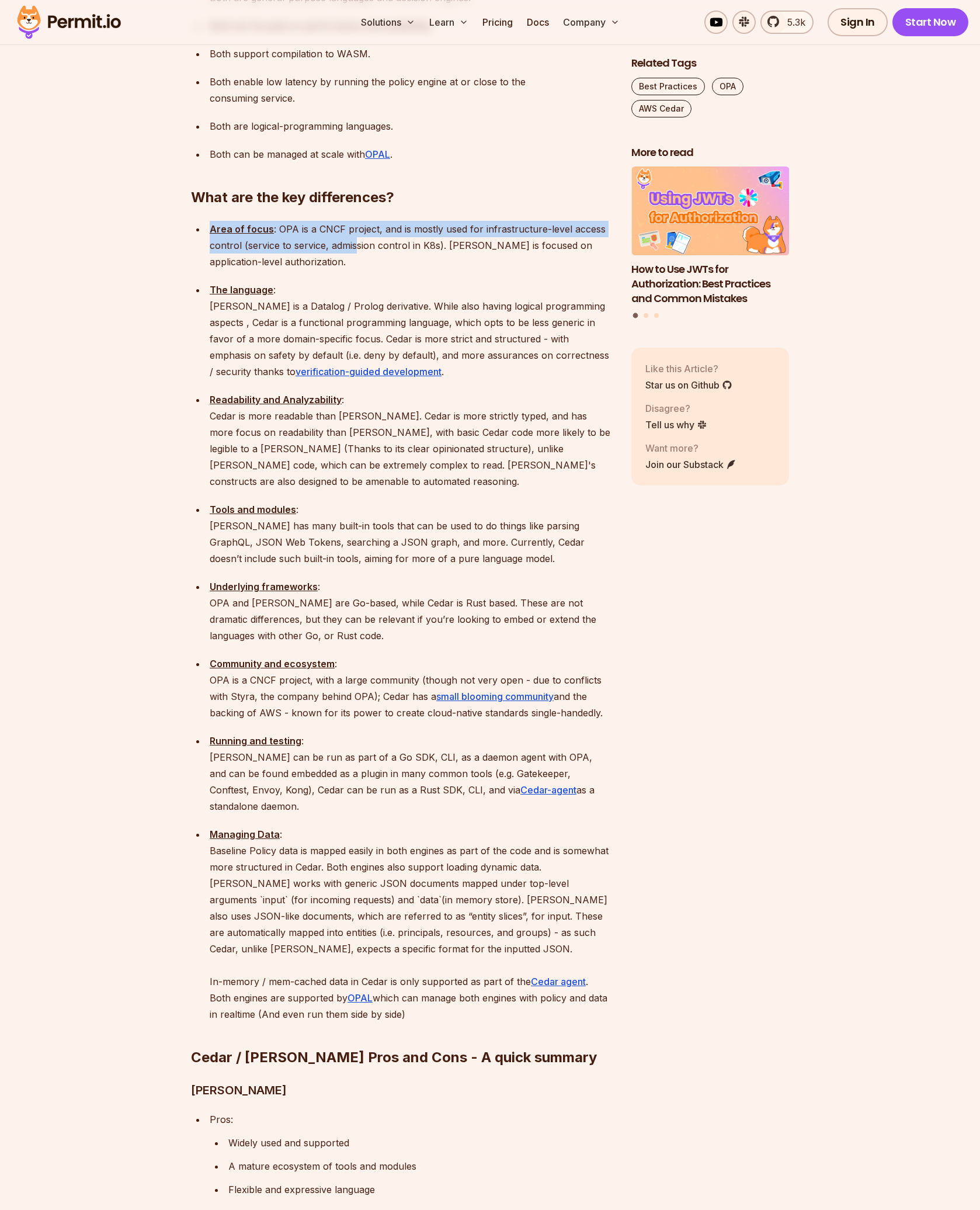
drag, startPoint x: 257, startPoint y: 170, endPoint x: 368, endPoint y: 190, distance: 112.8
click at [368, 221] on ul "Area of focus : OPA is a CNCF project, and is mostly used for infrastructure-le…" at bounding box center [402, 621] width 421 height 801
click at [415, 221] on p "Area of focus : OPA is a CNCF project, and is mostly used for infrastructure-le…" at bounding box center [411, 246] width 403 height 49
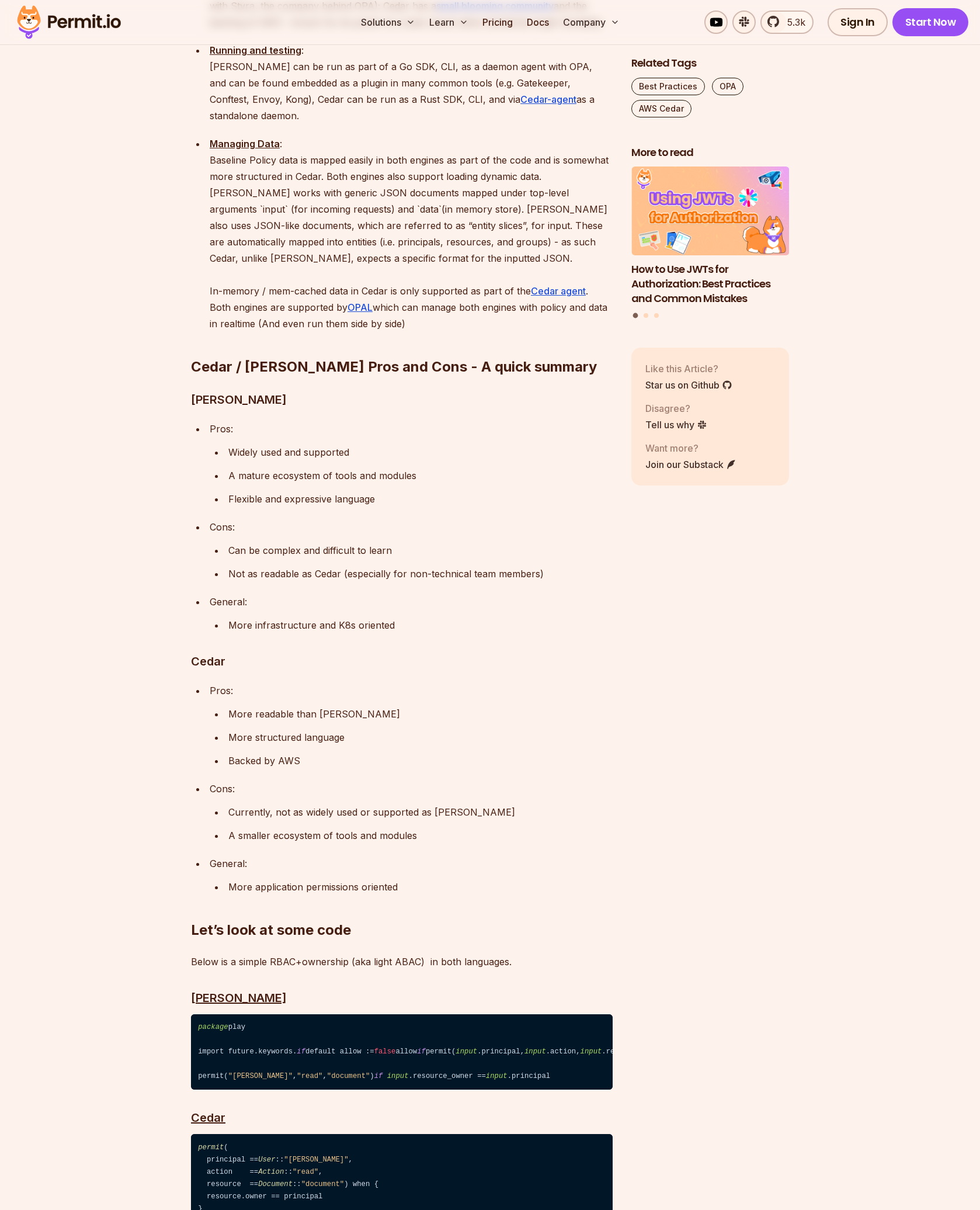
scroll to position [2220, 0]
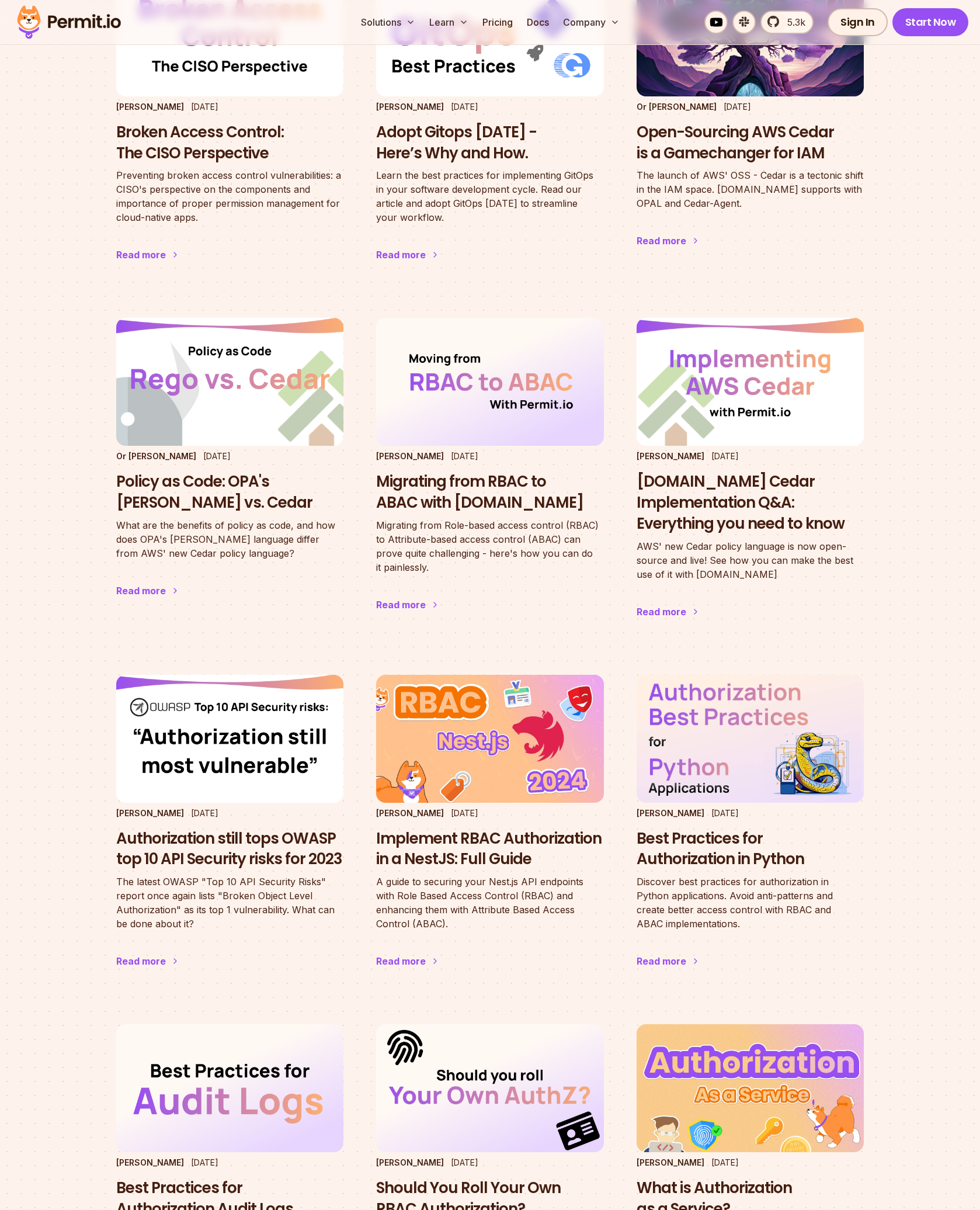
scroll to position [2337, 0]
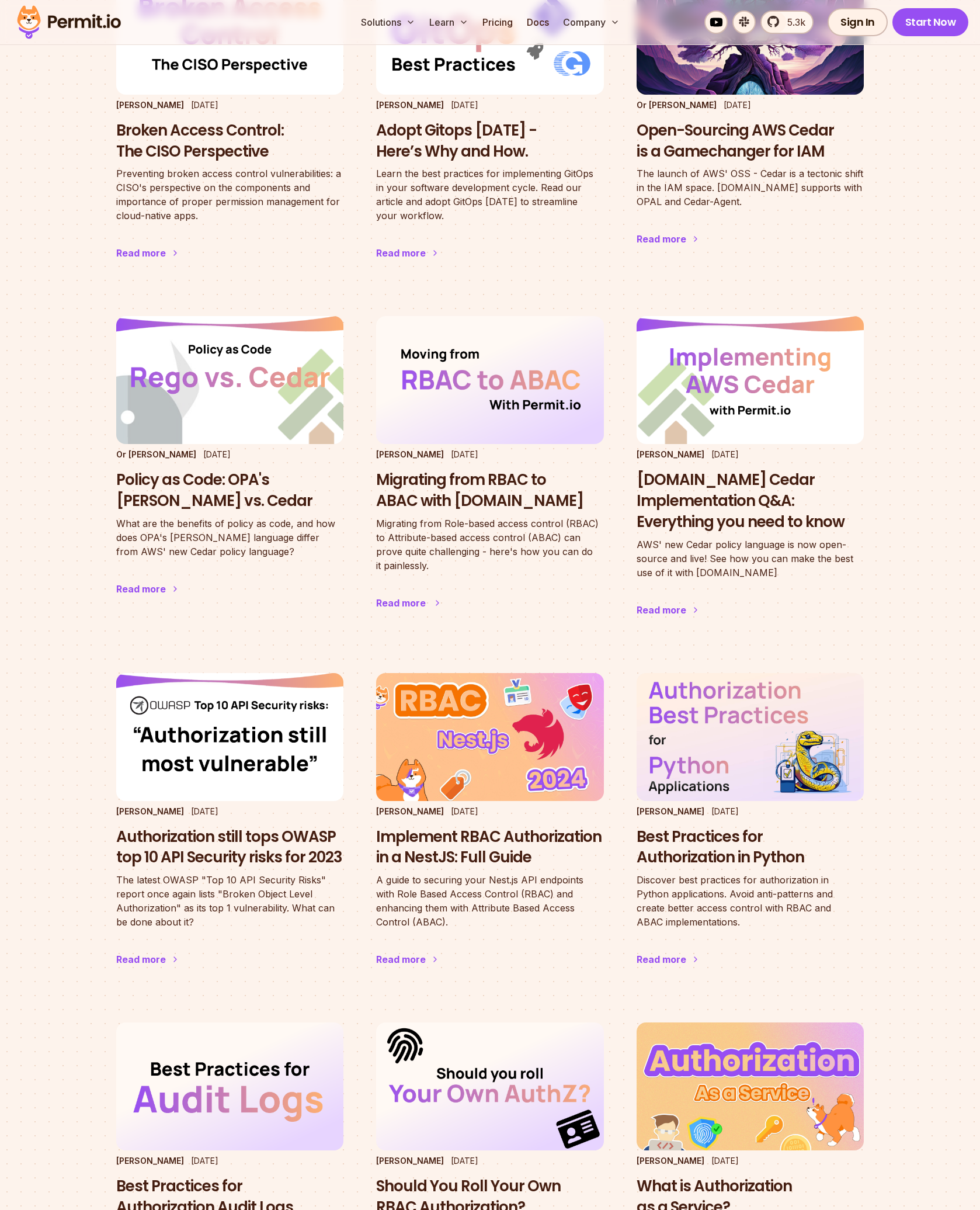
click at [469, 429] on img at bounding box center [490, 380] width 250 height 141
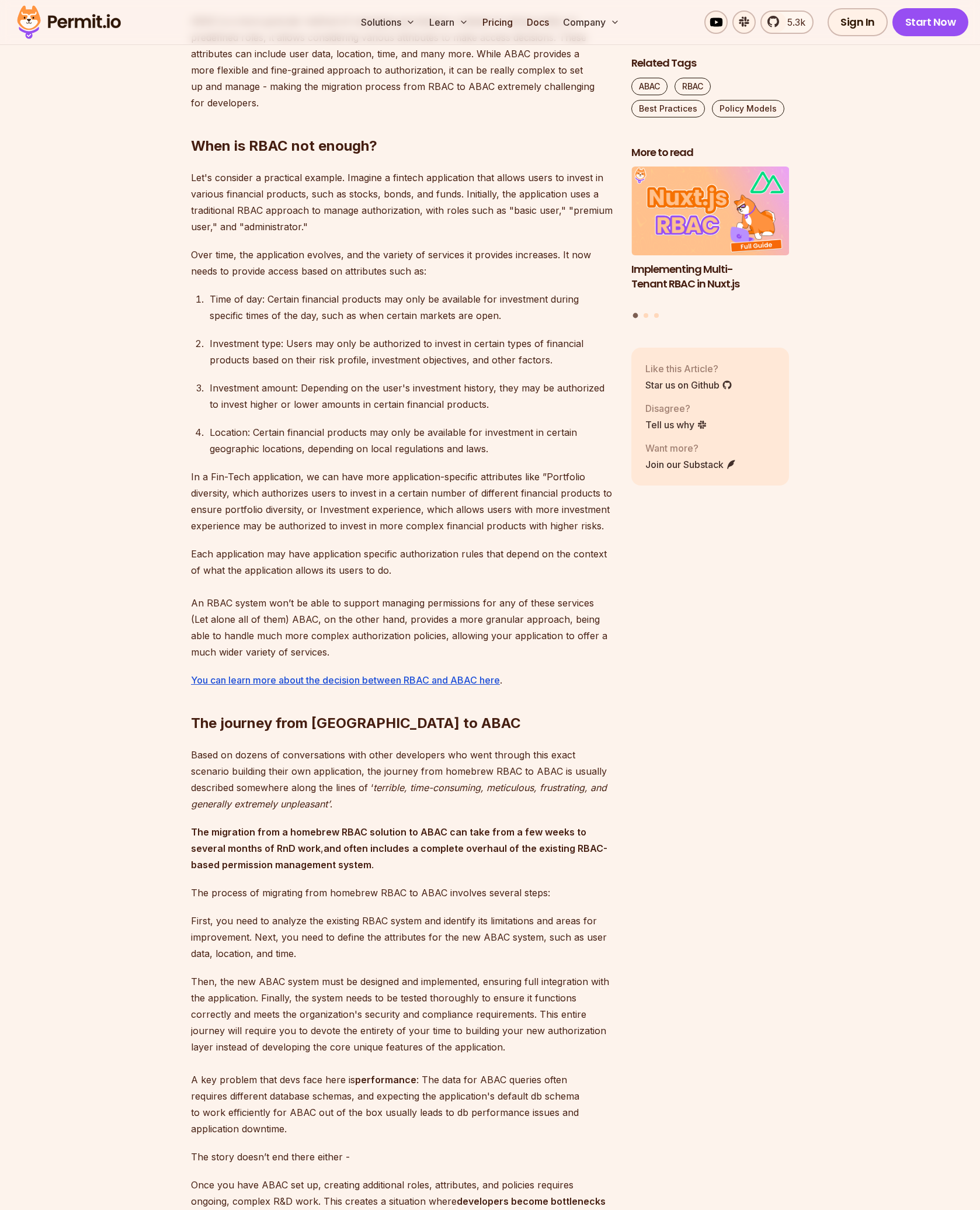
scroll to position [935, 0]
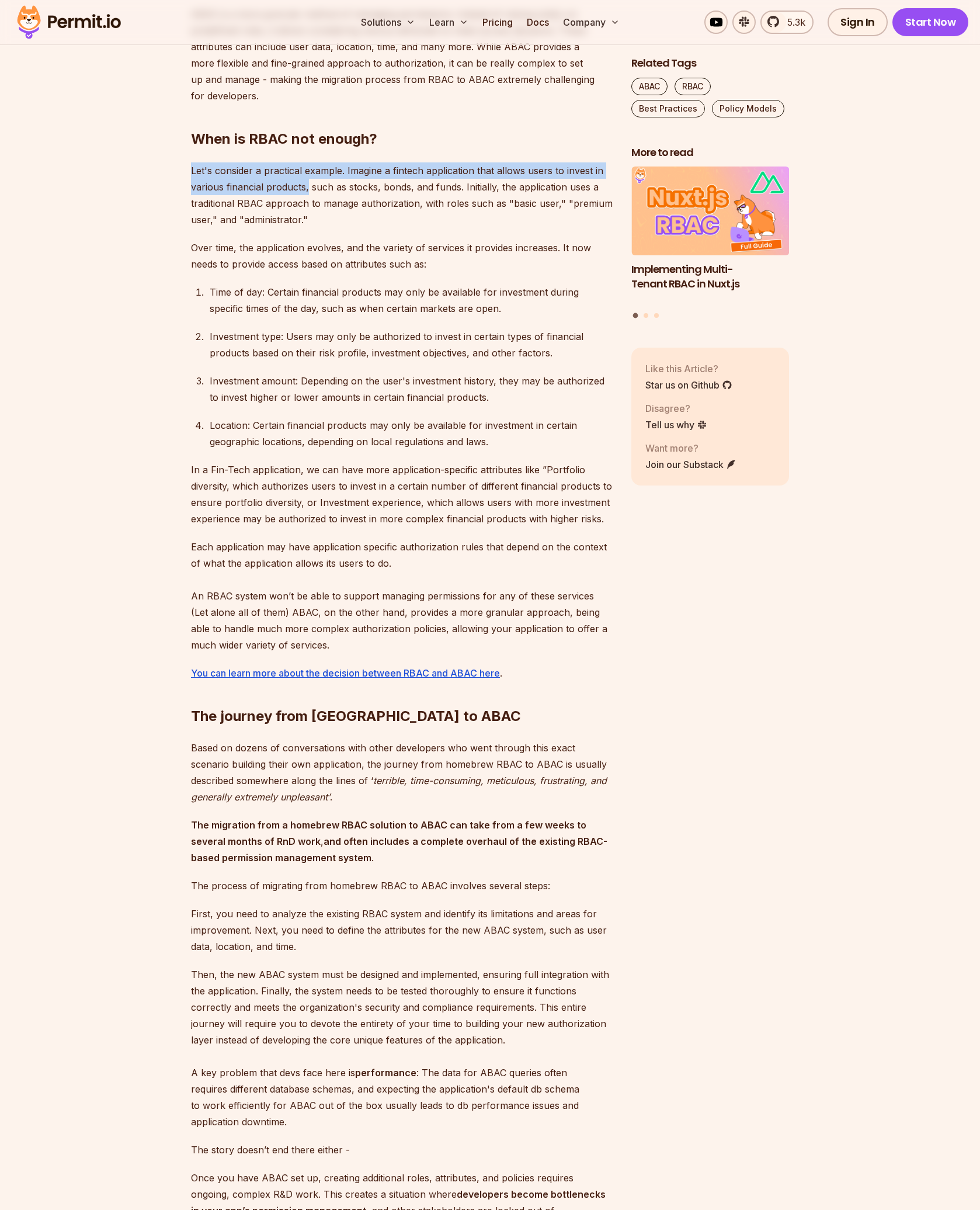
drag, startPoint x: 299, startPoint y: 149, endPoint x: 306, endPoint y: 150, distance: 7.1
click at [306, 150] on section "Table of Contents RBAC VS ABAC Role-based access control (RBAC) has been a popu…" at bounding box center [490, 1155] width 980 height 2800
click at [390, 162] on p "Let's consider a practical example. Imagine a fintech application that allows u…" at bounding box center [402, 195] width 421 height 66
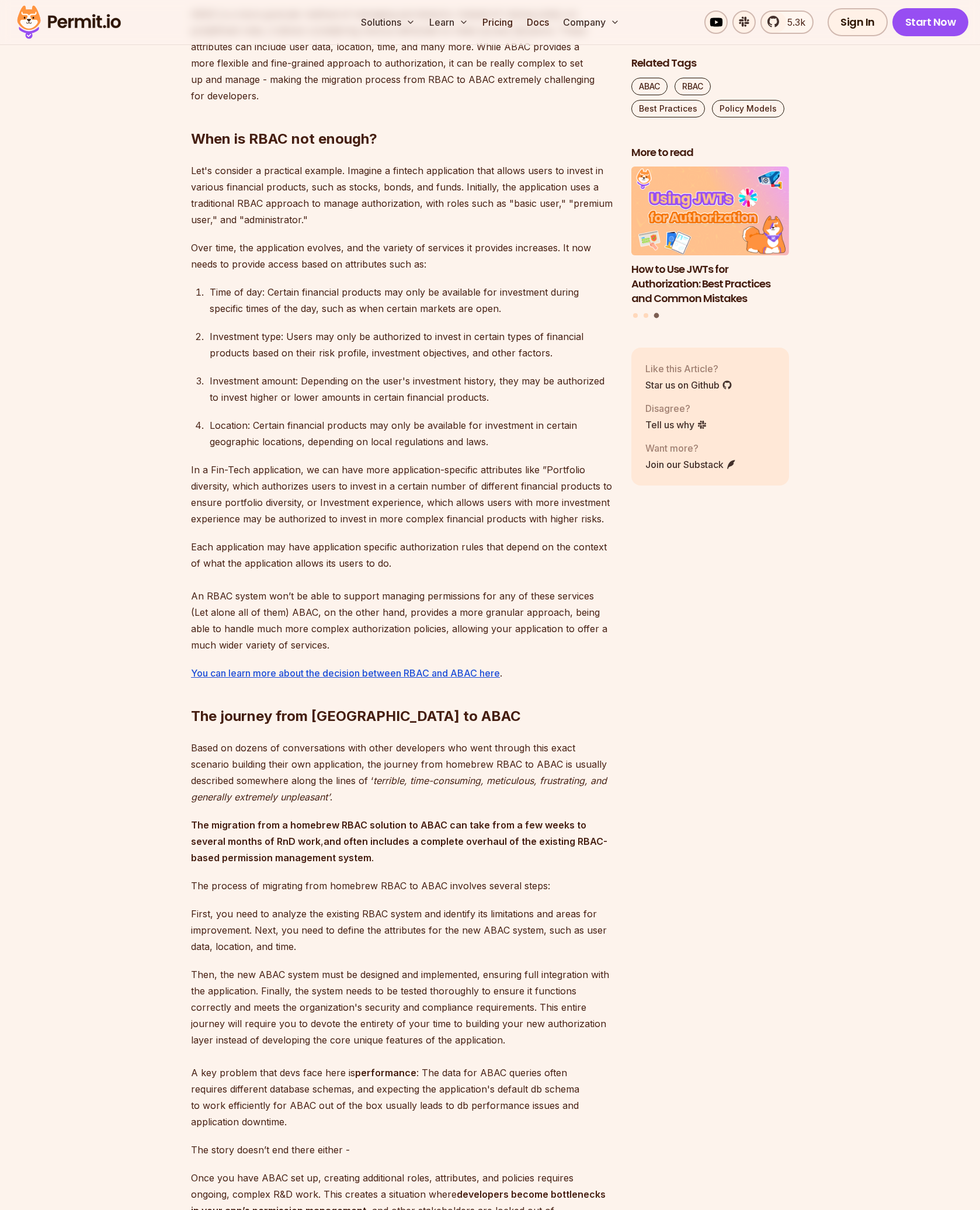
click at [235, 240] on p "Over time, the application evolves, and the variety of services it provides inc…" at bounding box center [402, 256] width 421 height 32
drag, startPoint x: 194, startPoint y: 218, endPoint x: 181, endPoint y: 218, distance: 13.0
click at [195, 240] on p "Over time, the application evolves, and the variety of services it provides inc…" at bounding box center [402, 256] width 421 height 32
click at [360, 284] on p "Time of day: Certain financial products may only be available for investment du…" at bounding box center [411, 300] width 403 height 32
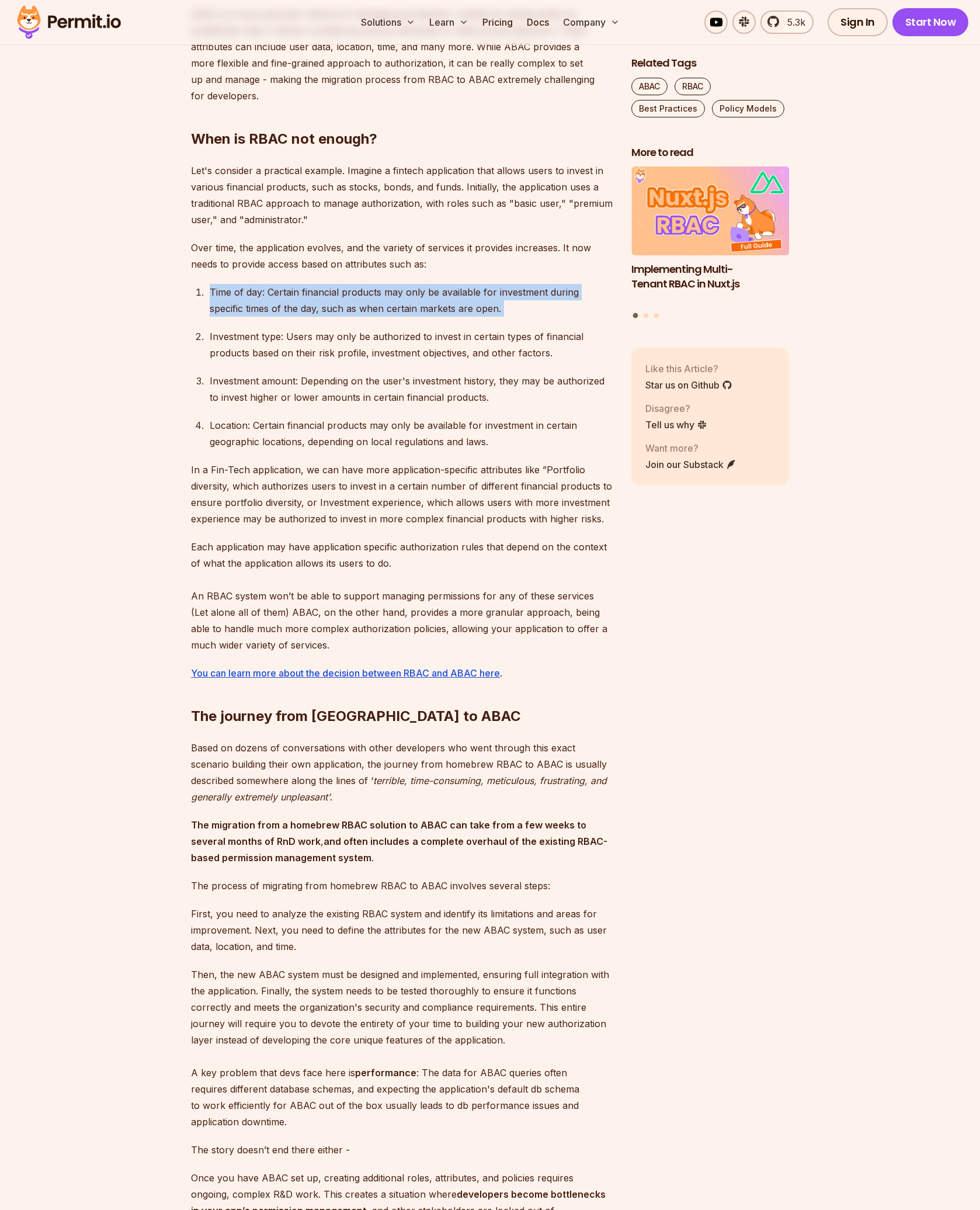
drag, startPoint x: 206, startPoint y: 255, endPoint x: 515, endPoint y: 291, distance: 311.1
click at [515, 291] on div "RBAC VS ABAC Role-based access control (RBAC) has been a popular authorization …" at bounding box center [402, 1066] width 421 height 2499
click at [507, 286] on div at bounding box center [507, 286] width 0 height 0
click at [217, 329] on p "Investment type: Users may only be authorized to invest in certain types of fin…" at bounding box center [411, 345] width 403 height 32
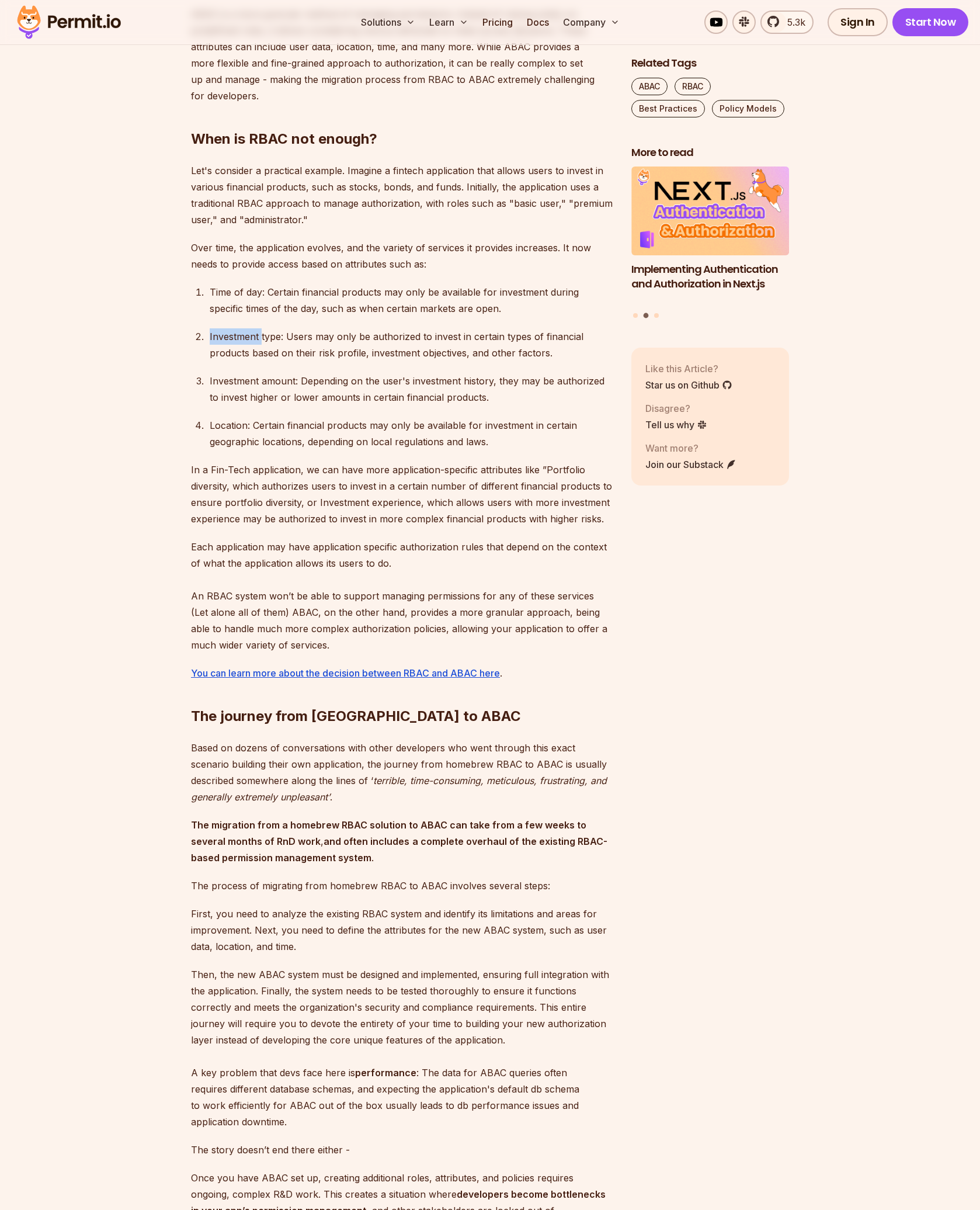
click at [217, 329] on p "Investment type: Users may only be authorized to invest in certain types of fin…" at bounding box center [411, 345] width 403 height 32
click at [211, 314] on div at bounding box center [211, 314] width 0 height 0
click at [249, 329] on p "Investment type: Users may only be authorized to invest in certain types of fin…" at bounding box center [411, 345] width 403 height 32
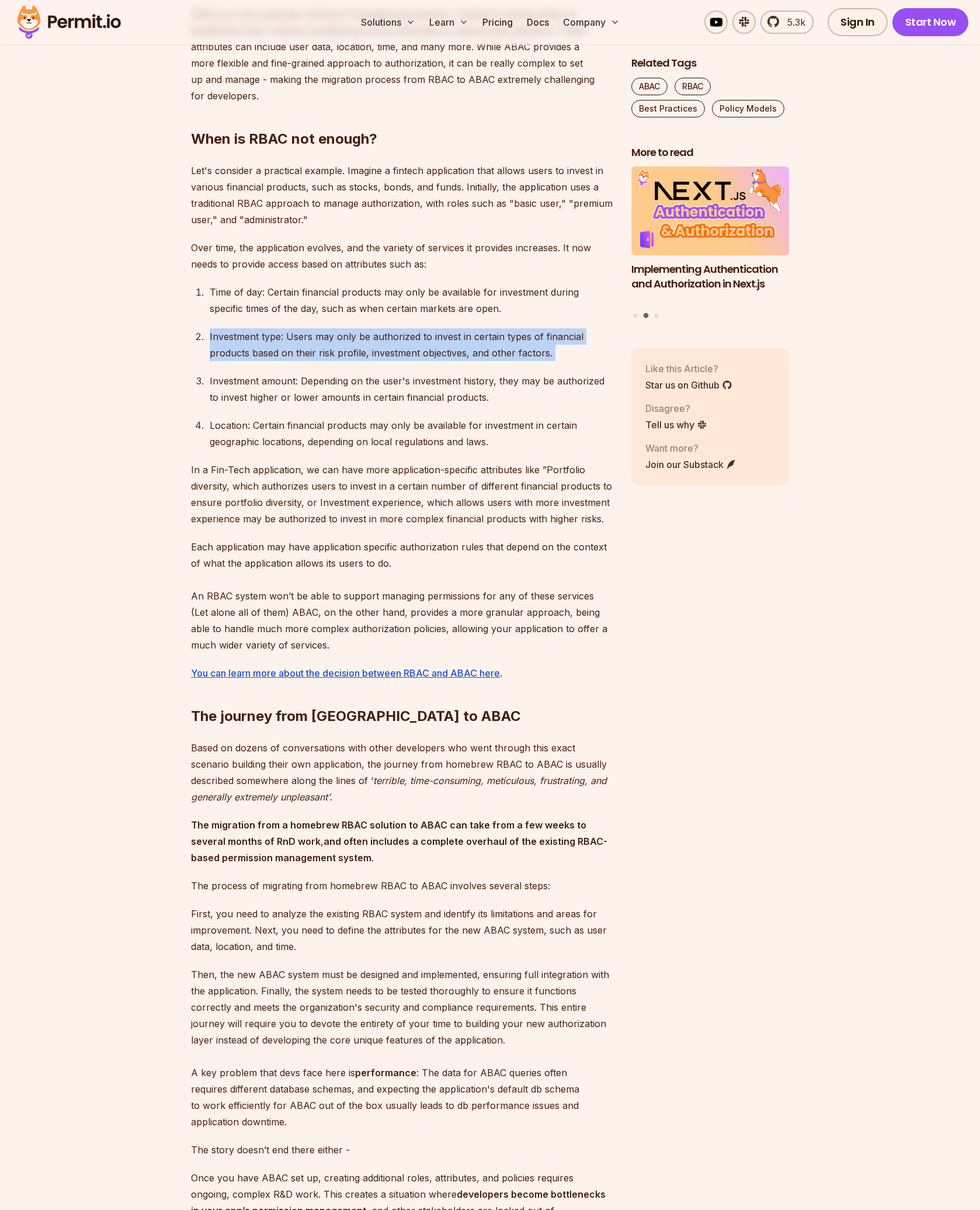
click at [241, 285] on div at bounding box center [241, 285] width 0 height 0
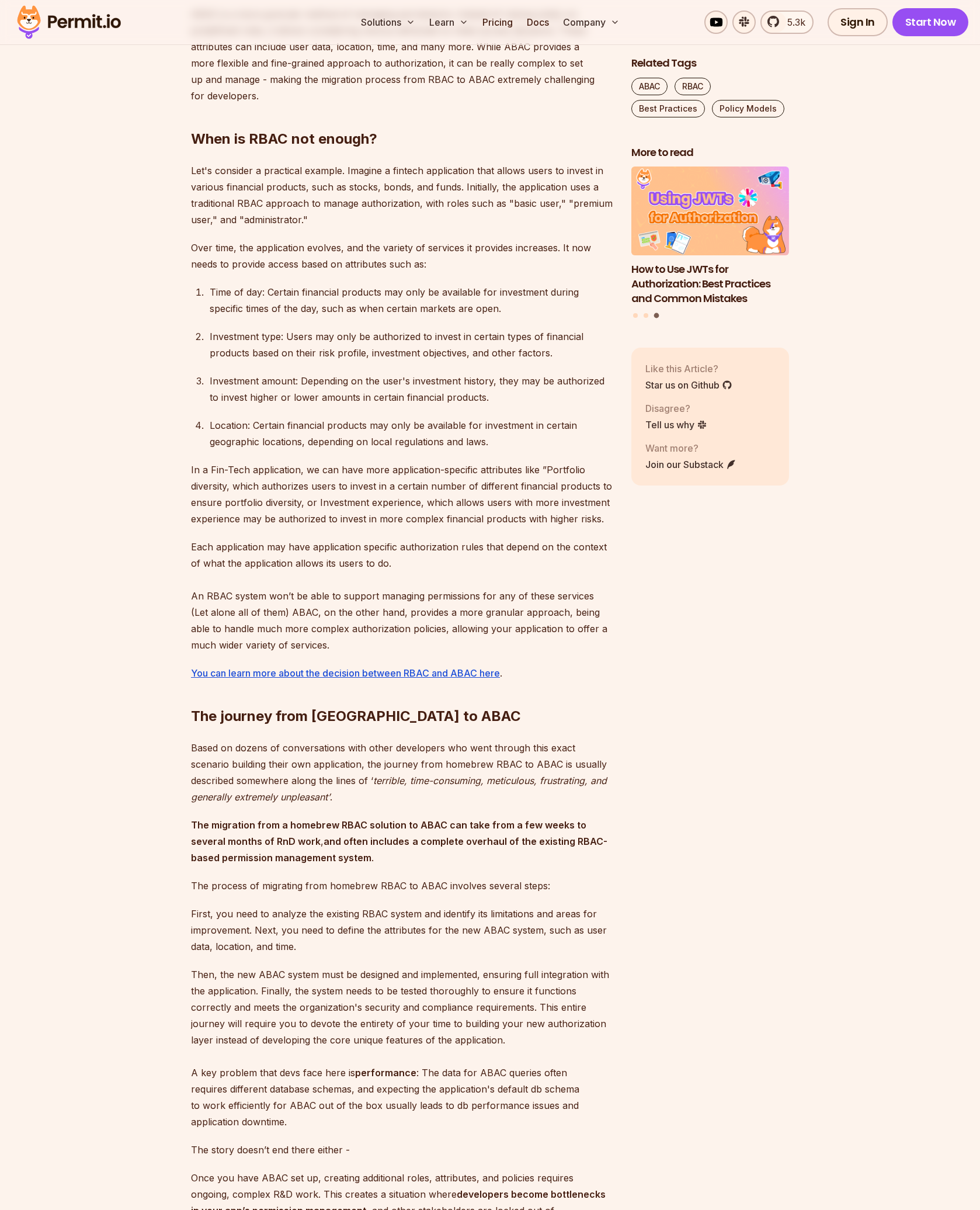
drag, startPoint x: 472, startPoint y: 478, endPoint x: 477, endPoint y: 491, distance: 13.9
drag, startPoint x: 154, startPoint y: 400, endPoint x: 187, endPoint y: 376, distance: 40.8
click at [154, 400] on section "Table of Contents RBAC VS ABAC Role-based access control (RBAC) has been a popu…" at bounding box center [490, 1155] width 980 height 2800
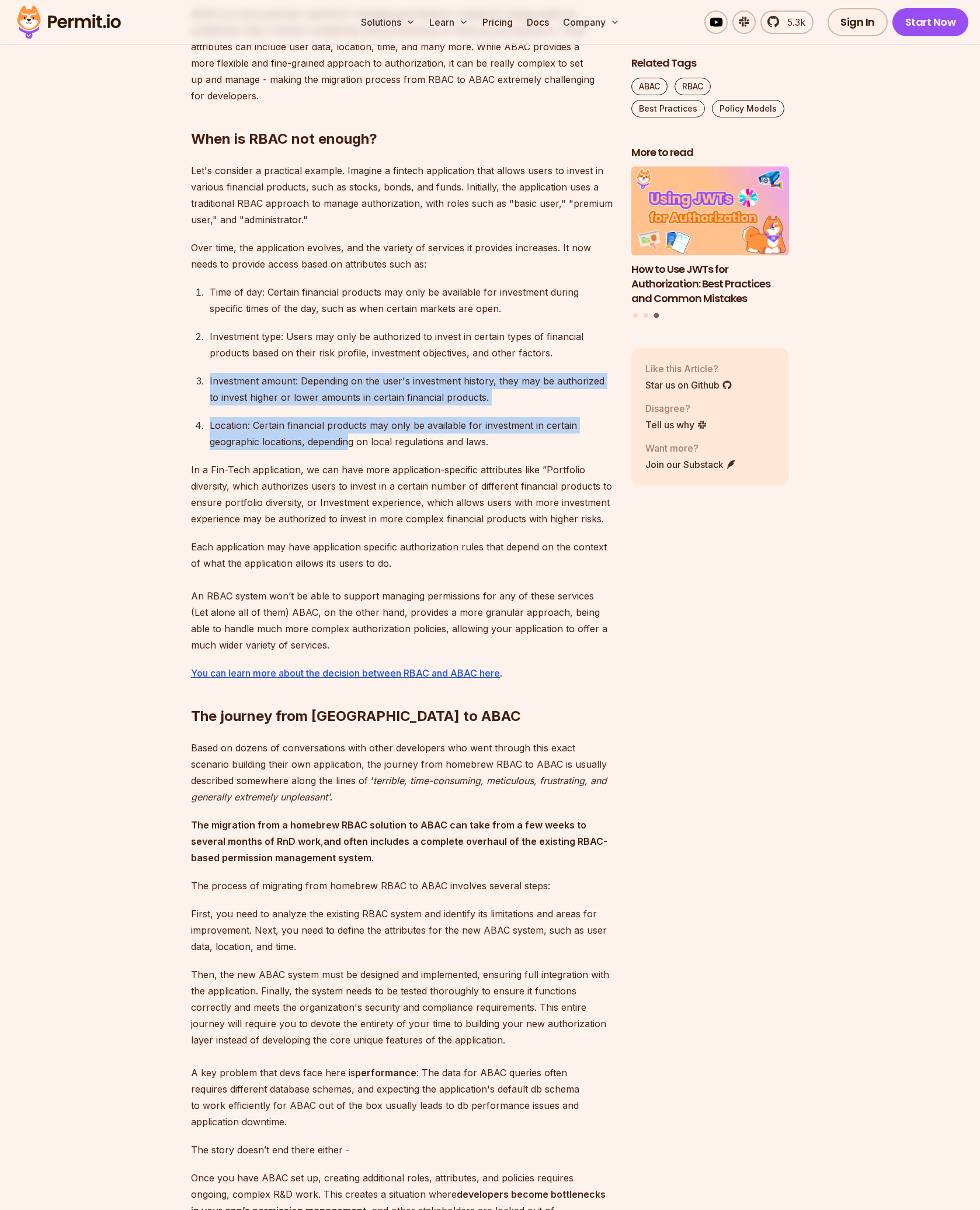
drag, startPoint x: 204, startPoint y: 358, endPoint x: 352, endPoint y: 416, distance: 159.0
click at [351, 416] on ol "Time of day: Certain financial products may only be available for investment du…" at bounding box center [402, 367] width 421 height 166
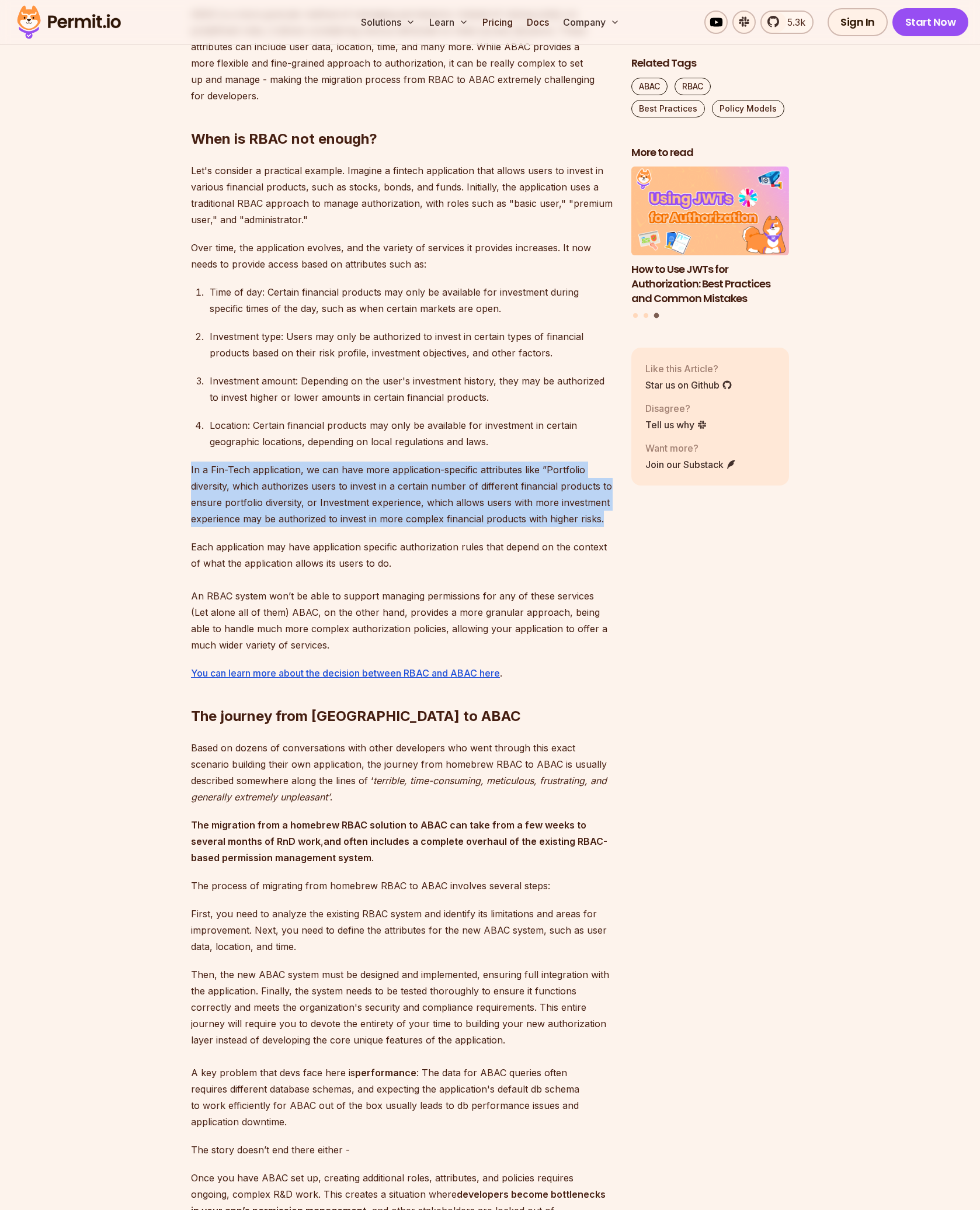
drag, startPoint x: 188, startPoint y: 435, endPoint x: 606, endPoint y: 491, distance: 421.7
click at [606, 491] on section "Table of Contents RBAC VS ABAC Role-based access control (RBAC) has been a popu…" at bounding box center [490, 1155] width 980 height 2800
click at [396, 462] on p "In a Fin-Tech application, we can have more application-specific attributes lik…" at bounding box center [402, 494] width 421 height 66
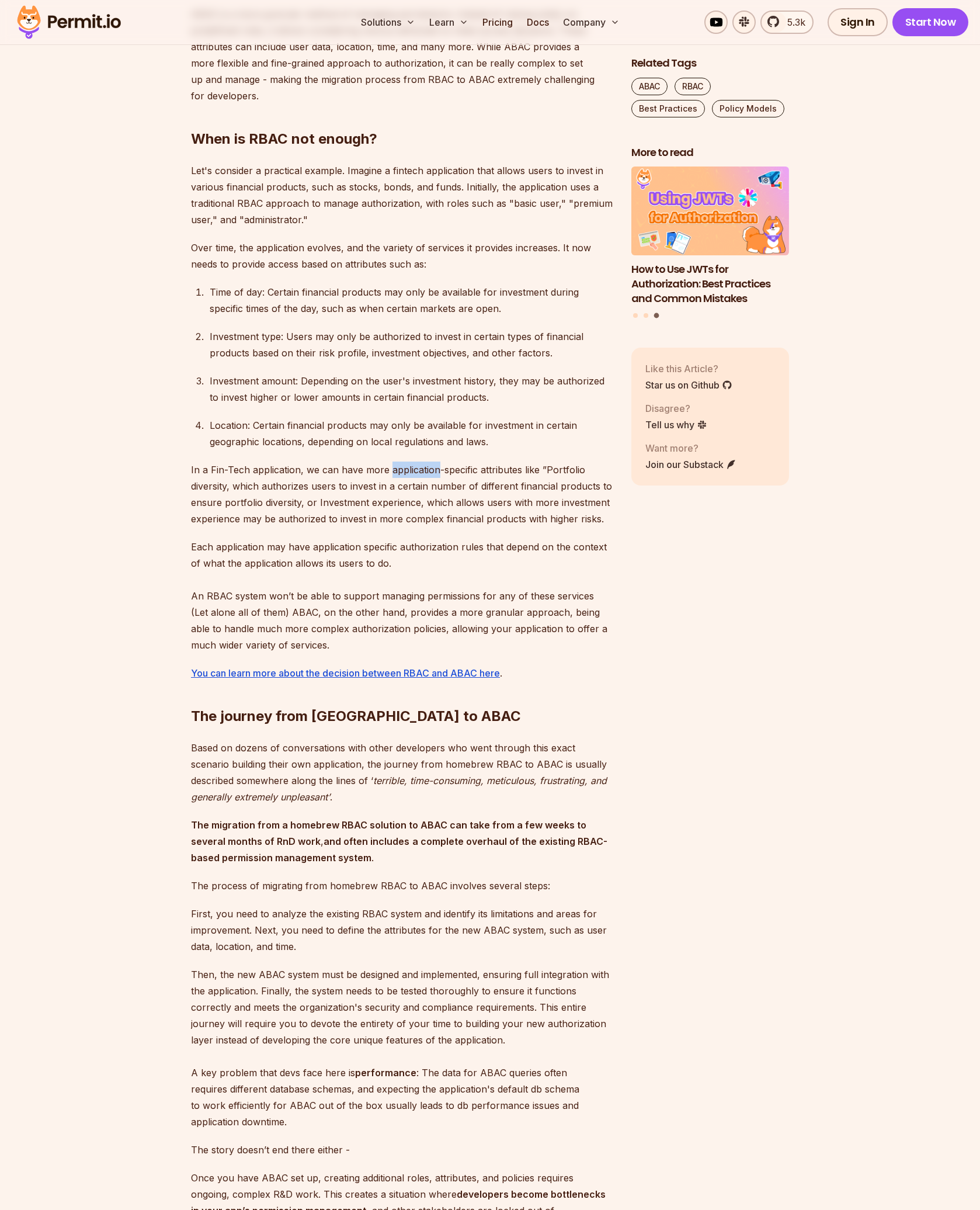
click at [396, 462] on p "In a Fin-Tech application, we can have more application-specific attributes lik…" at bounding box center [402, 494] width 421 height 66
click at [388, 447] on div at bounding box center [388, 447] width 0 height 0
click at [327, 462] on p "In a Fin-Tech application, we can have more application-specific attributes lik…" at bounding box center [402, 494] width 421 height 66
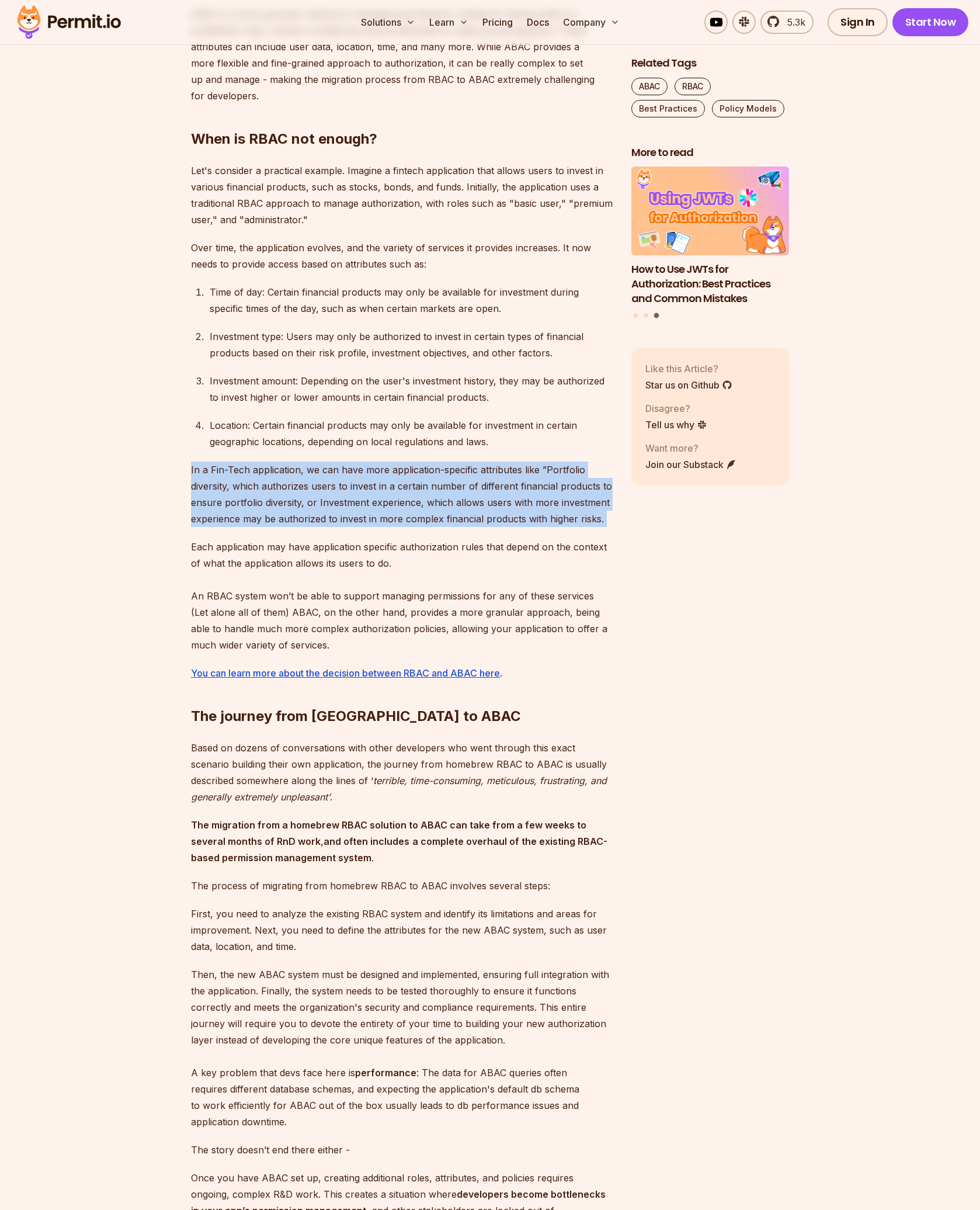
click at [327, 462] on p "In a Fin-Tech application, we can have more application-specific attributes lik…" at bounding box center [402, 494] width 421 height 66
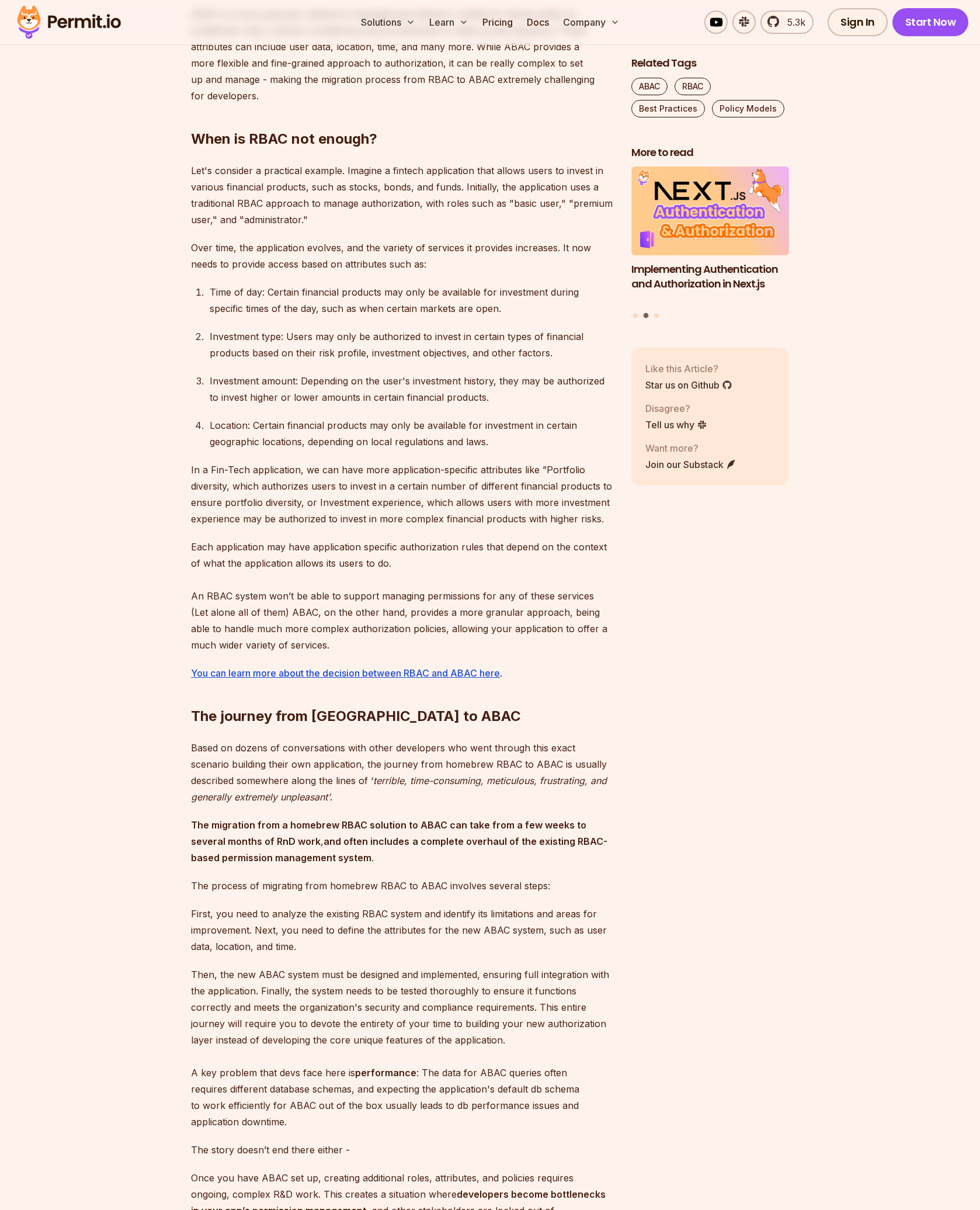
click at [293, 538] on p "Each application may have application specific authorization rules that depend …" at bounding box center [402, 596] width 421 height 114
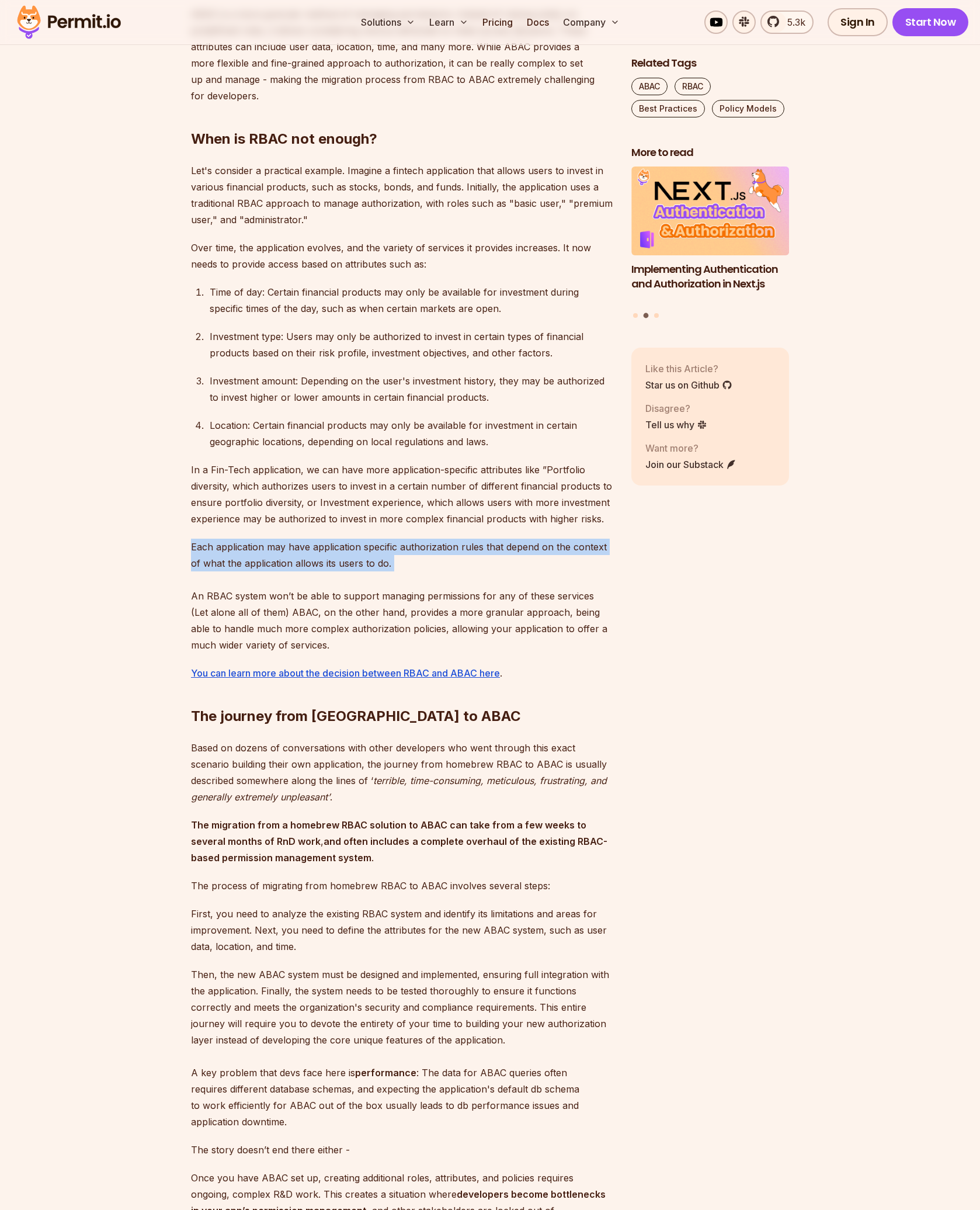
click at [293, 538] on p "Each application may have application specific authorization rules that depend …" at bounding box center [402, 596] width 421 height 114
click at [370, 508] on div "RBAC VS ABAC Role-based access control (RBAC) has been a popular authorization …" at bounding box center [402, 1066] width 421 height 2499
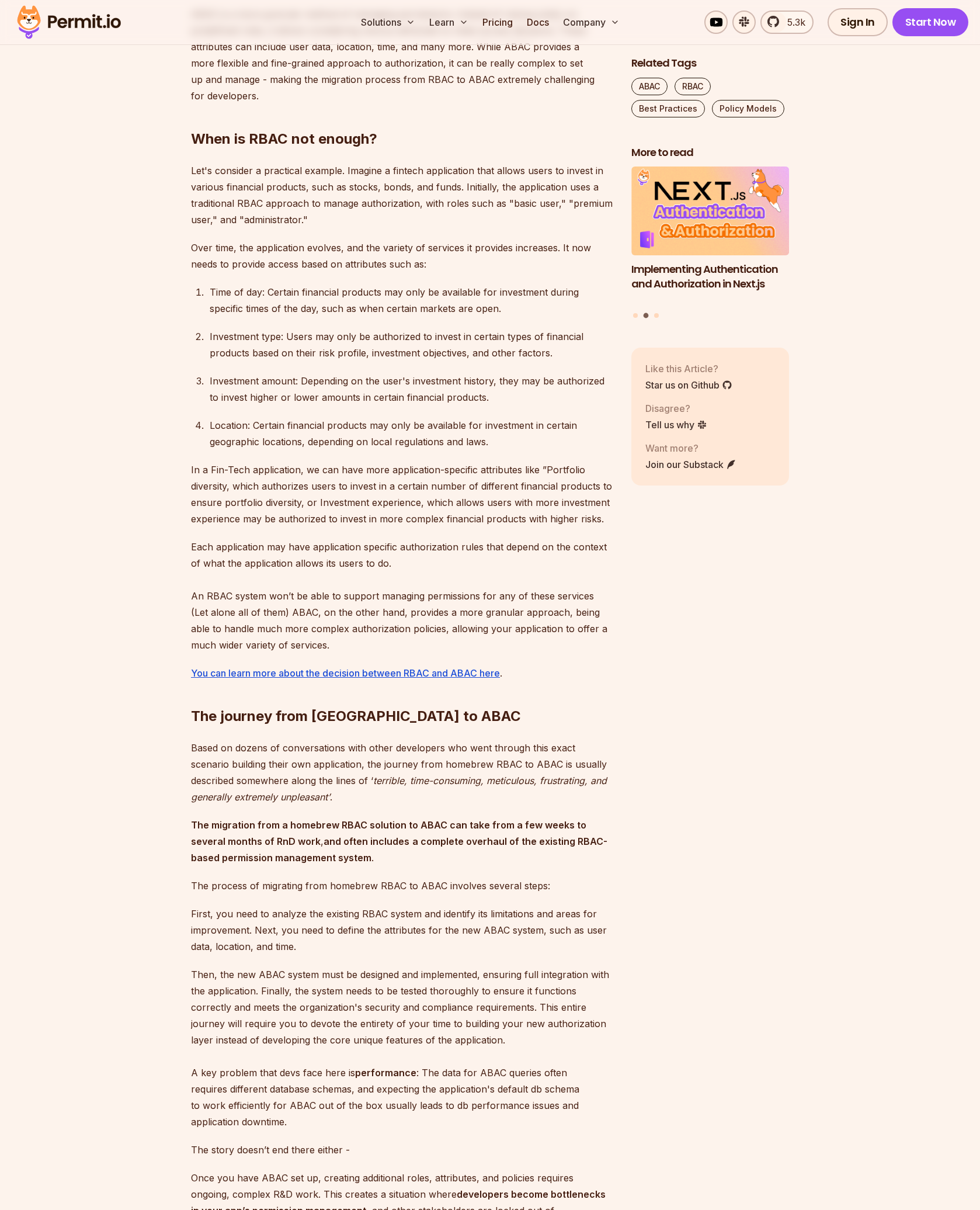
click at [310, 538] on p "Each application may have application specific authorization rules that depend …" at bounding box center [402, 596] width 421 height 114
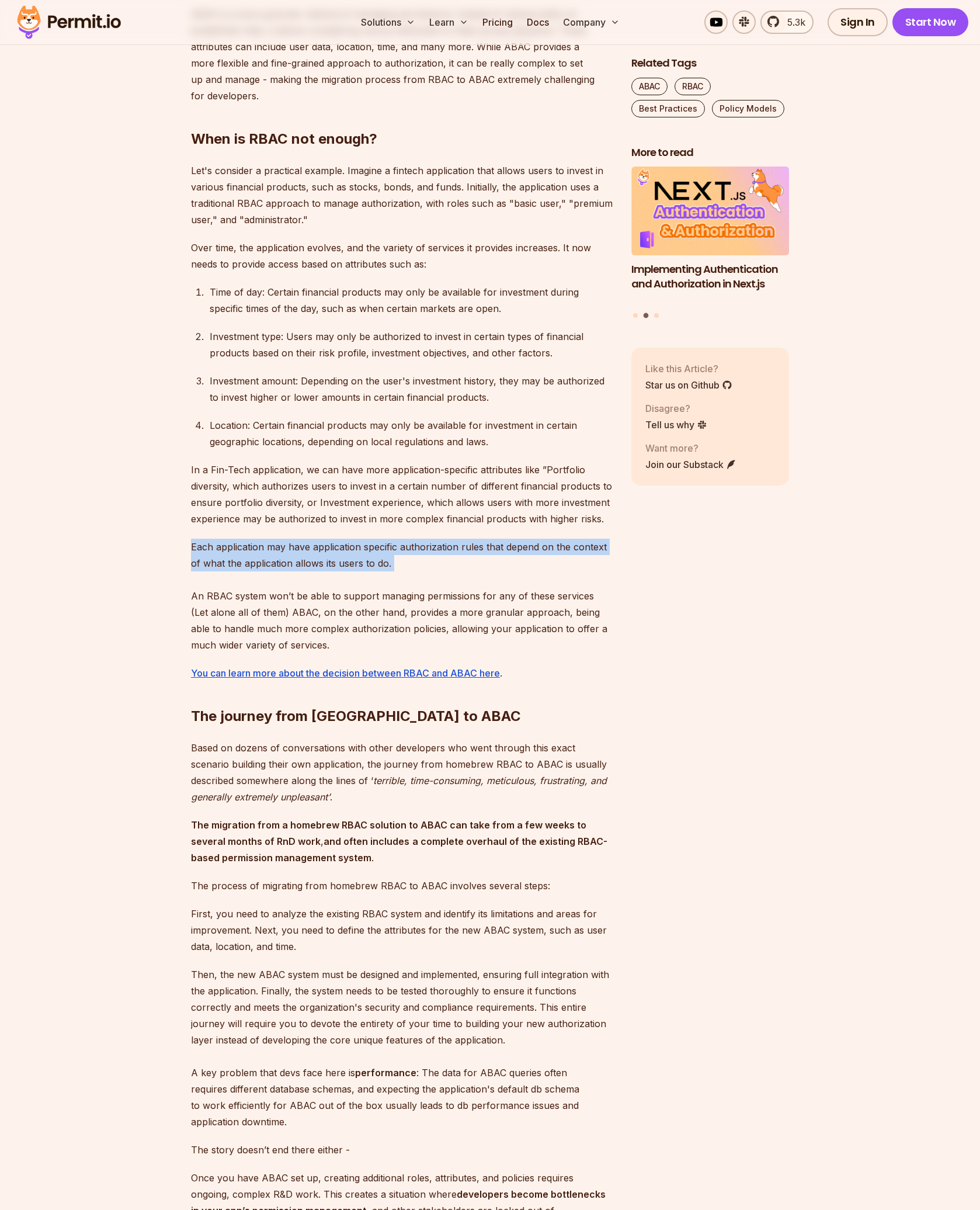
click at [310, 538] on p "Each application may have application specific authorization rules that depend …" at bounding box center [402, 596] width 421 height 114
click at [302, 540] on div at bounding box center [302, 540] width 0 height 0
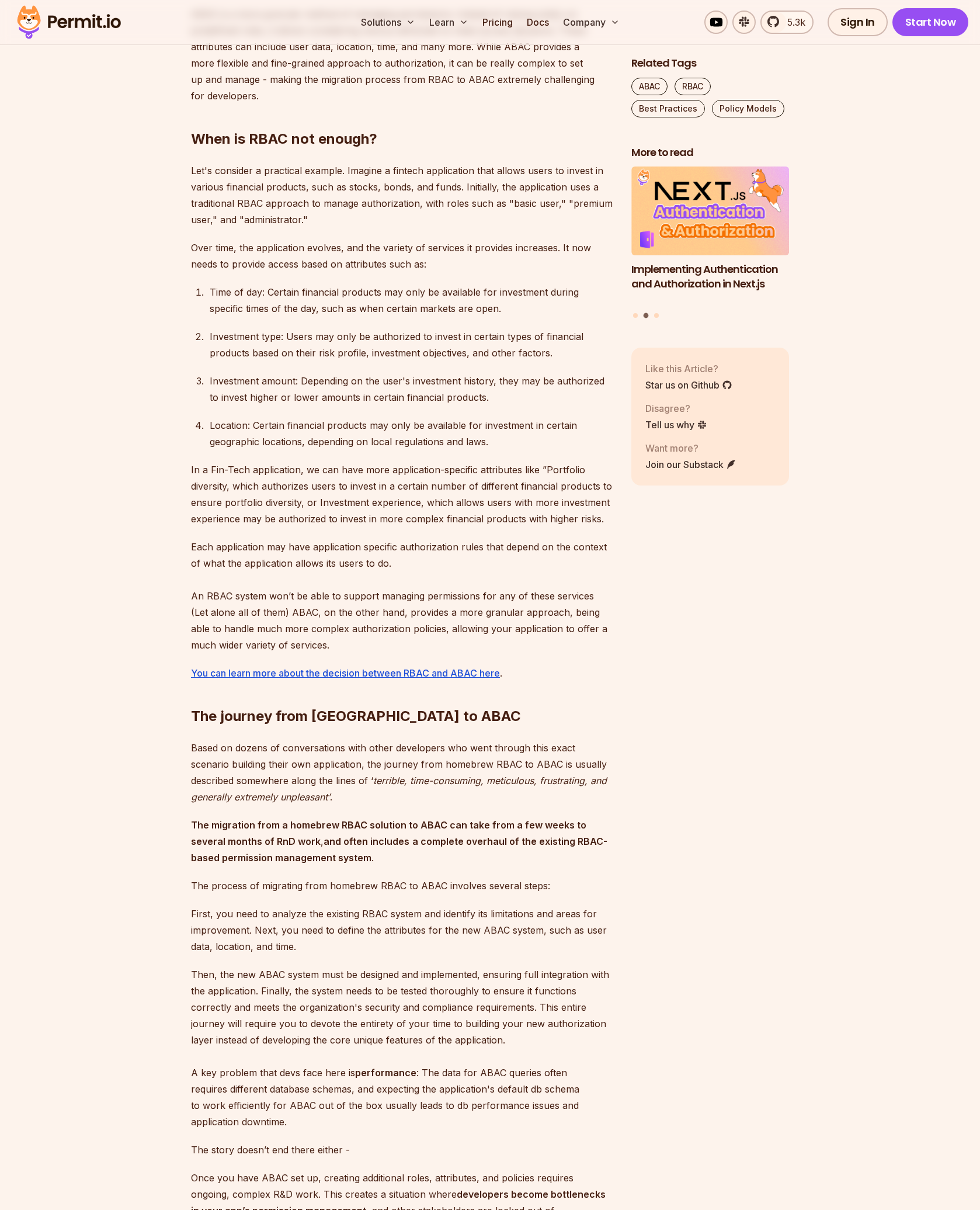
drag, startPoint x: 246, startPoint y: 616, endPoint x: 233, endPoint y: 613, distance: 13.3
click at [246, 616] on p "Each application may have application specific authorization rules that depend …" at bounding box center [402, 596] width 421 height 114
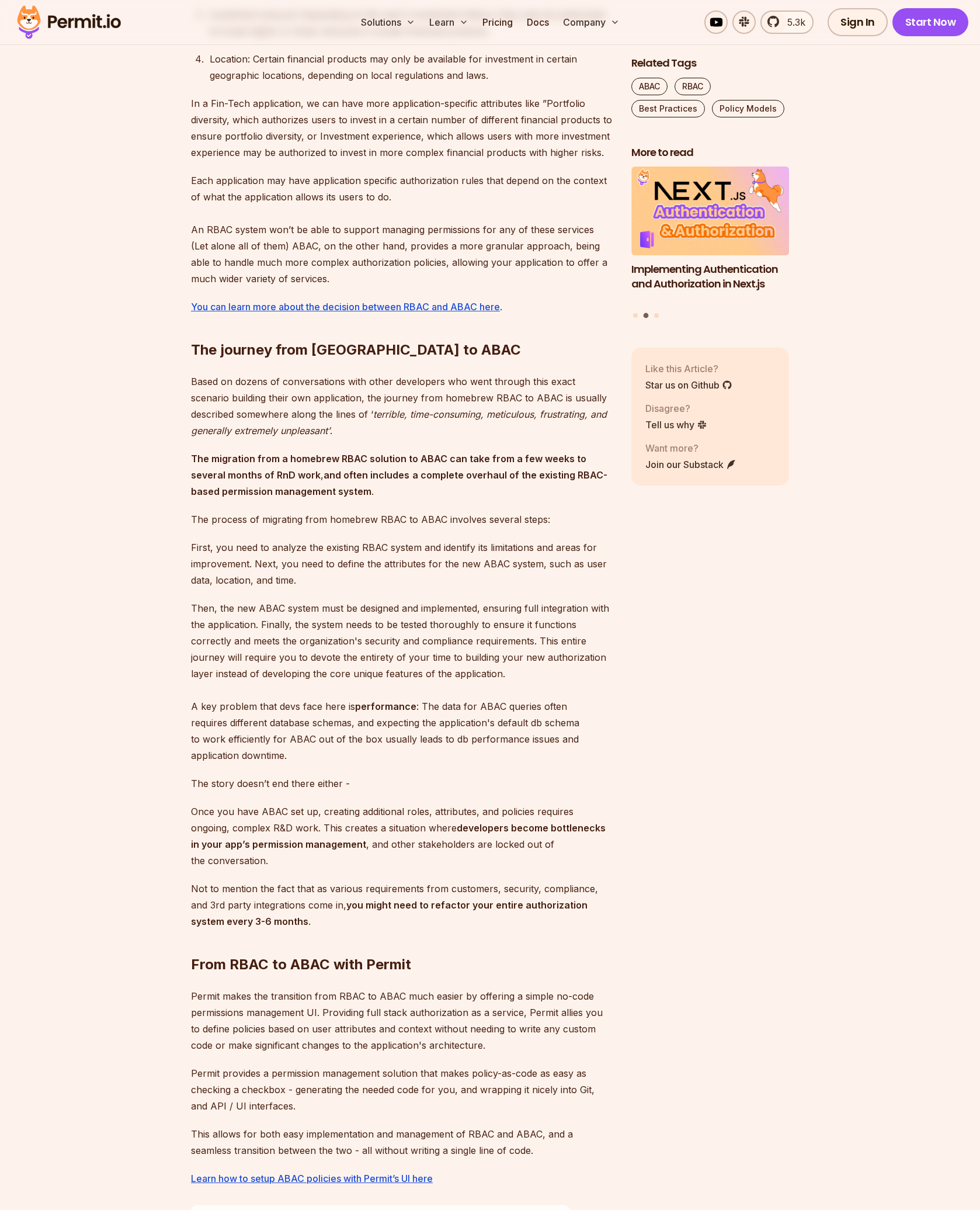
scroll to position [1344, 0]
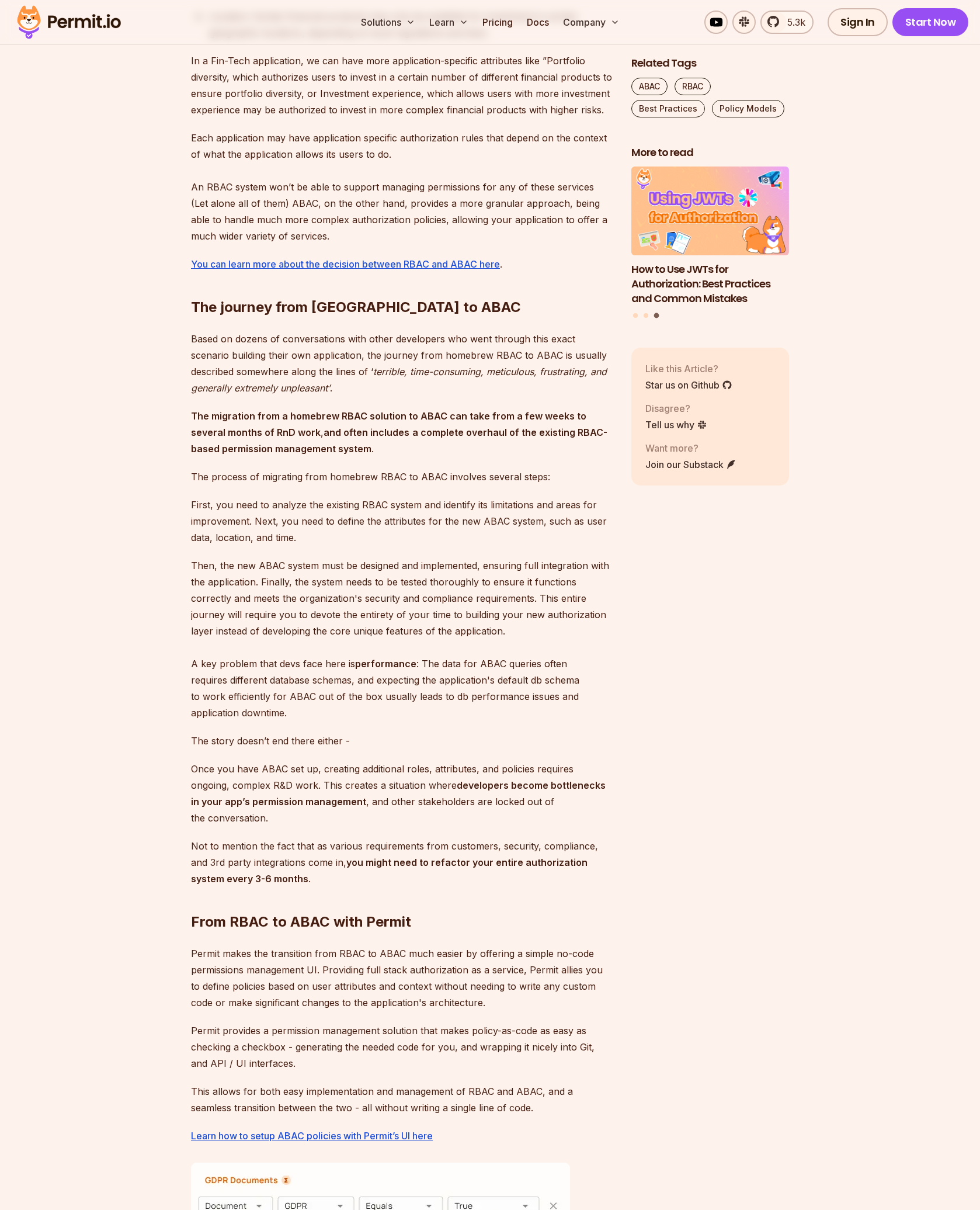
drag, startPoint x: 190, startPoint y: 307, endPoint x: 415, endPoint y: 425, distance: 254.1
click at [415, 425] on section "Table of Contents RBAC VS ABAC Role-based access control (RBAC) has been a popu…" at bounding box center [490, 746] width 980 height 2800
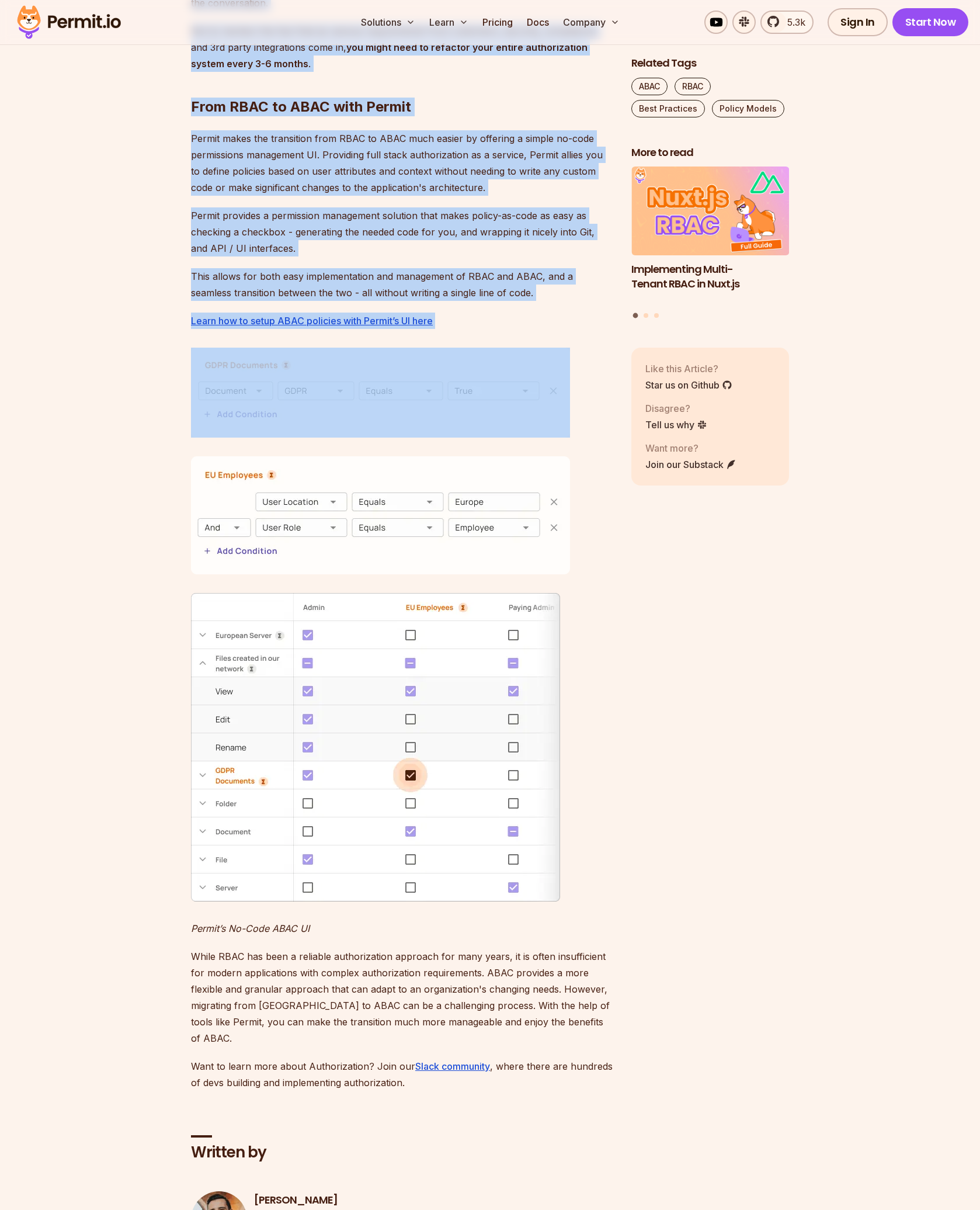
scroll to position [2571, 0]
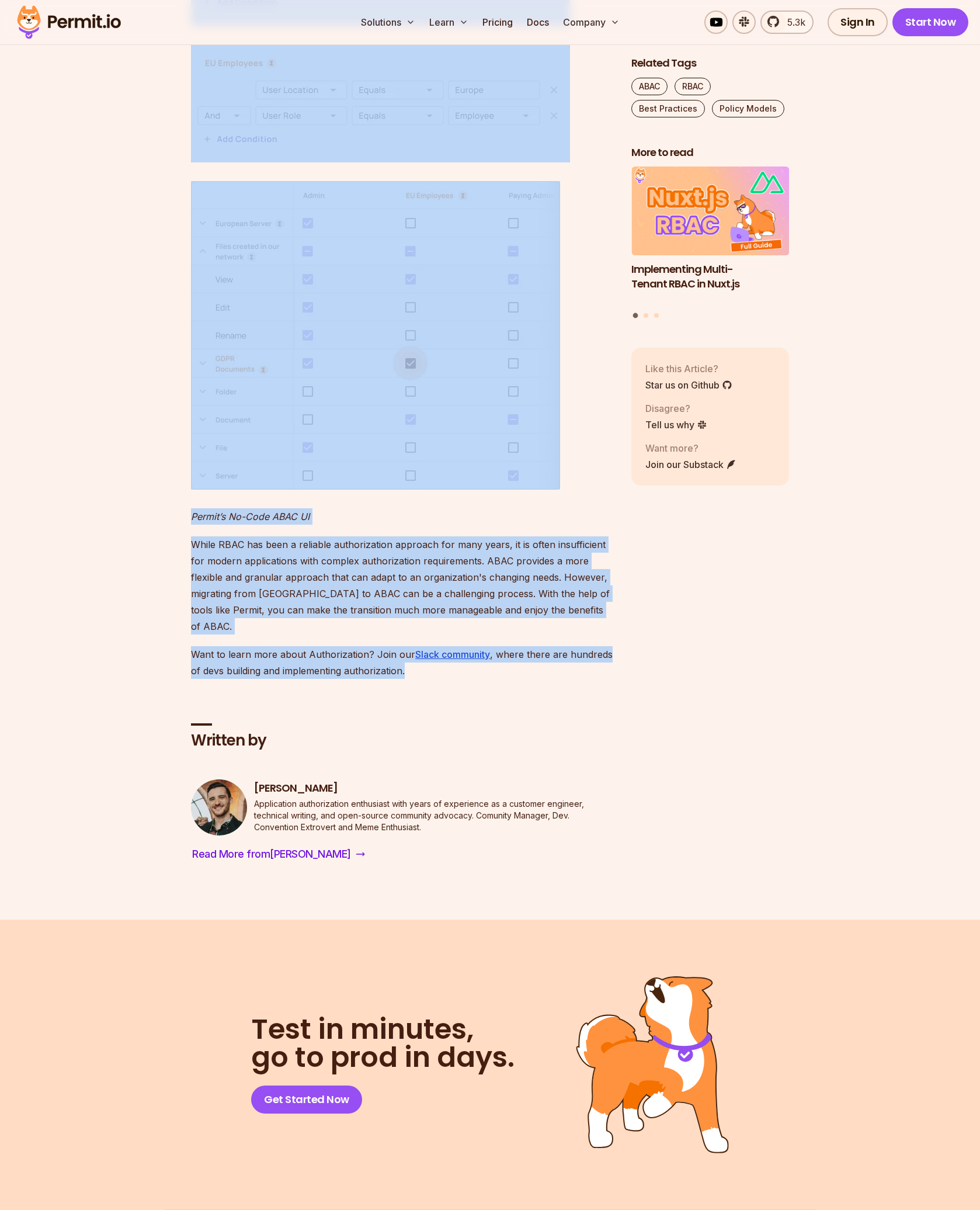
drag, startPoint x: 209, startPoint y: 531, endPoint x: 491, endPoint y: 611, distance: 293.1
copy div "RBAC VS ABAC Role-based access control (RBAC) has been a popular authorization …"
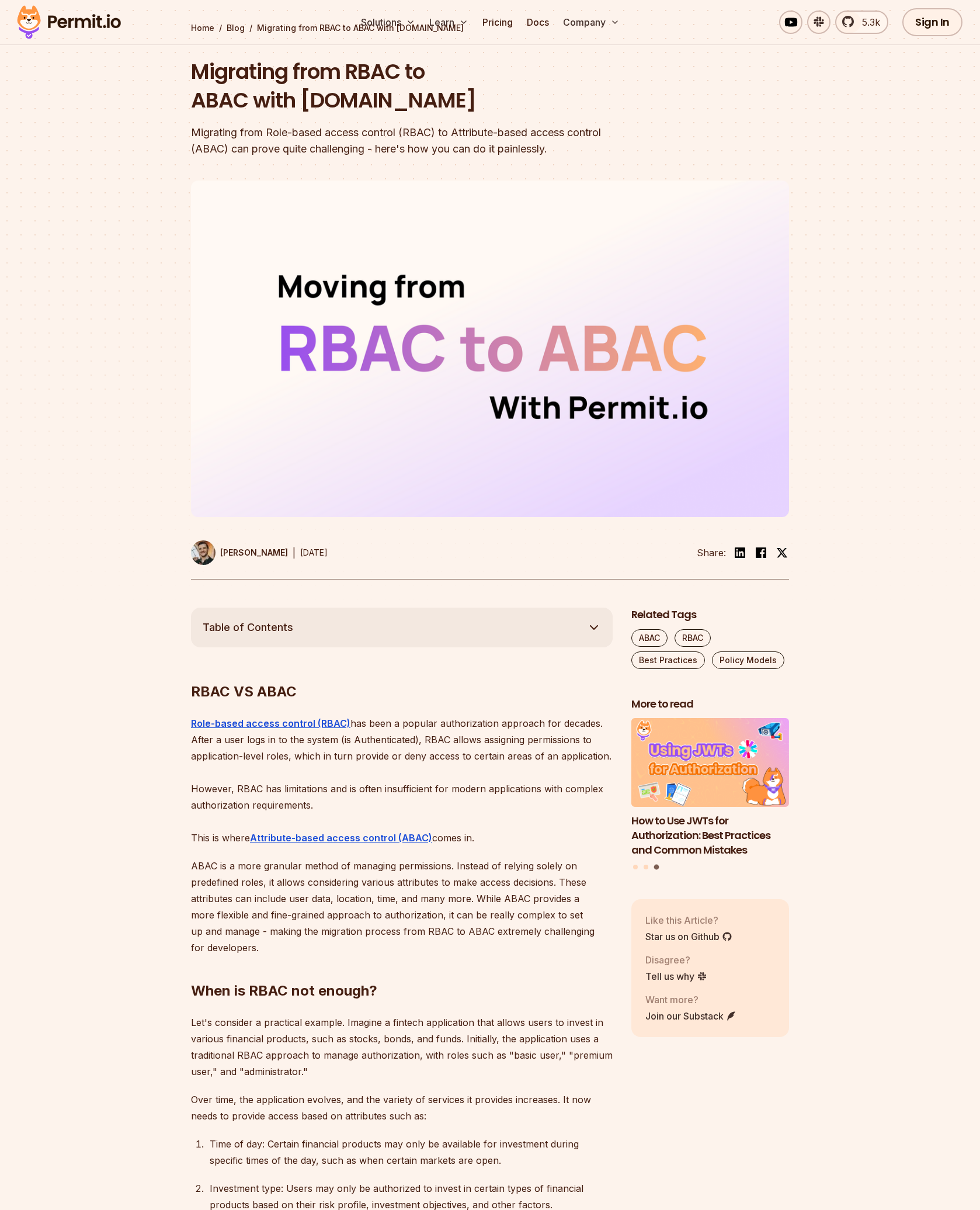
scroll to position [0, 0]
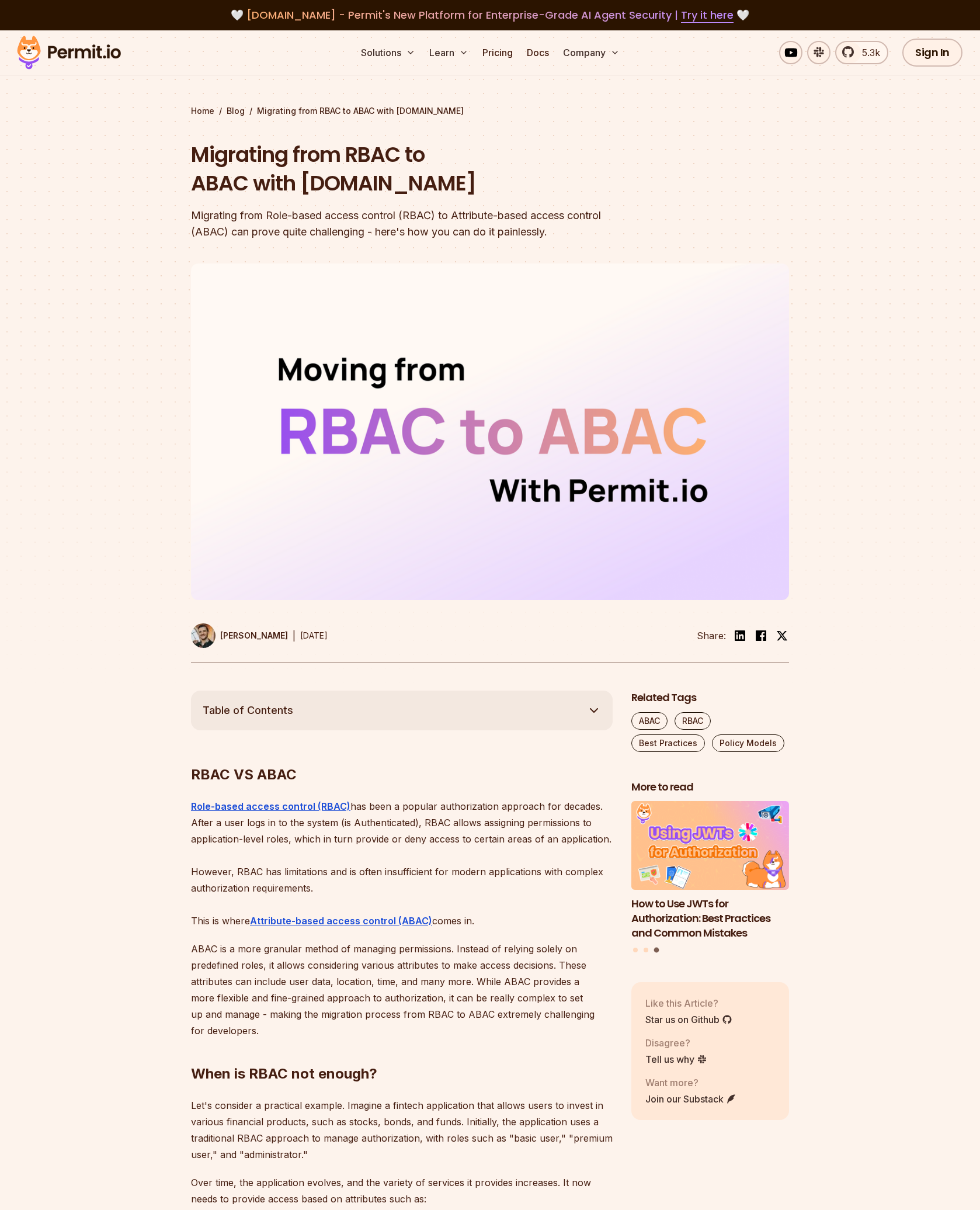
click at [475, 690] on button "Table of Contents" at bounding box center [402, 710] width 421 height 40
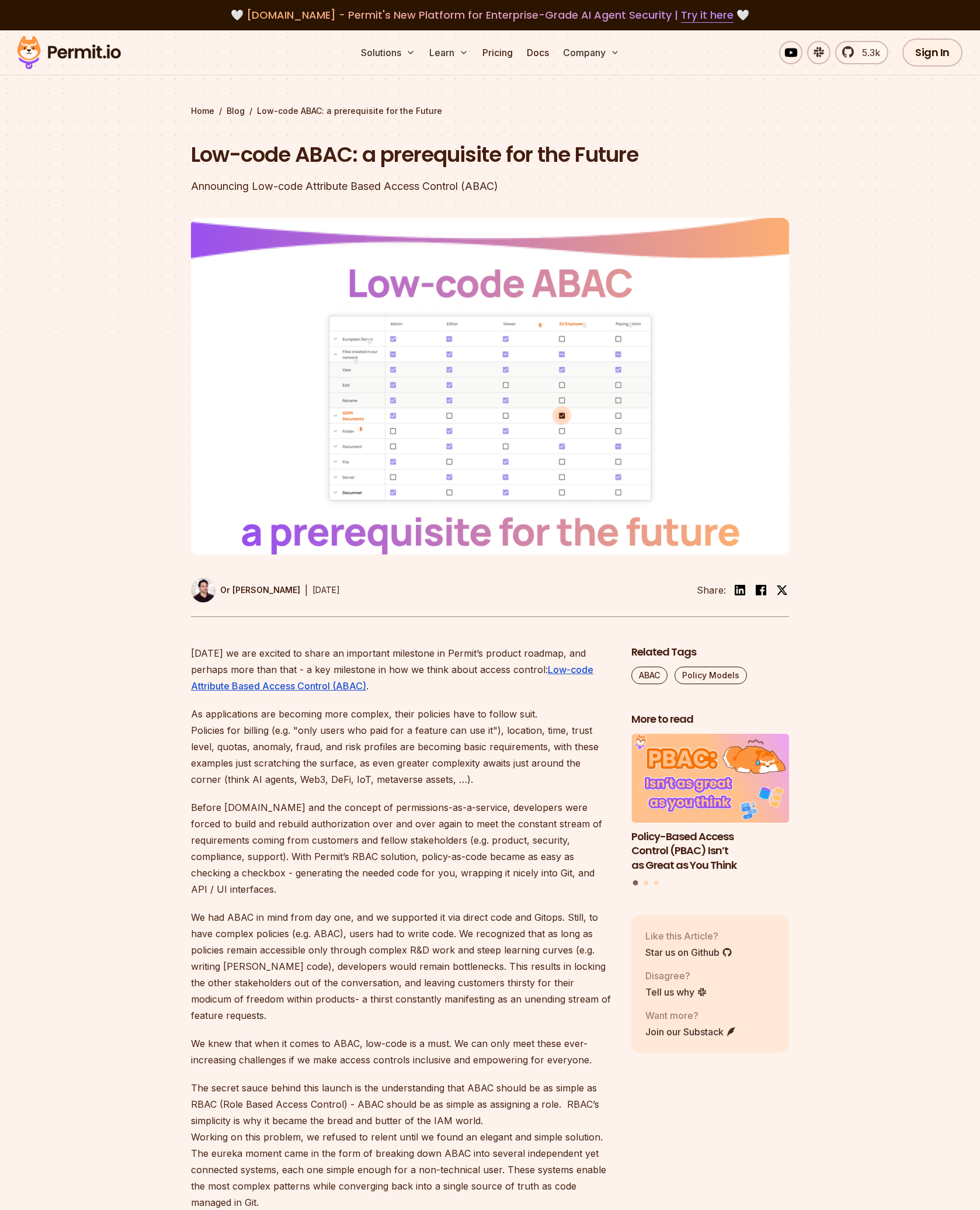
click at [310, 399] on img at bounding box center [490, 386] width 598 height 336
click at [347, 414] on img at bounding box center [490, 386] width 598 height 336
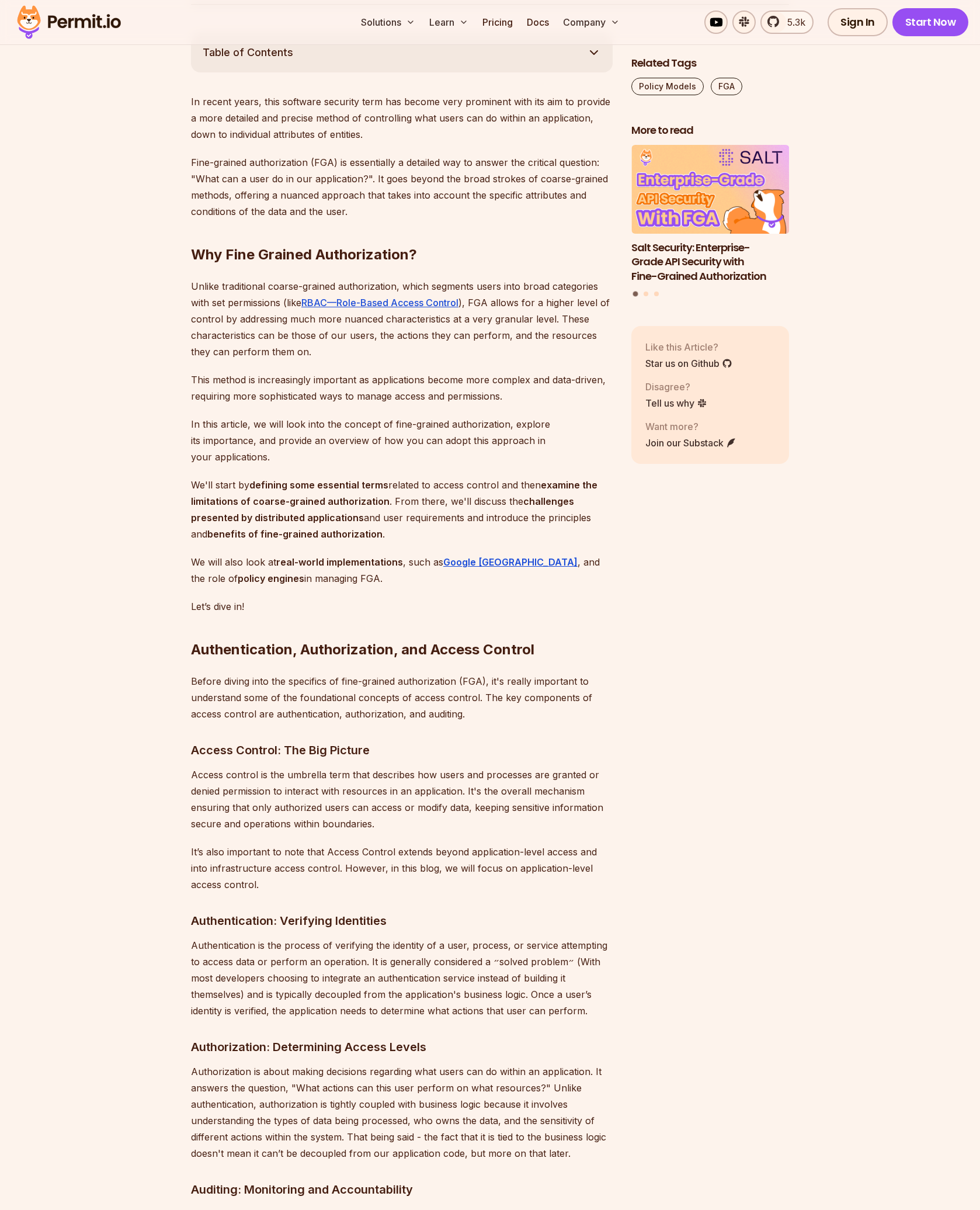
scroll to position [701, 0]
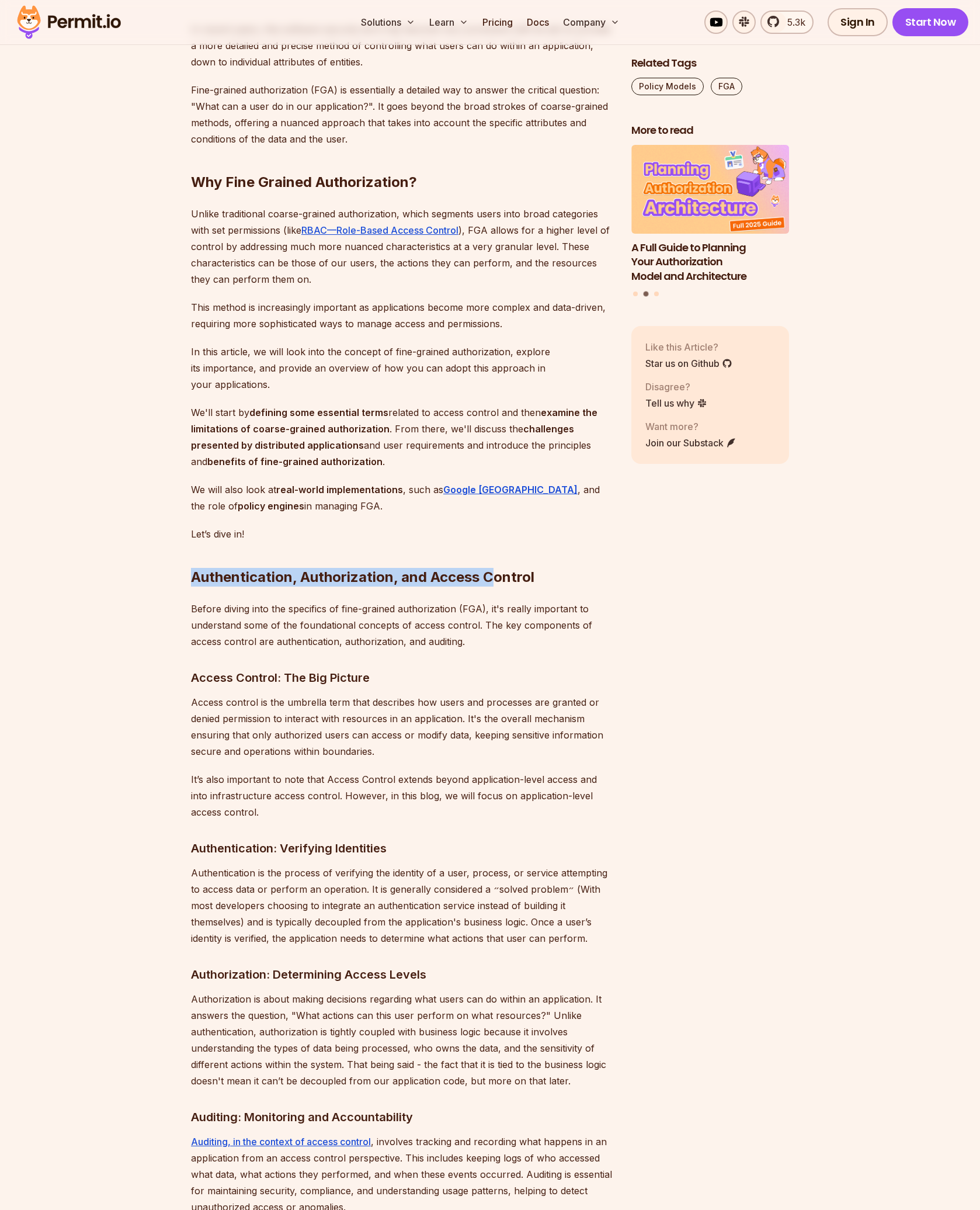
drag, startPoint x: 172, startPoint y: 561, endPoint x: 497, endPoint y: 567, distance: 325.1
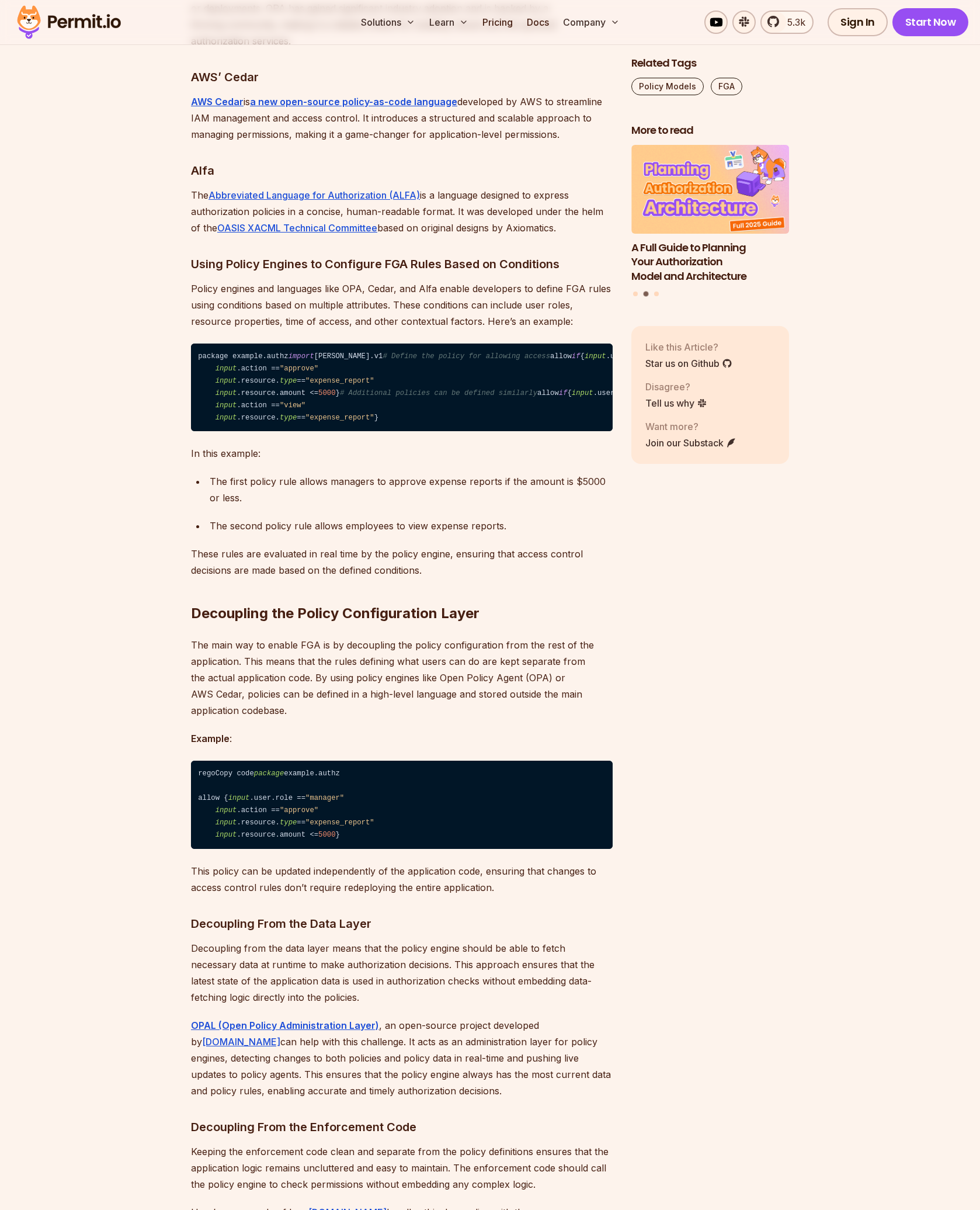
scroll to position [7362, 0]
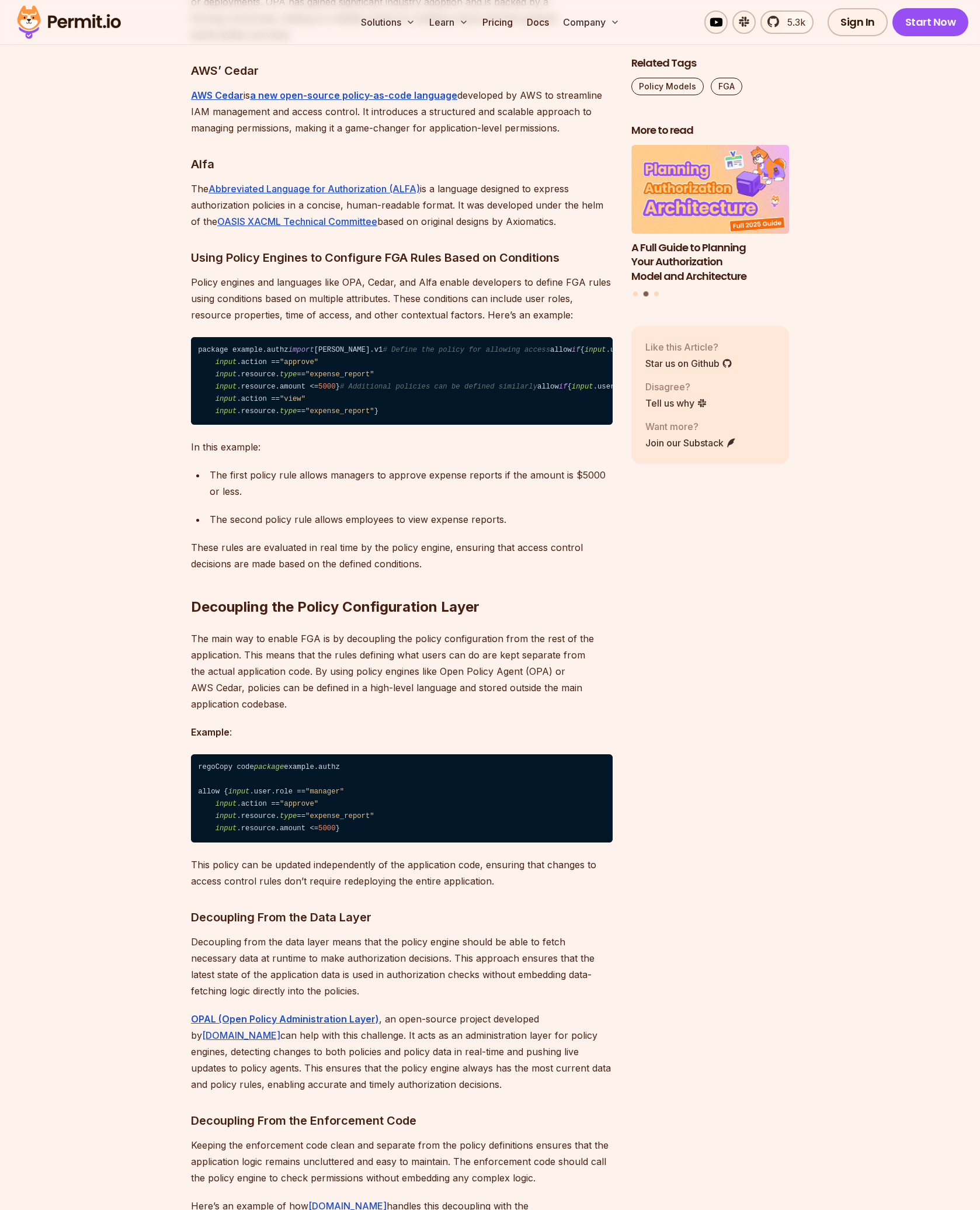
drag, startPoint x: 203, startPoint y: 342, endPoint x: 345, endPoint y: 346, distance: 142.1
click at [336, 344] on code "package example.authz import [PERSON_NAME].v1 # Define the policy for allowing …" at bounding box center [402, 381] width 421 height 88
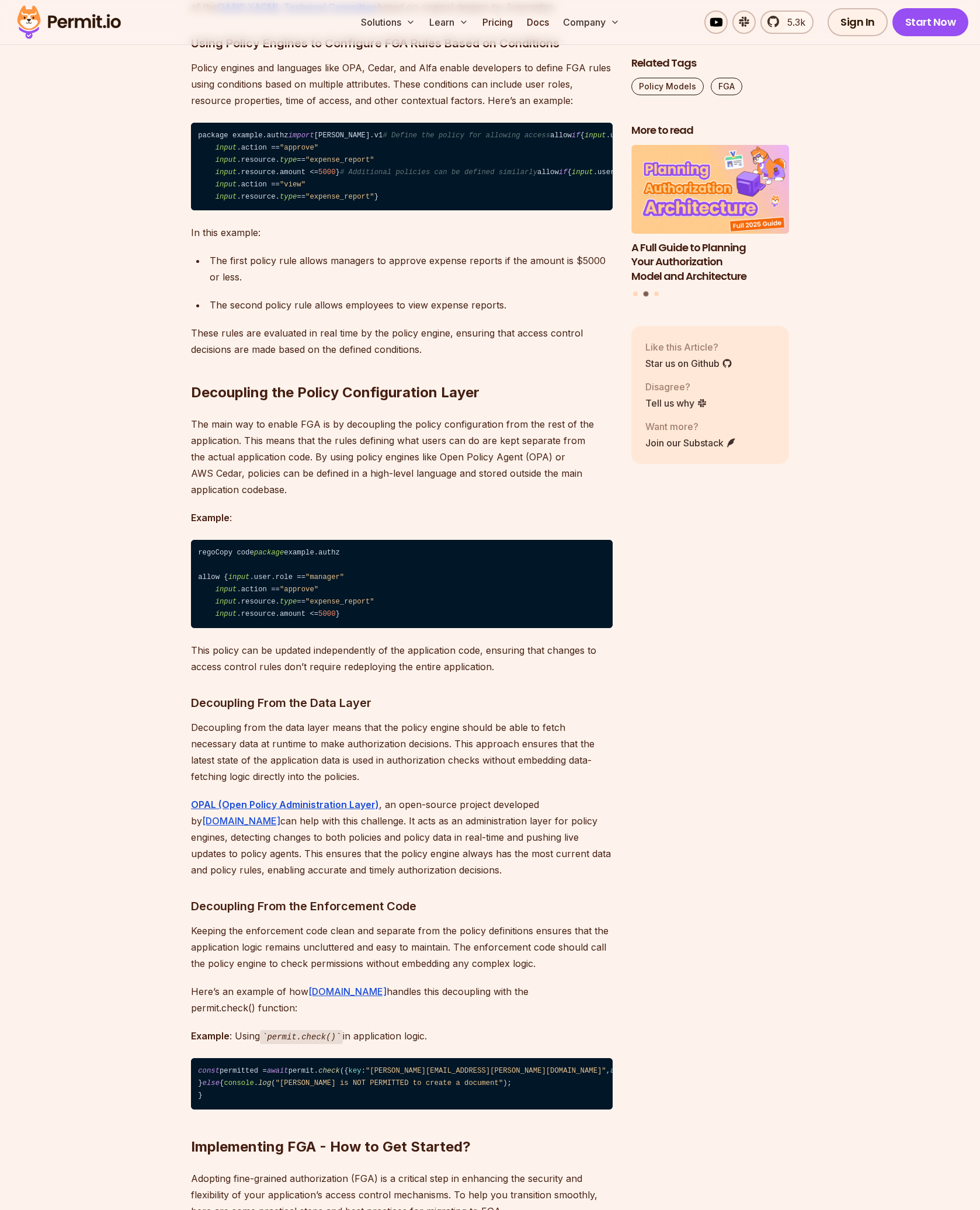
scroll to position [7713, 0]
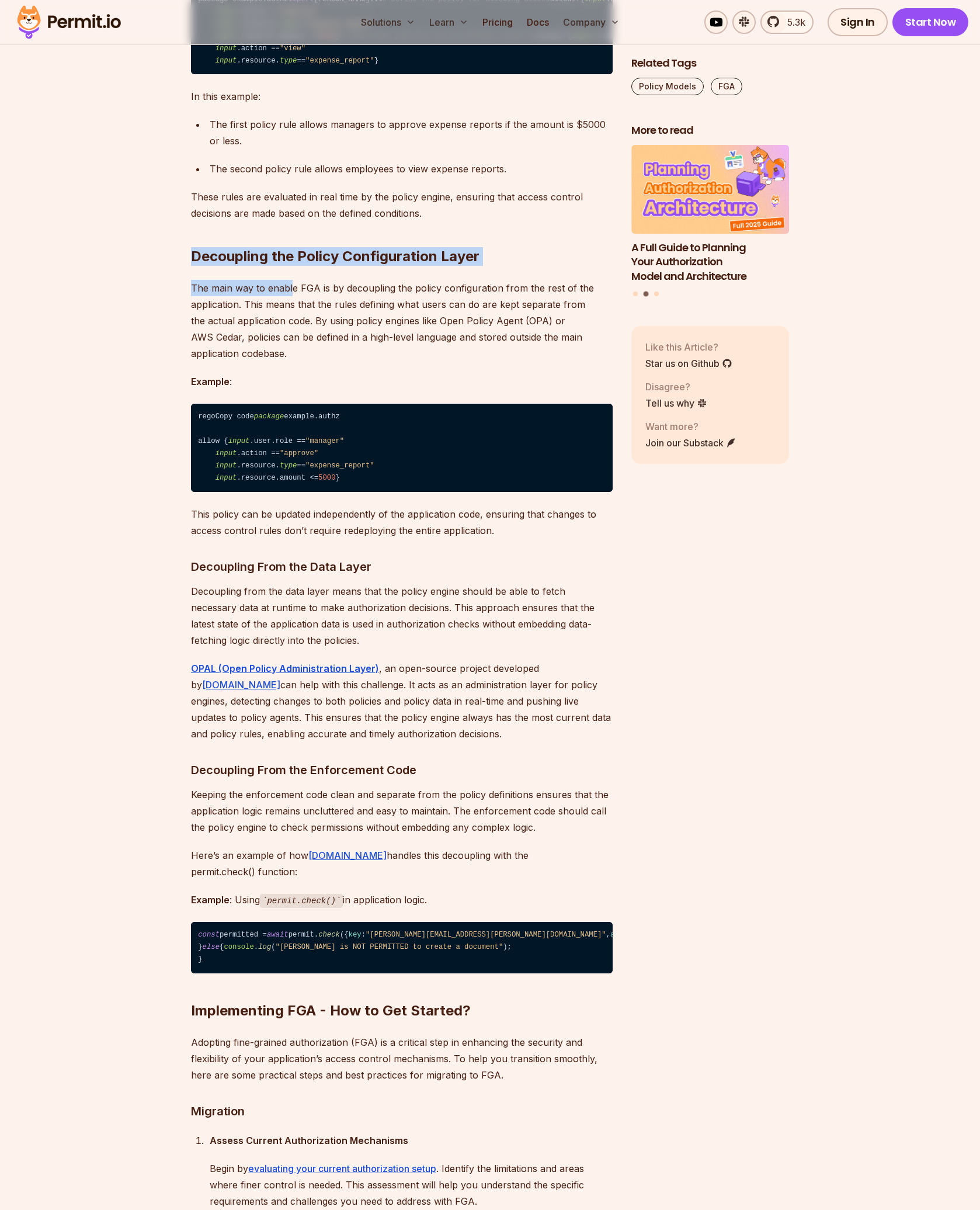
drag, startPoint x: 190, startPoint y: 326, endPoint x: 333, endPoint y: 351, distance: 145.2
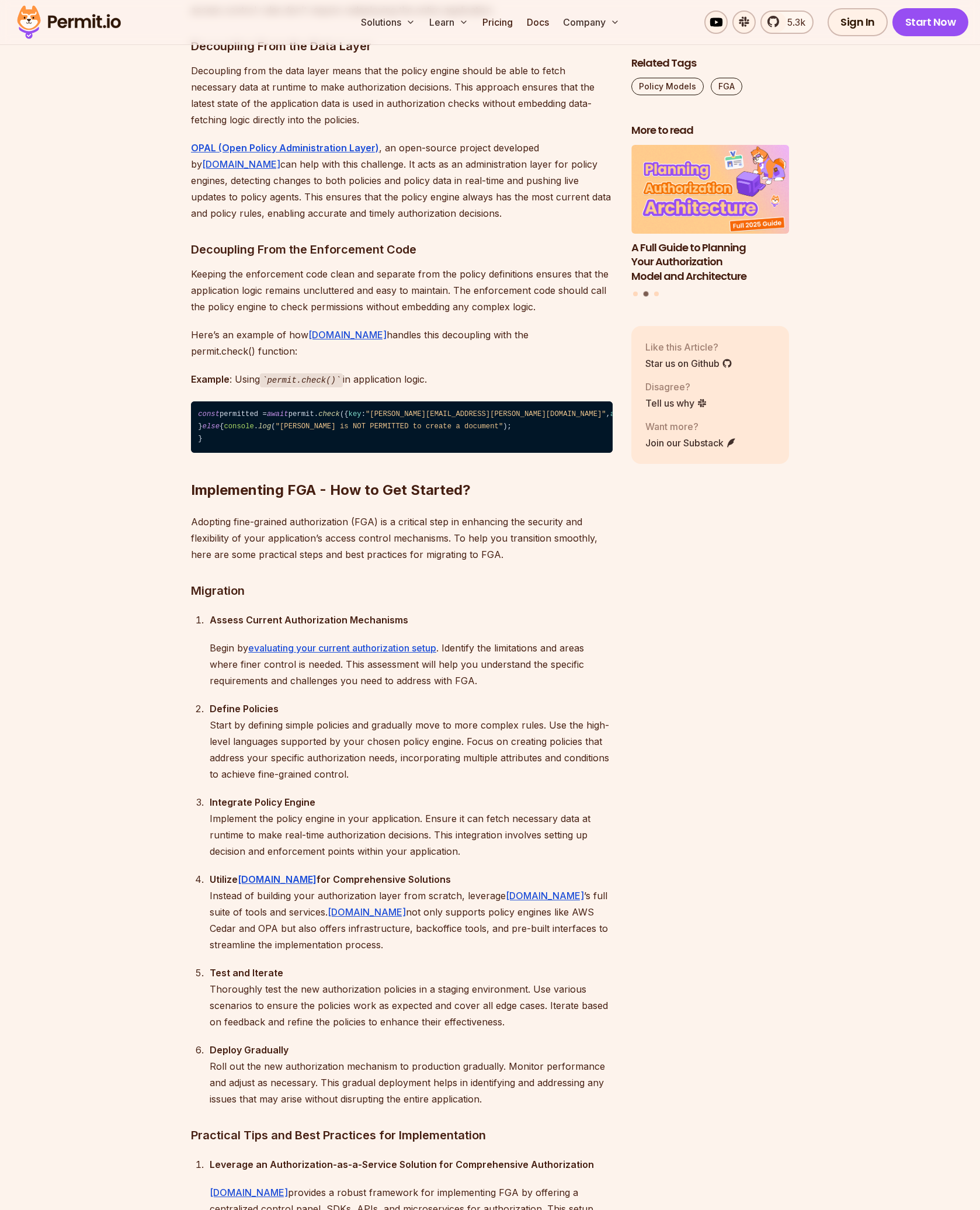
scroll to position [8239, 0]
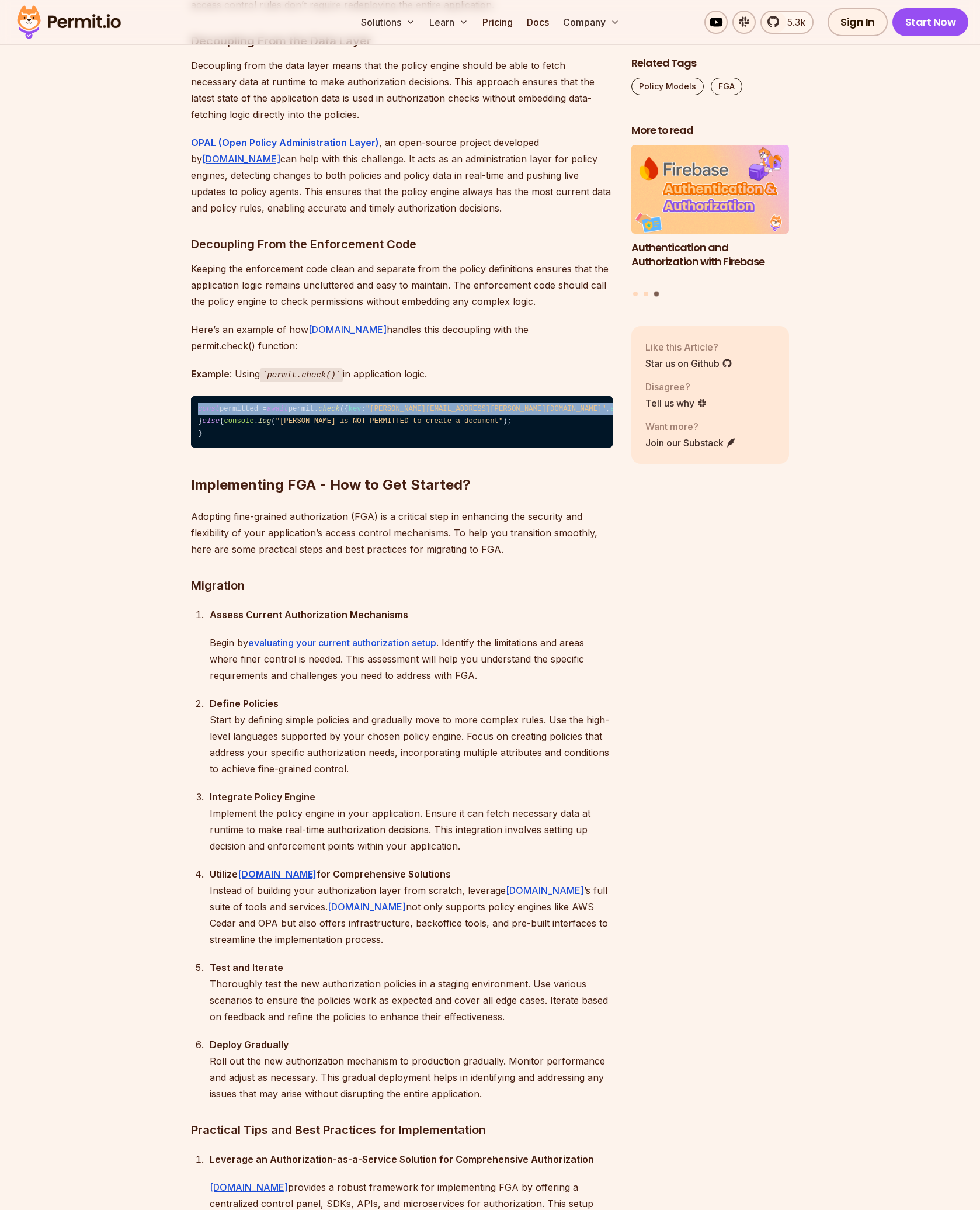
drag, startPoint x: 181, startPoint y: 484, endPoint x: 386, endPoint y: 538, distance: 212.0
click at [334, 448] on code "const permitted = await permit. check ({ key : "john@smith.com" , attributes : …" at bounding box center [402, 422] width 421 height 51
drag, startPoint x: 351, startPoint y: 563, endPoint x: 236, endPoint y: 517, distance: 123.9
click at [236, 448] on code "const permitted = await permit. check ({ key : "john@smith.com" , attributes : …" at bounding box center [402, 422] width 421 height 51
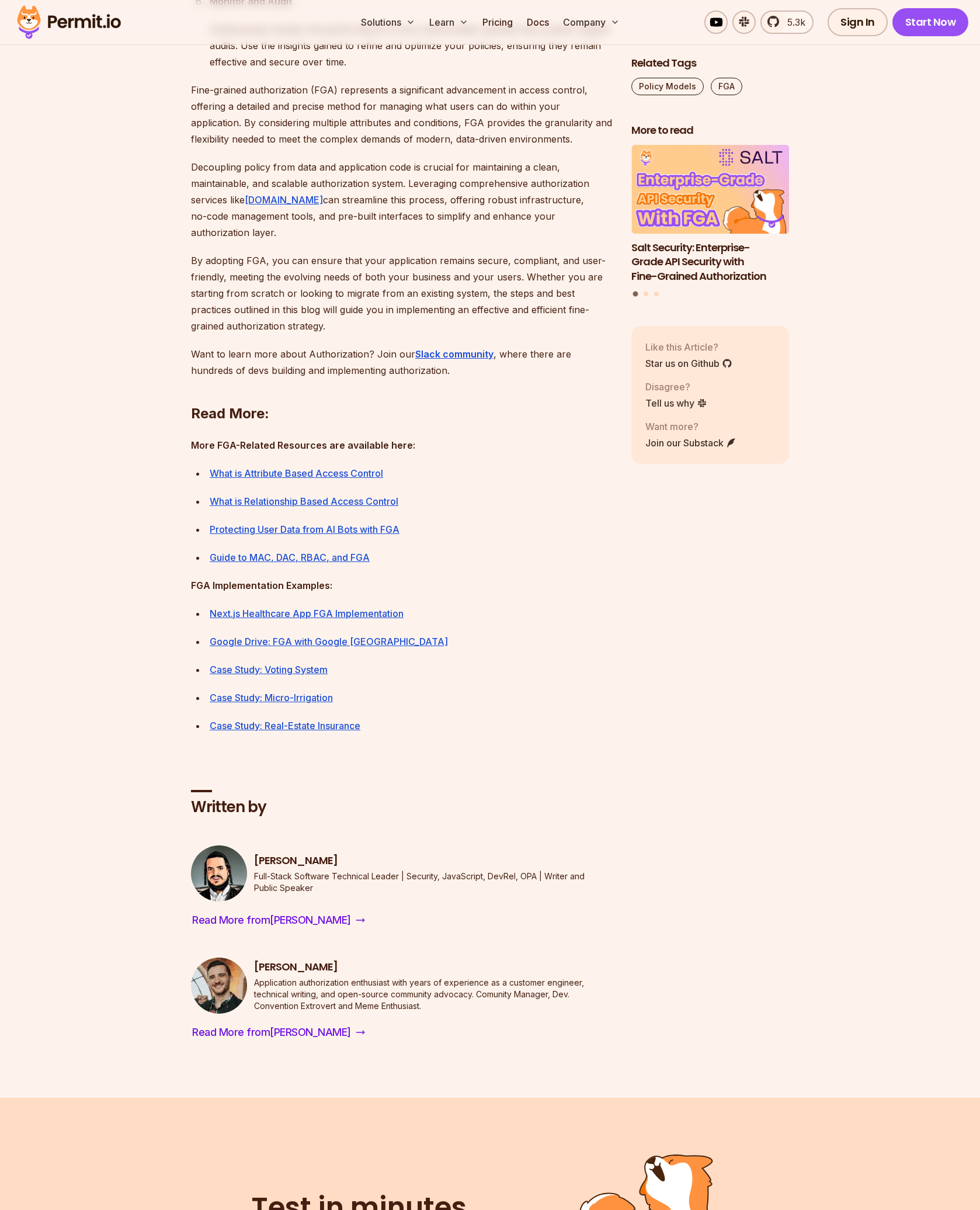
scroll to position [9875, 0]
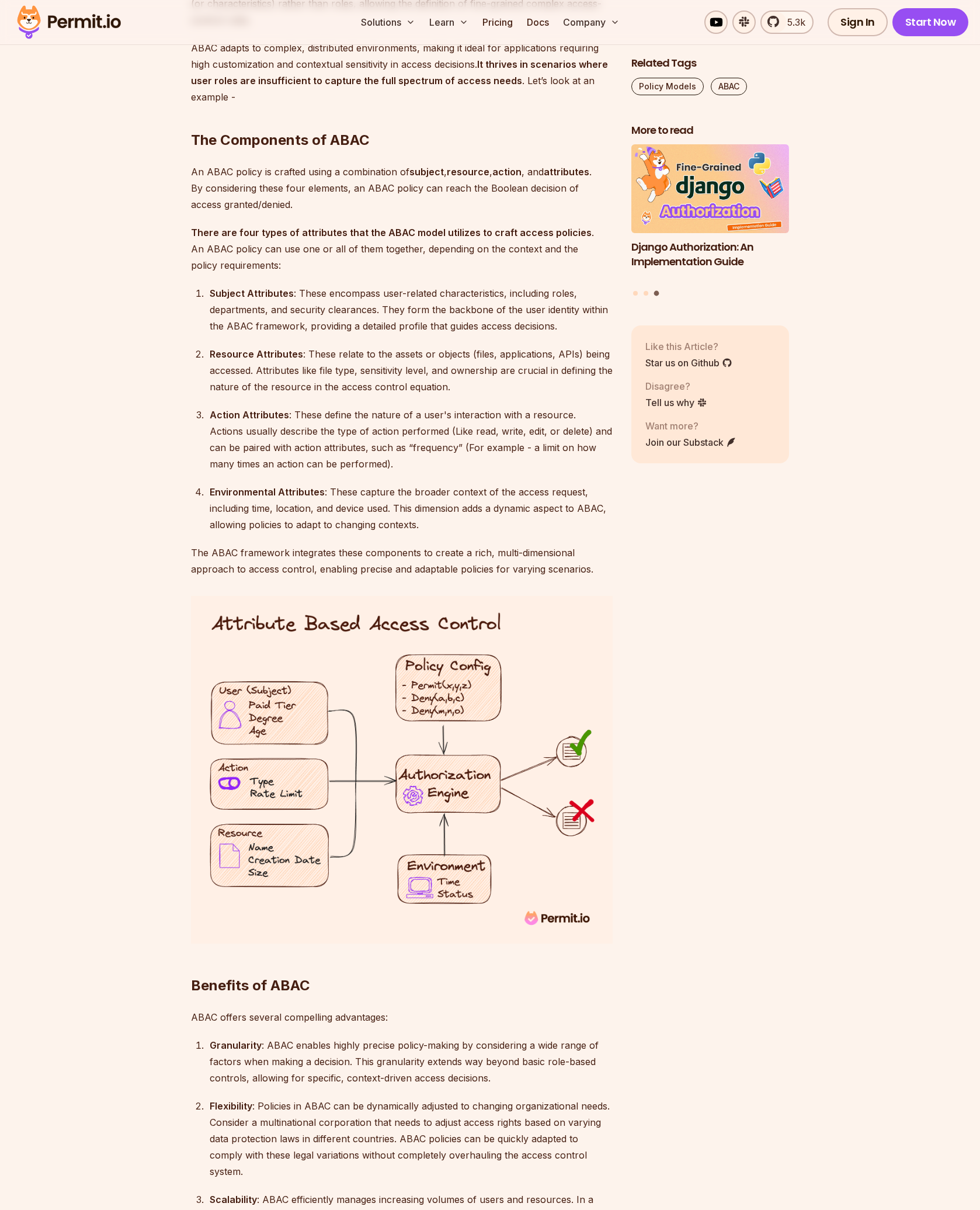
scroll to position [1461, 0]
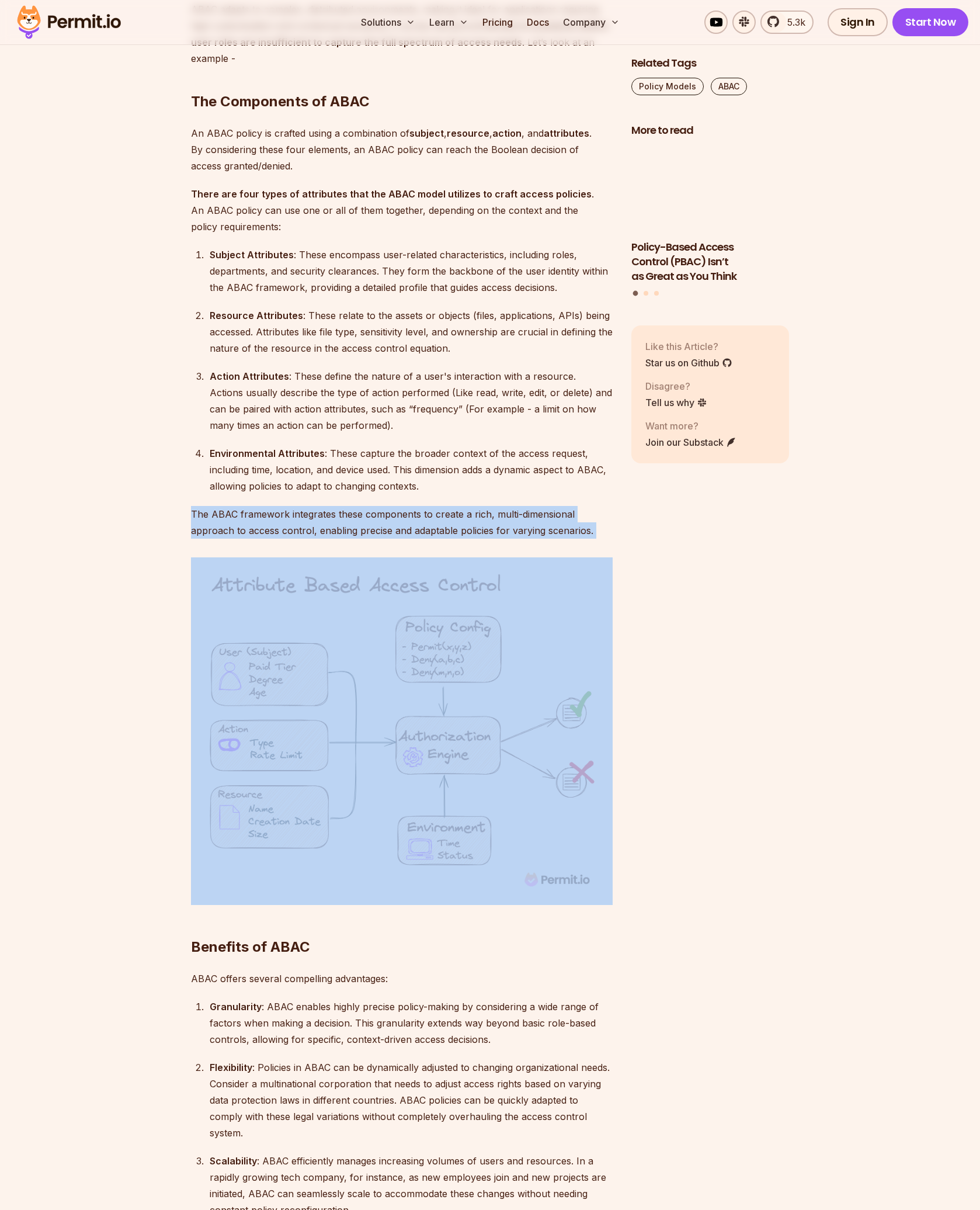
drag, startPoint x: 195, startPoint y: 572, endPoint x: 560, endPoint y: 605, distance: 366.5
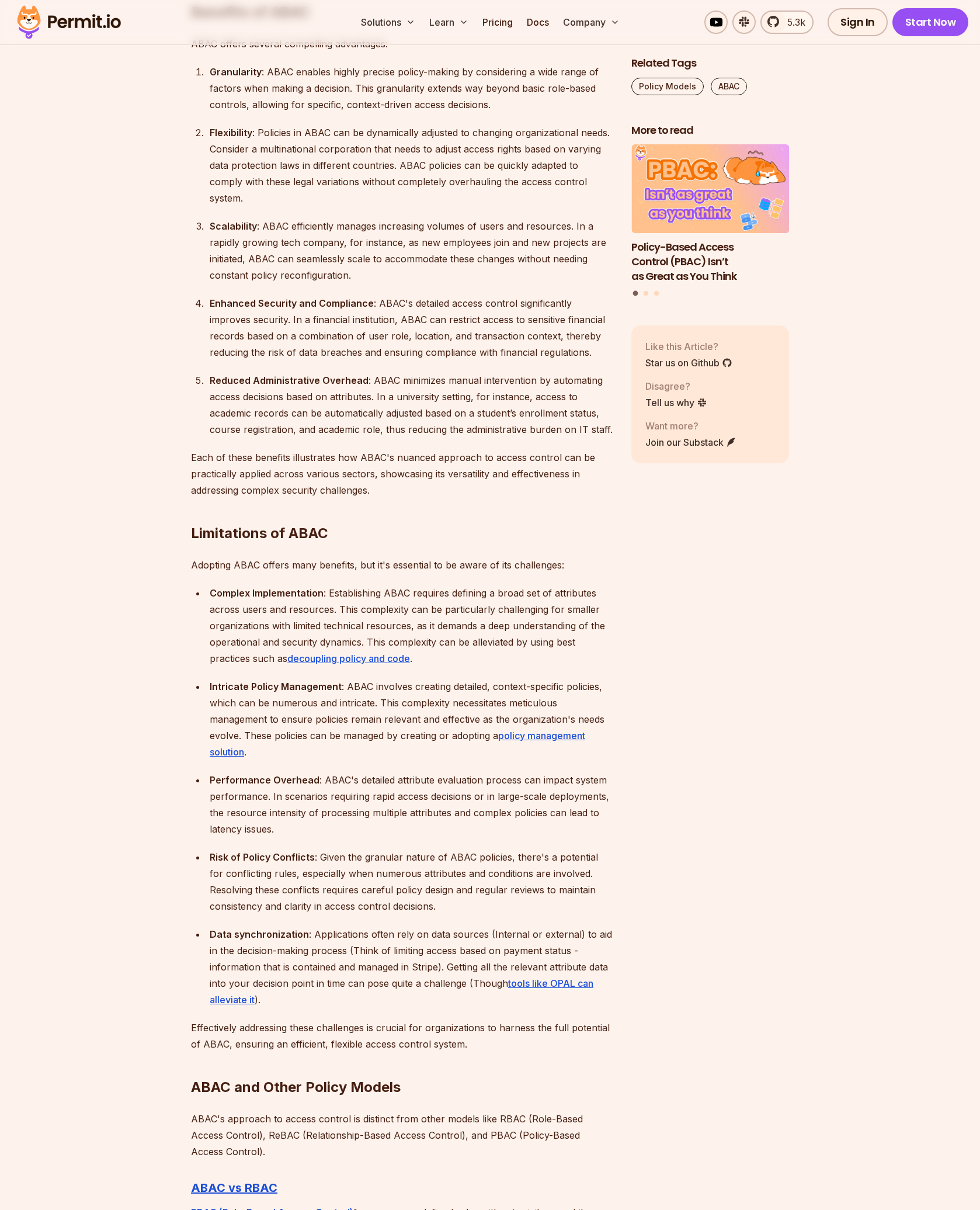
scroll to position [2103, 0]
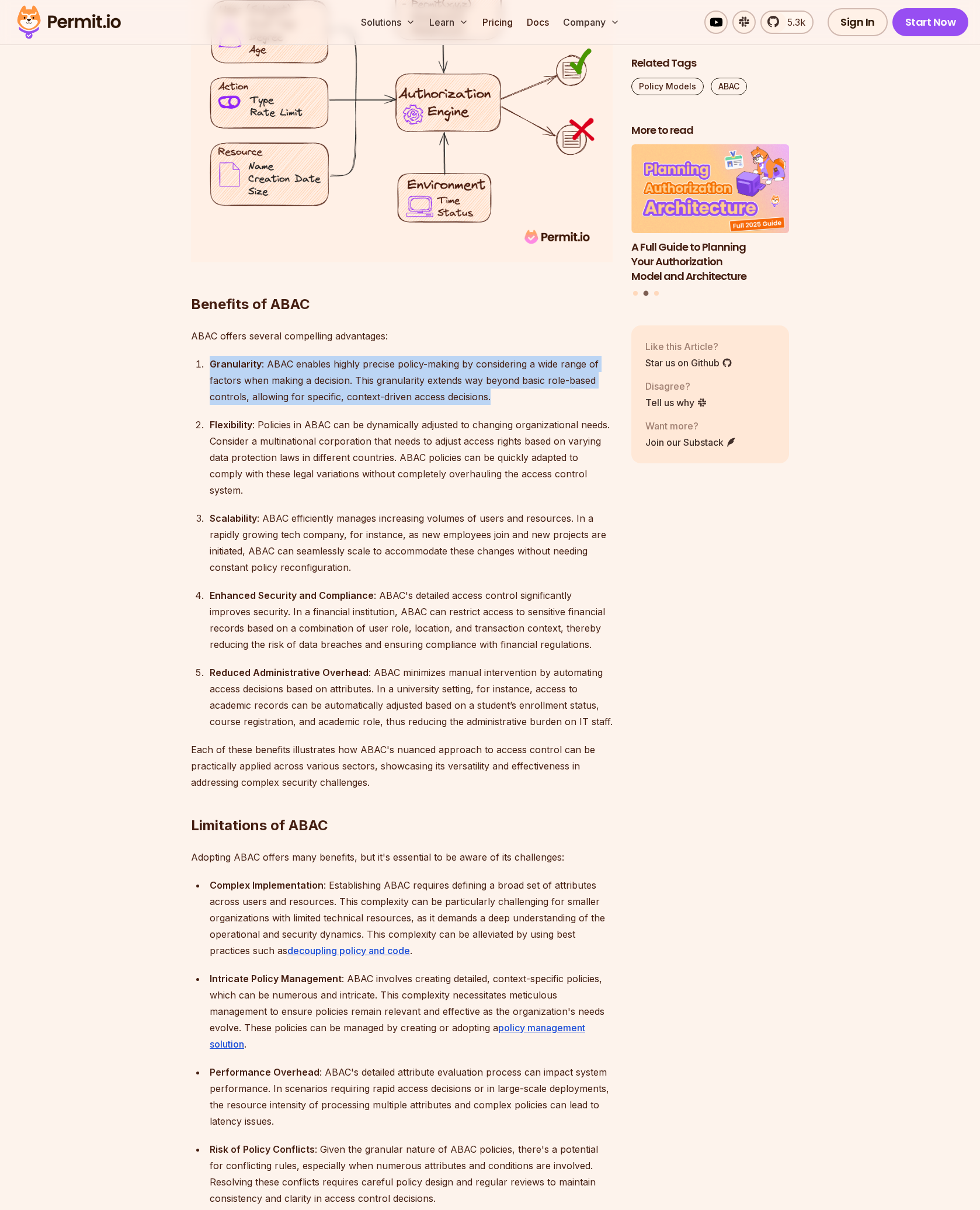
drag, startPoint x: 235, startPoint y: 357, endPoint x: 461, endPoint y: 408, distance: 231.7
click at [461, 408] on ol "Granularity : ABAC enables highly precise policy-making by considering a wide r…" at bounding box center [402, 543] width 421 height 374
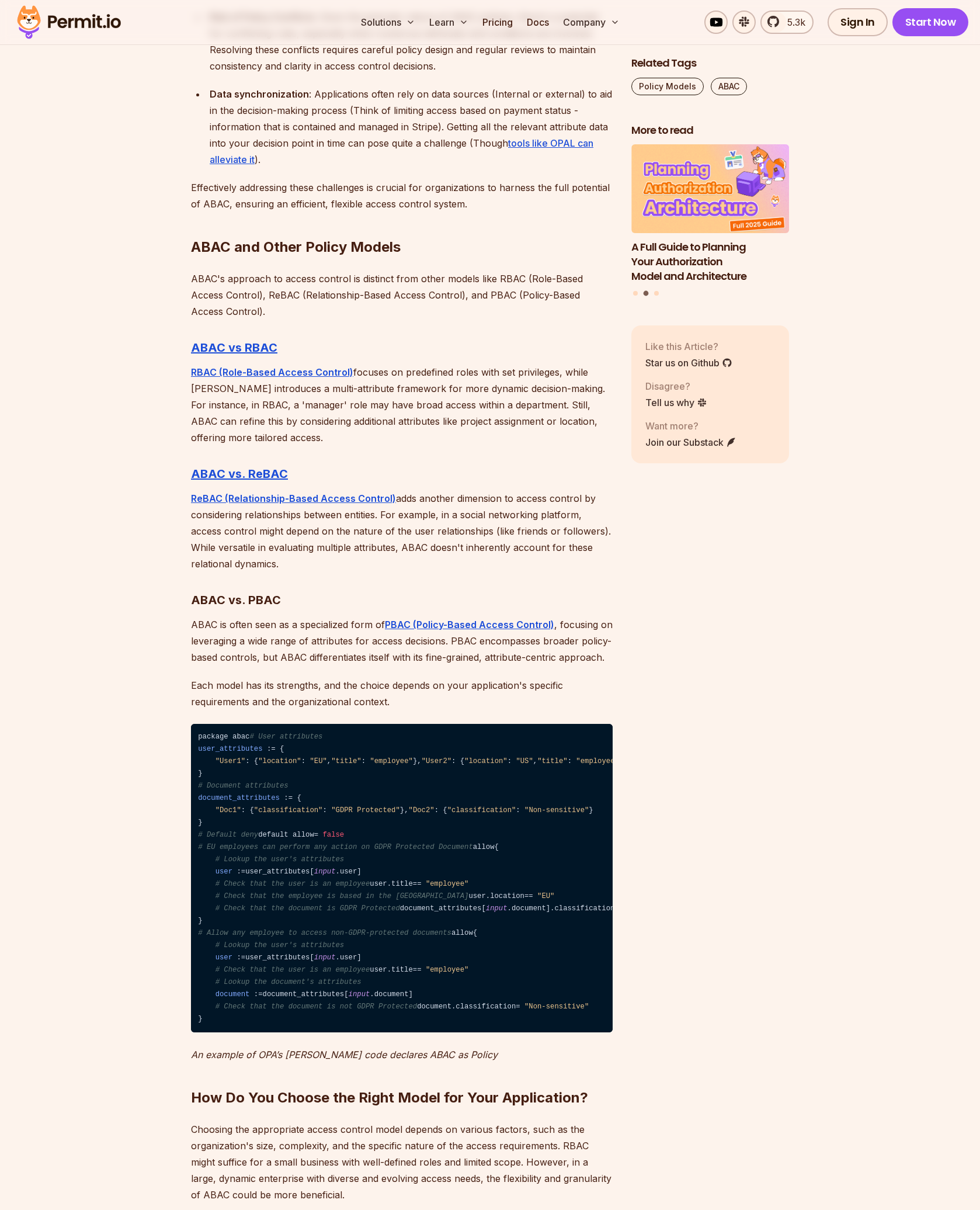
scroll to position [3506, 0]
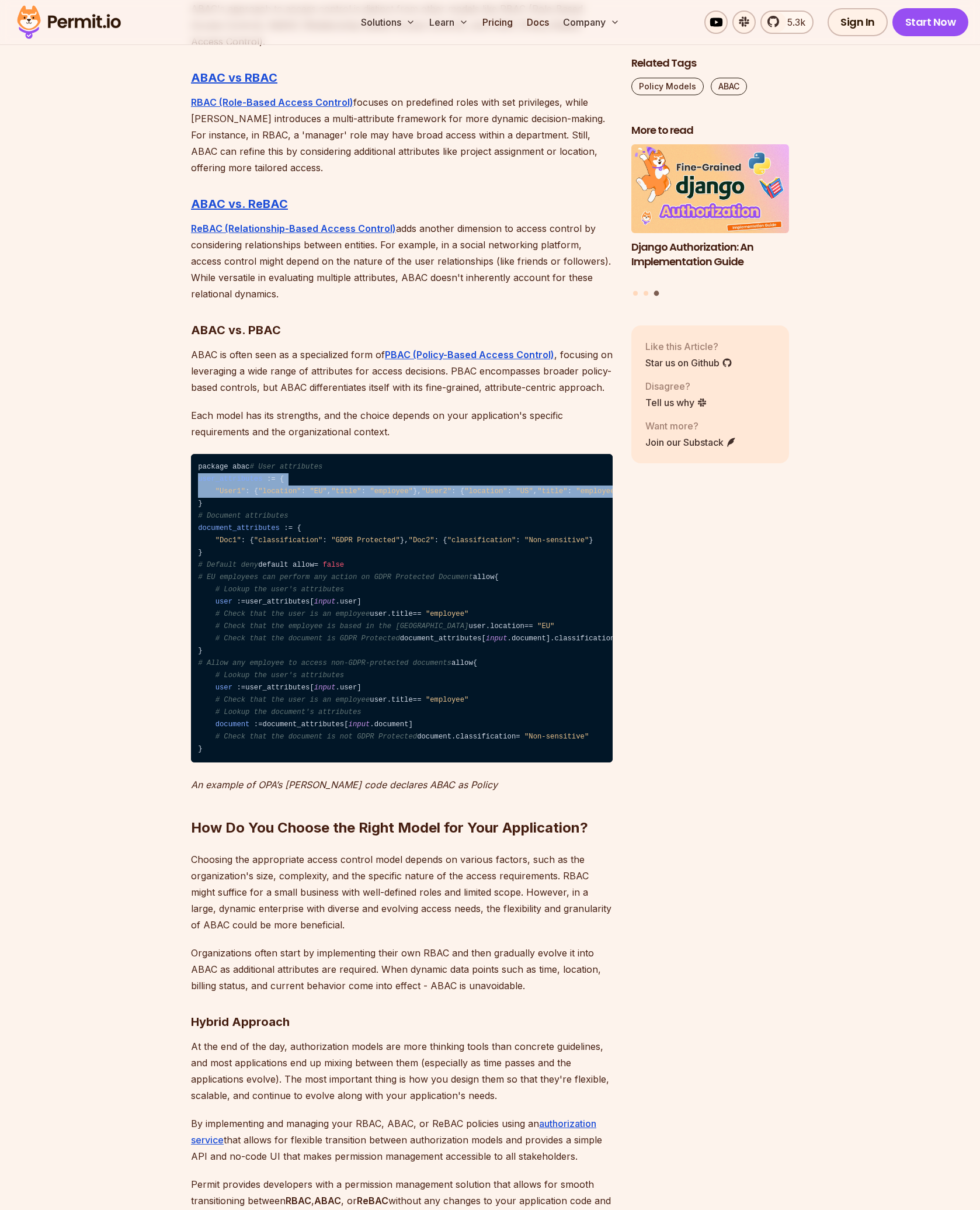
drag, startPoint x: 189, startPoint y: 485, endPoint x: 419, endPoint y: 511, distance: 231.5
click at [466, 524] on code "package abac # User attributes user_attributes : = { "User1" : { "location" : "…" at bounding box center [402, 608] width 421 height 309
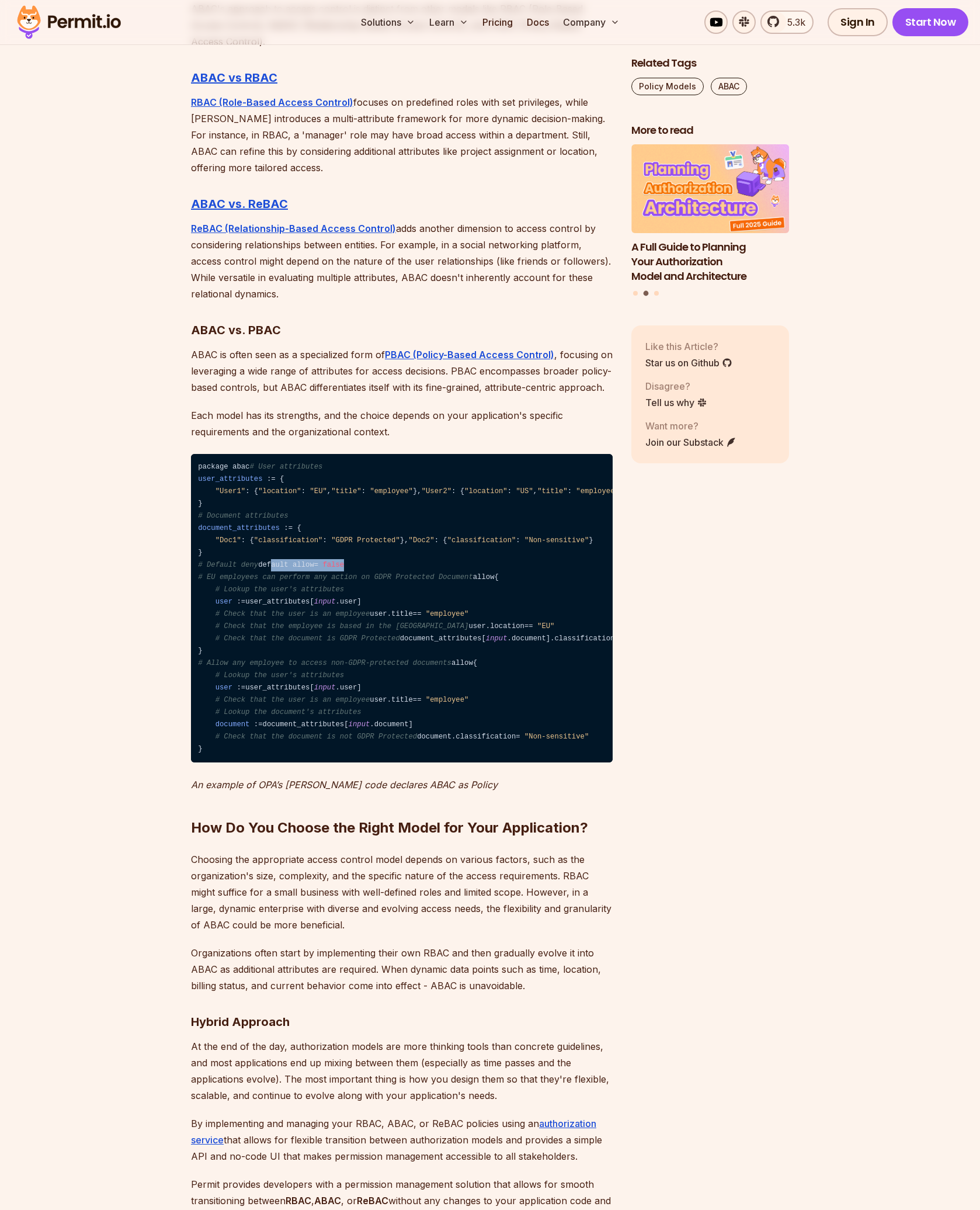
drag, startPoint x: 261, startPoint y: 620, endPoint x: 282, endPoint y: 618, distance: 21.1
click at [282, 618] on code "package abac # User attributes user_attributes : = { "User1" : { "location" : "…" at bounding box center [402, 608] width 421 height 309
drag, startPoint x: 227, startPoint y: 629, endPoint x: 212, endPoint y: 629, distance: 15.0
click at [227, 629] on code "package abac # User attributes user_attributes : = { "User1" : { "location" : "…" at bounding box center [402, 608] width 421 height 309
drag, startPoint x: 217, startPoint y: 670, endPoint x: 383, endPoint y: 704, distance: 169.4
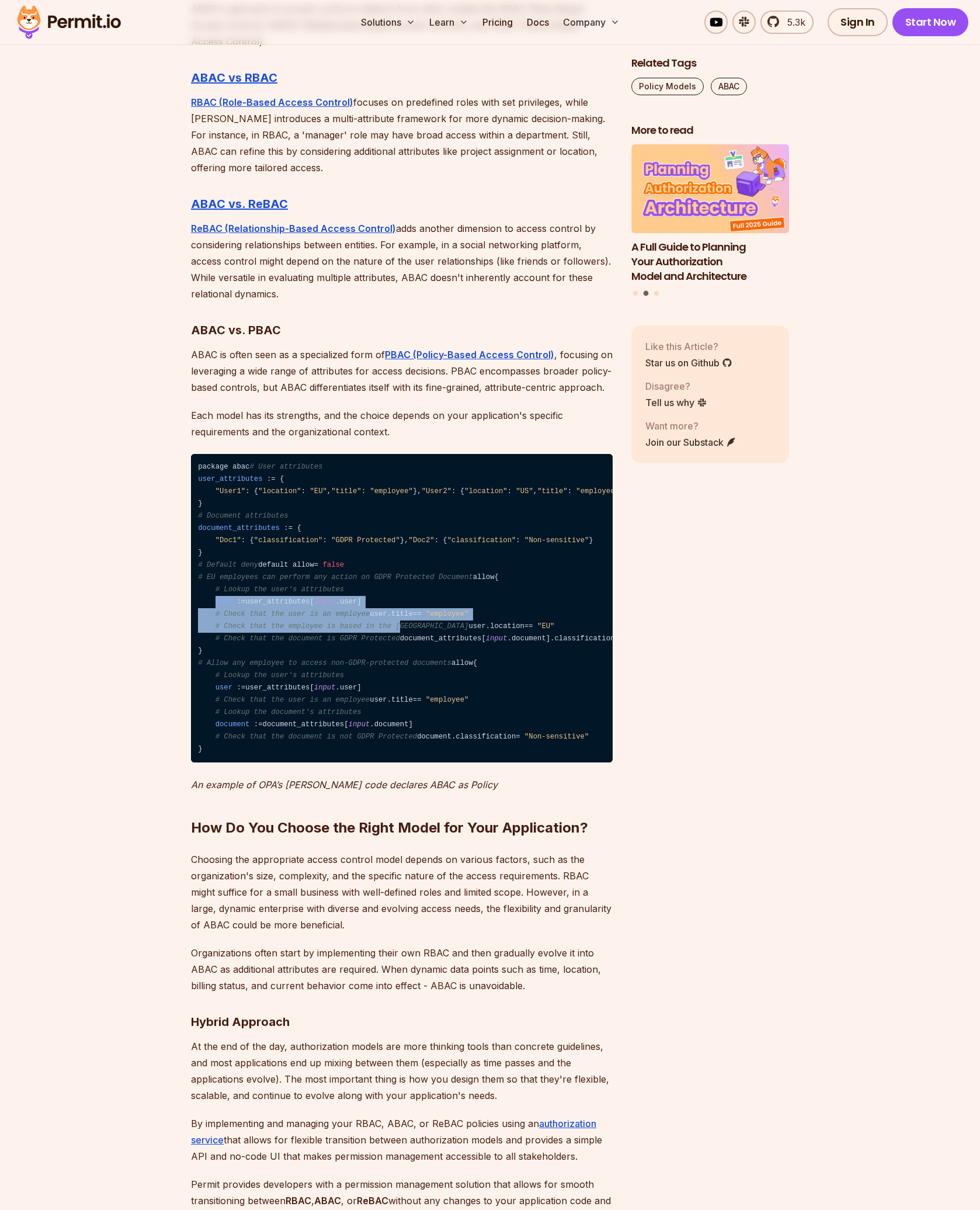
click at [383, 704] on code "package abac # User attributes user_attributes : = { "User1" : { "location" : "…" at bounding box center [402, 608] width 421 height 309
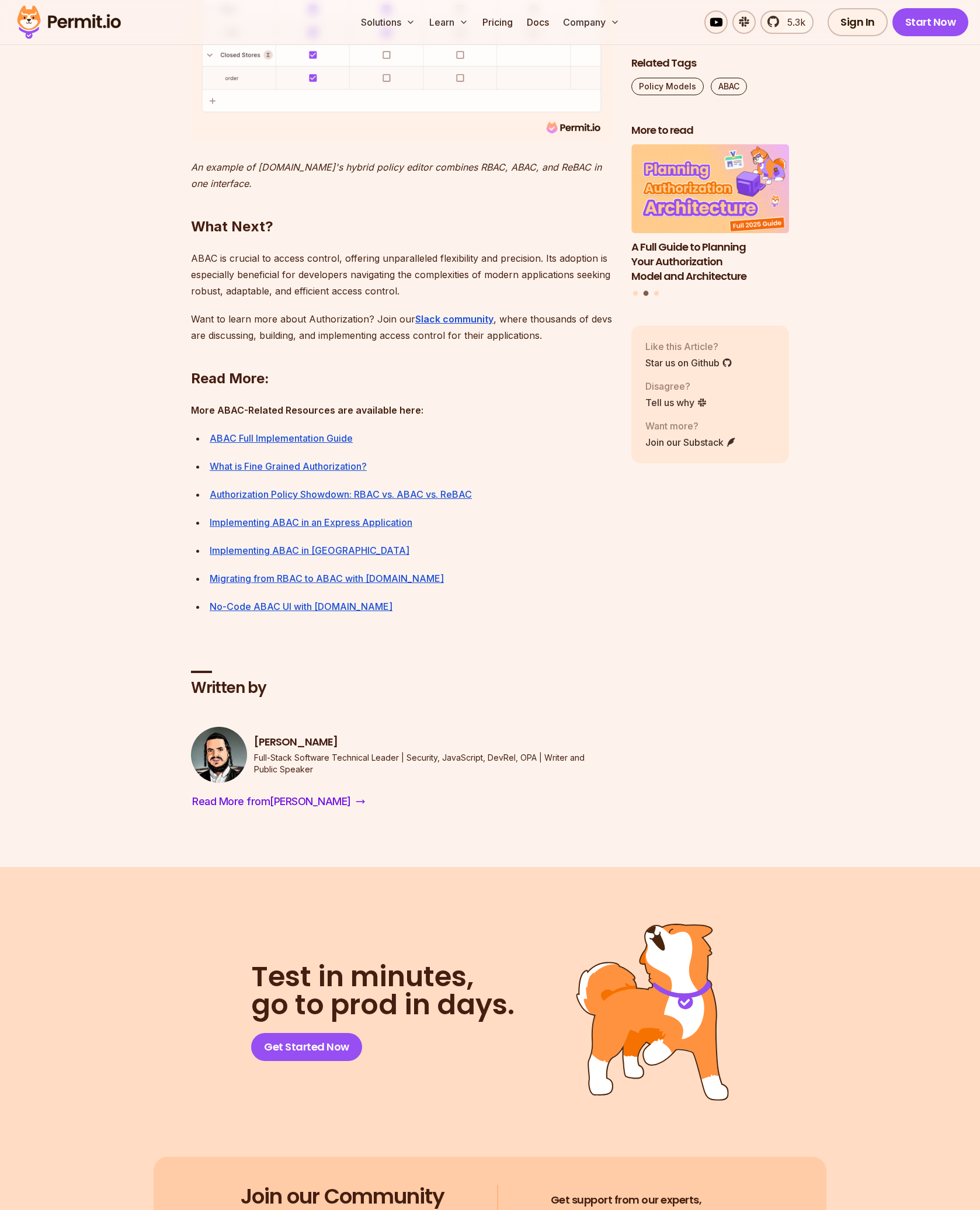
scroll to position [4908, 0]
